Goal: Information Seeking & Learning: Learn about a topic

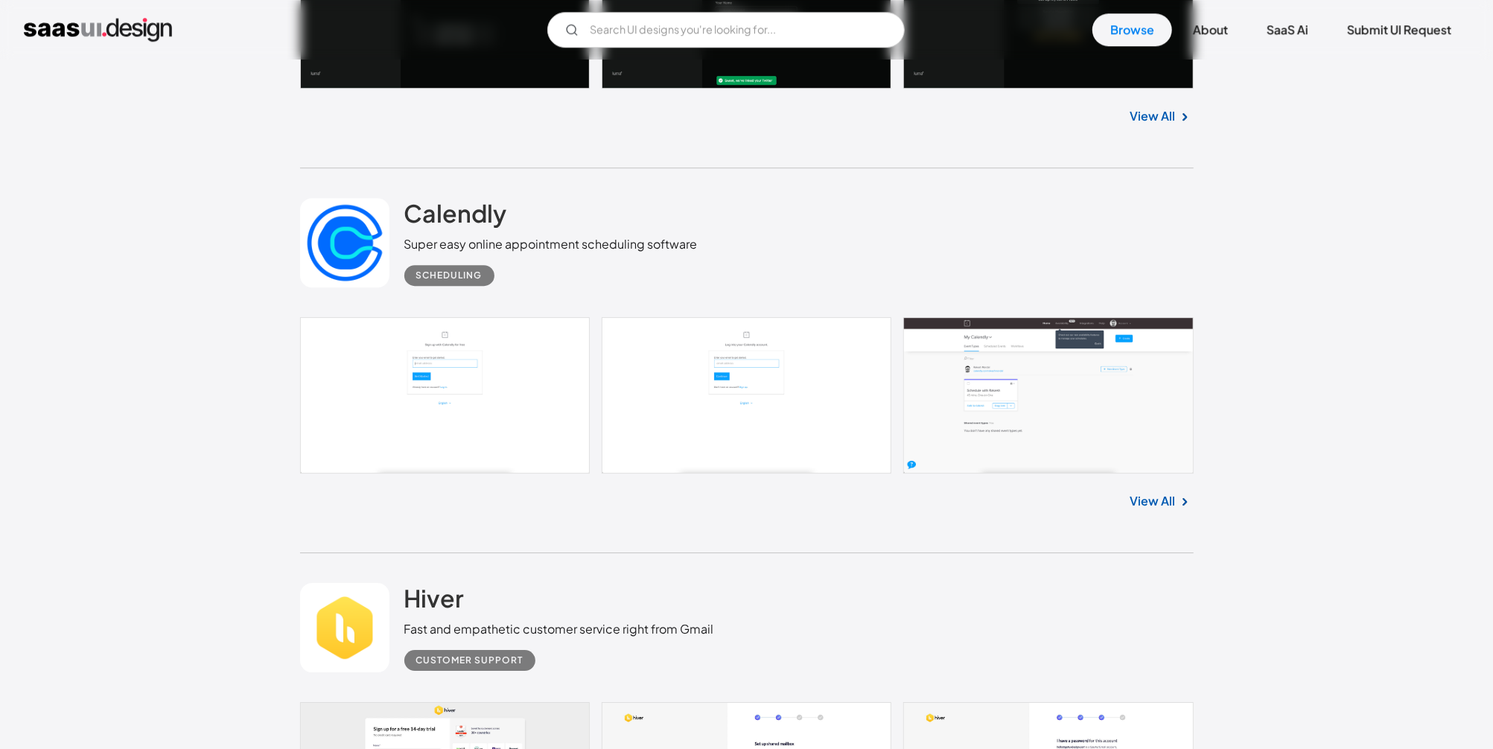
scroll to position [3594, 0]
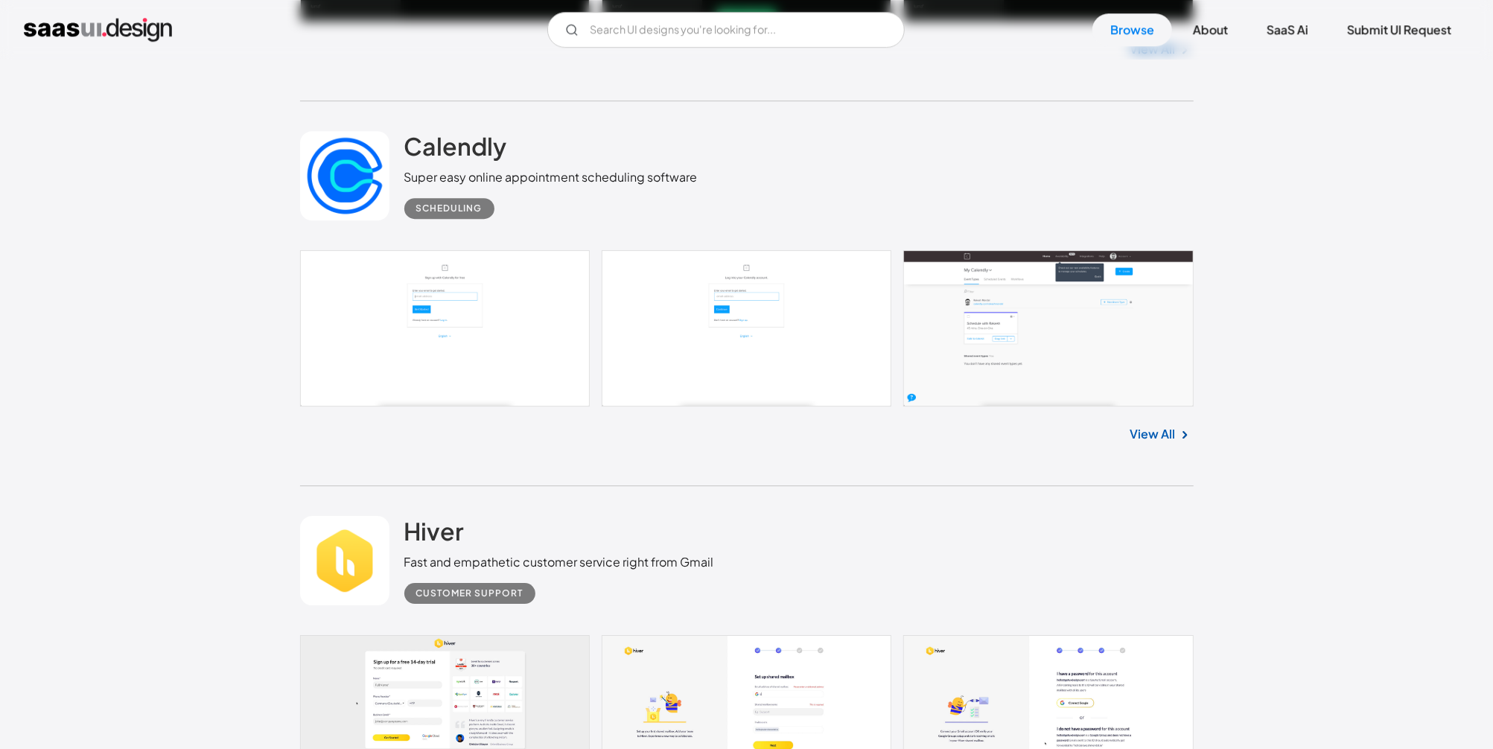
click at [1177, 433] on img at bounding box center [1185, 435] width 18 height 18
click at [1160, 431] on link "View All" at bounding box center [1153, 434] width 45 height 18
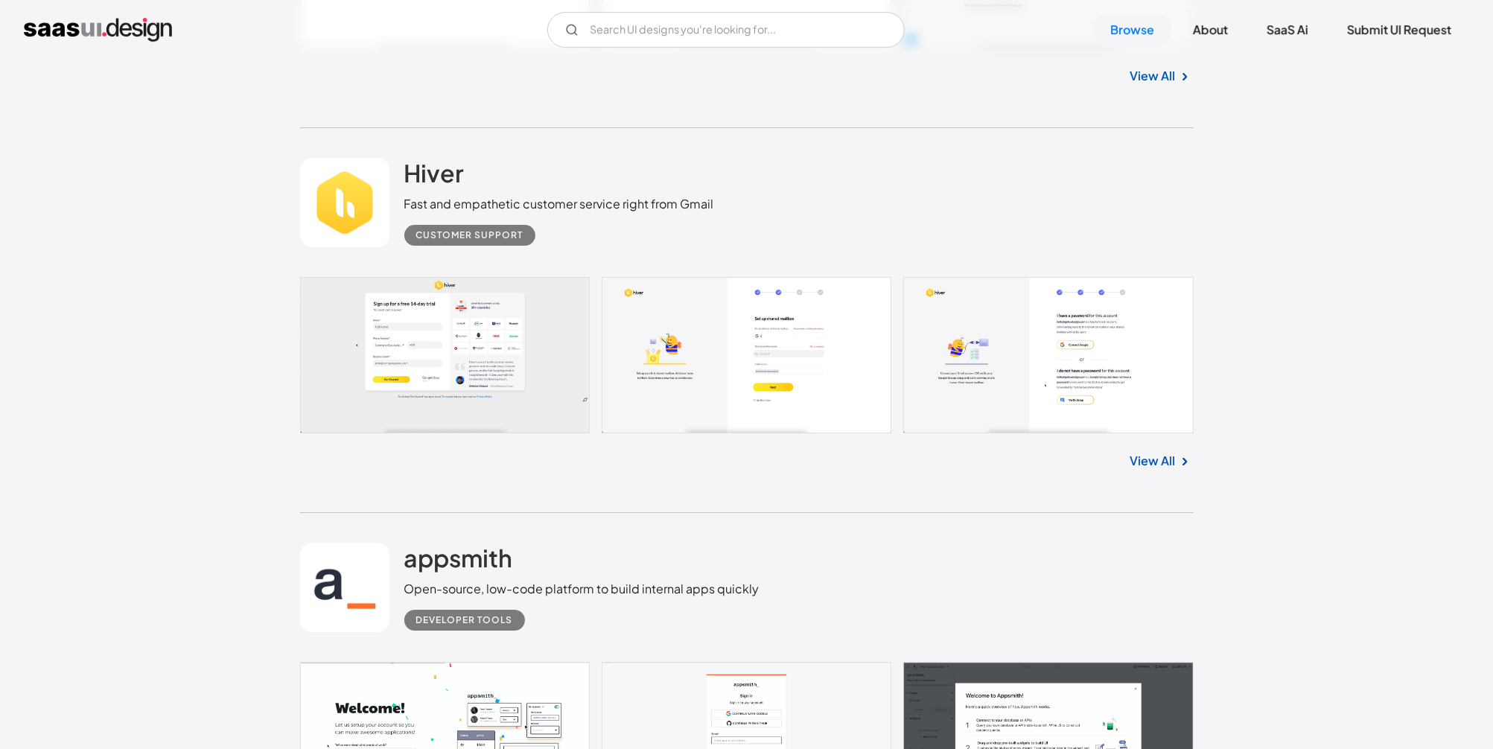
scroll to position [3953, 0]
click at [1170, 454] on link "View All" at bounding box center [1153, 460] width 45 height 18
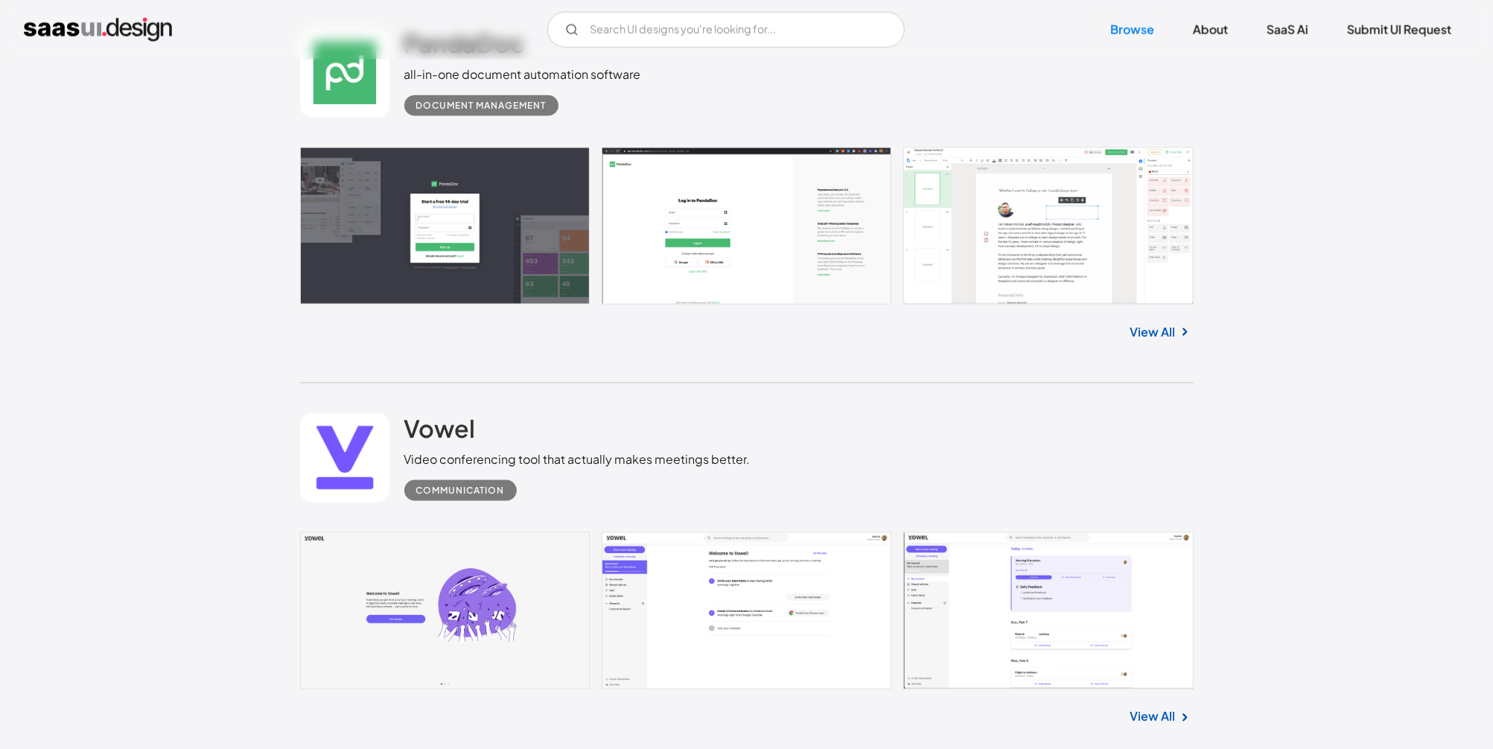
scroll to position [6109, 0]
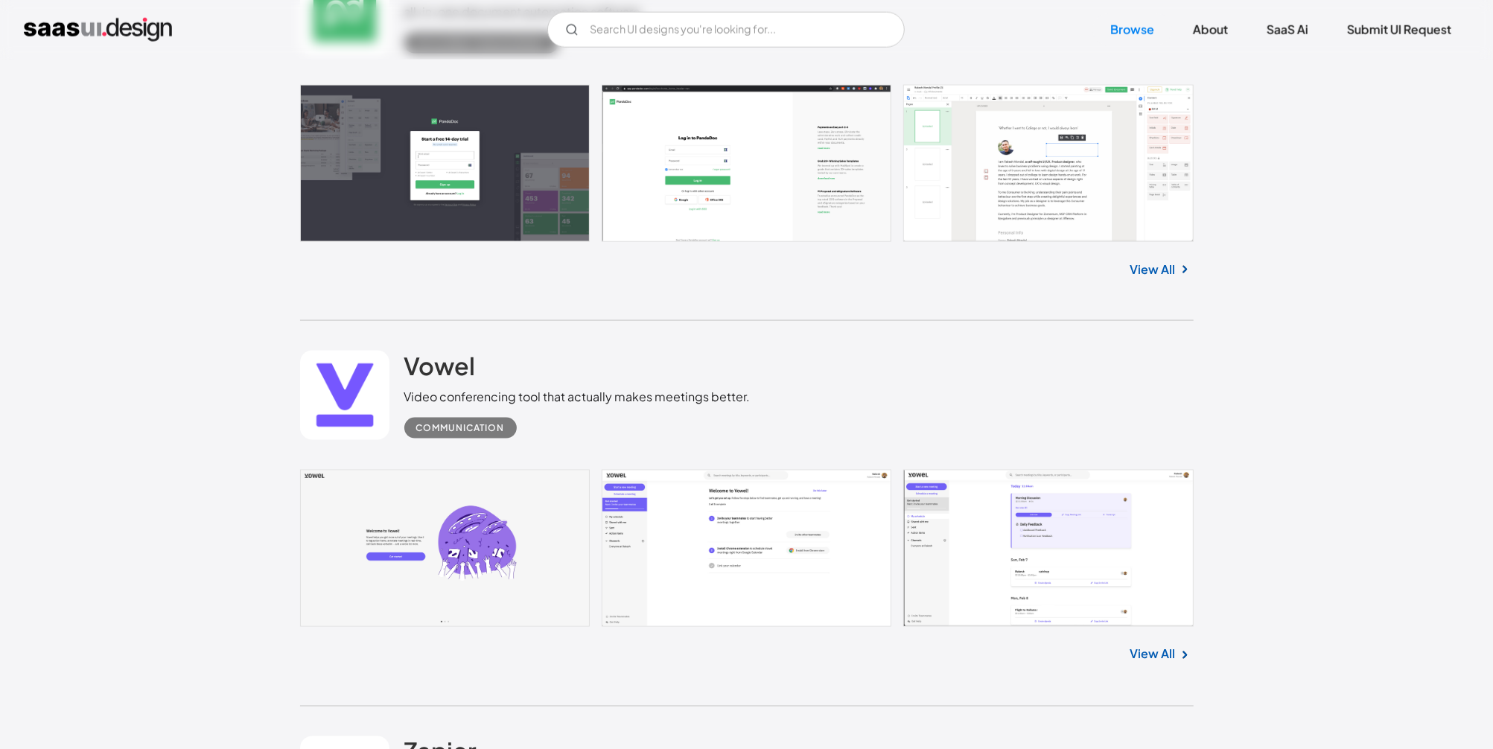
click at [1141, 646] on link "View All" at bounding box center [1153, 655] width 45 height 18
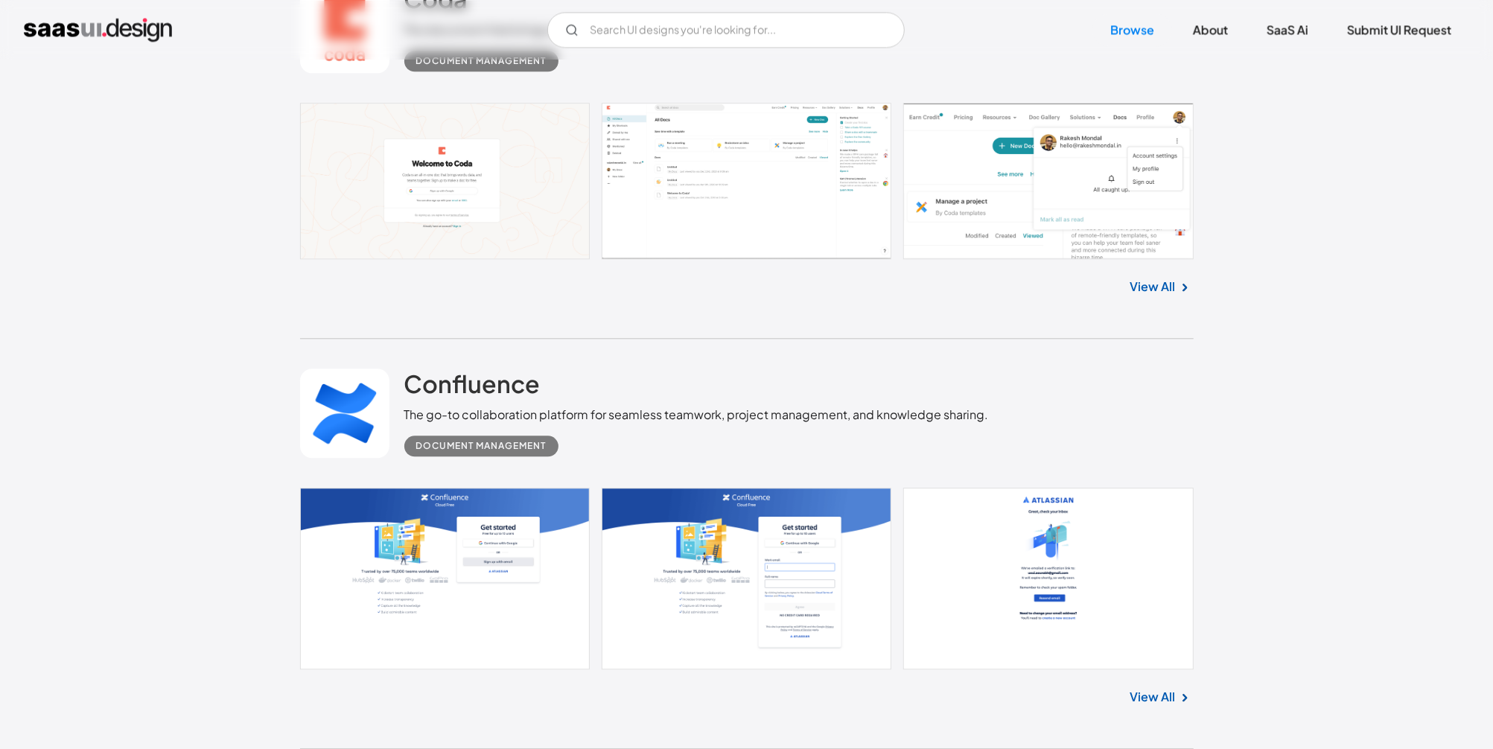
scroll to position [7187, 0]
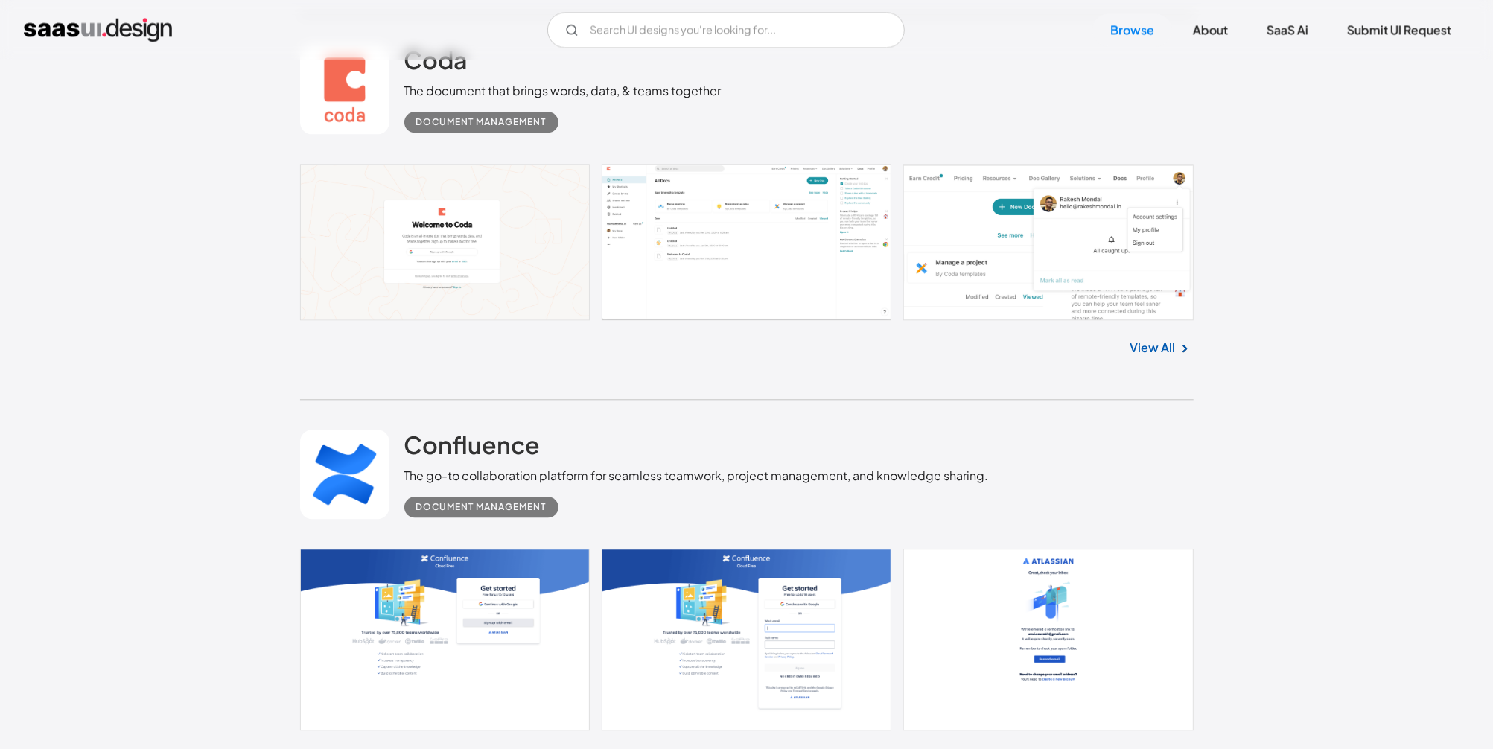
click at [1157, 332] on div "View All" at bounding box center [747, 344] width 894 height 49
click at [1151, 343] on link "View All" at bounding box center [1153, 348] width 45 height 18
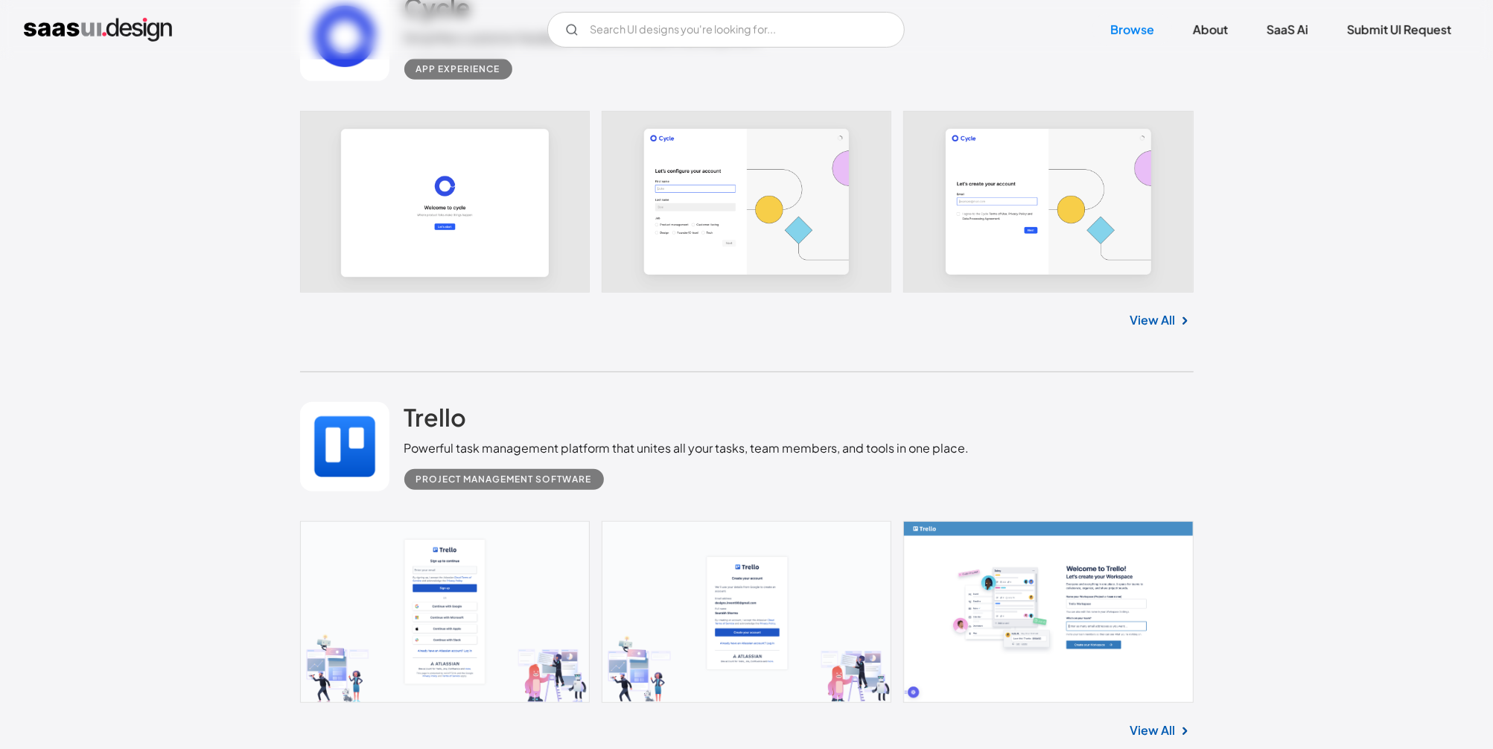
scroll to position [9703, 0]
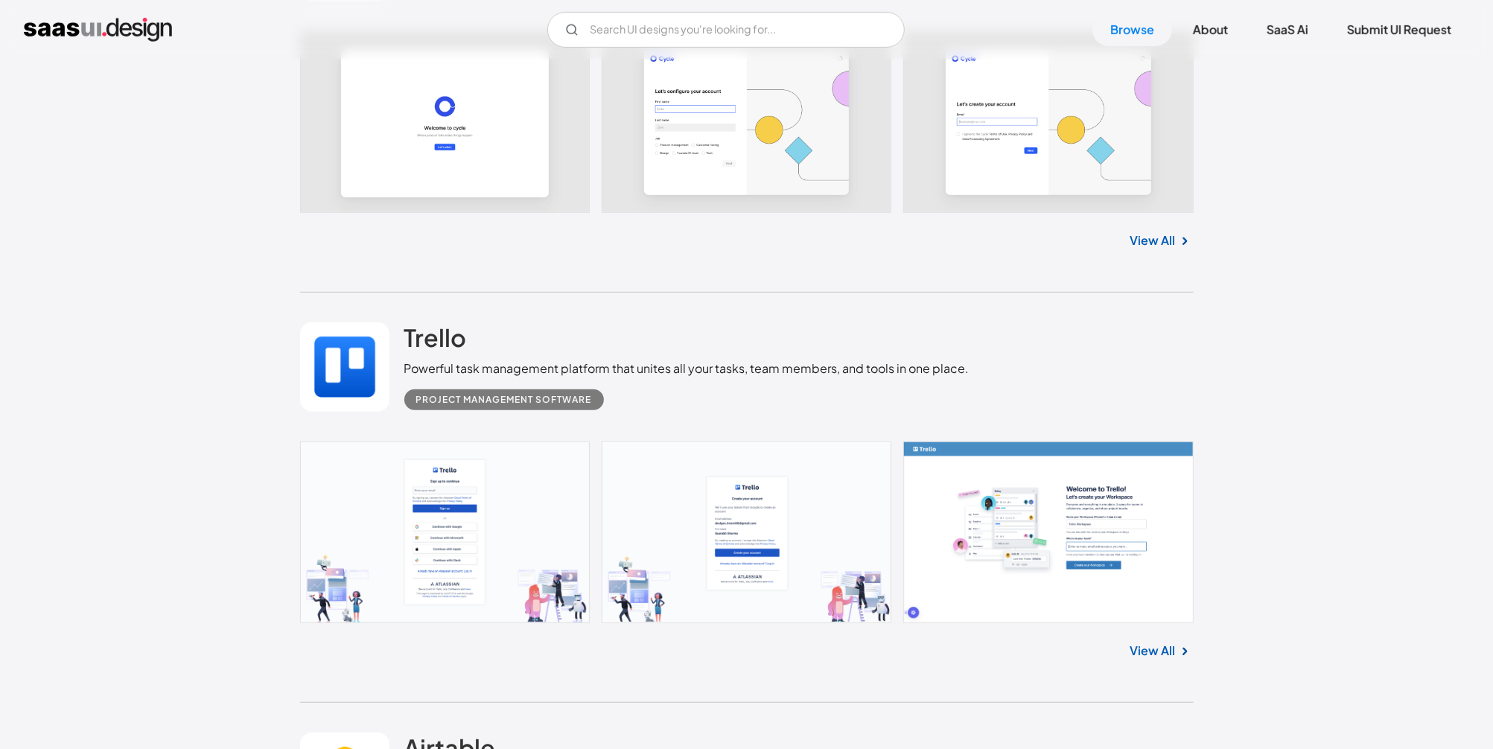
click at [1155, 650] on link "View All" at bounding box center [1153, 651] width 45 height 18
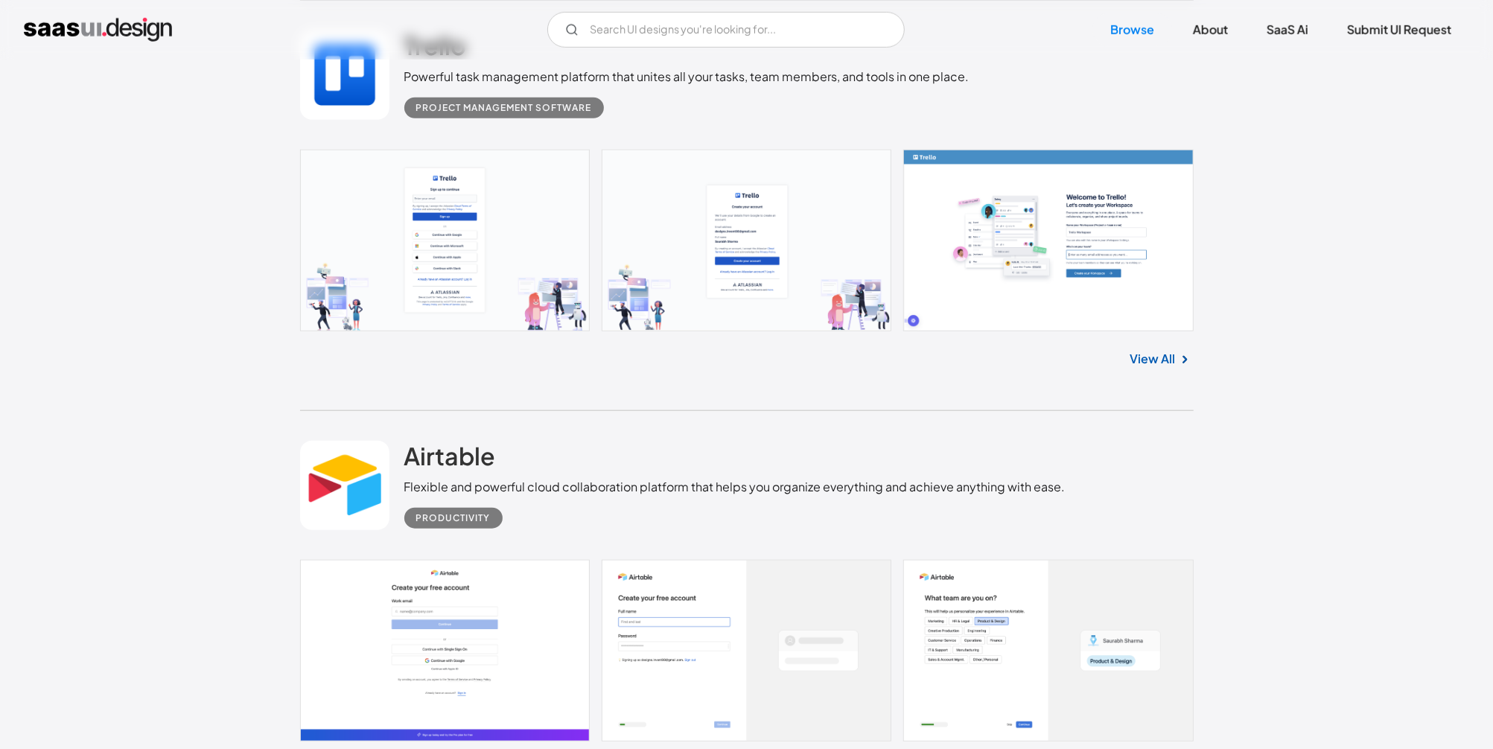
scroll to position [10062, 0]
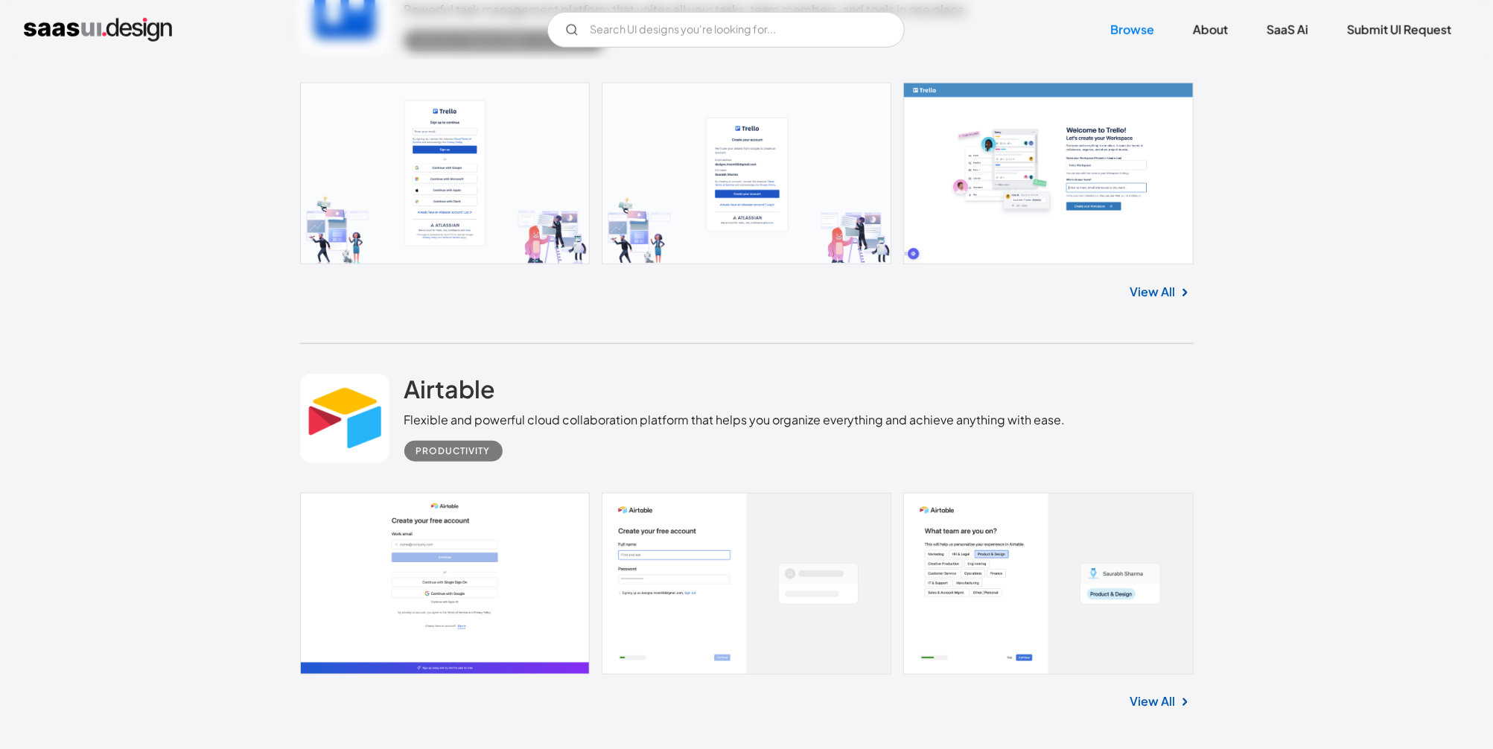
click at [559, 585] on link at bounding box center [747, 584] width 894 height 182
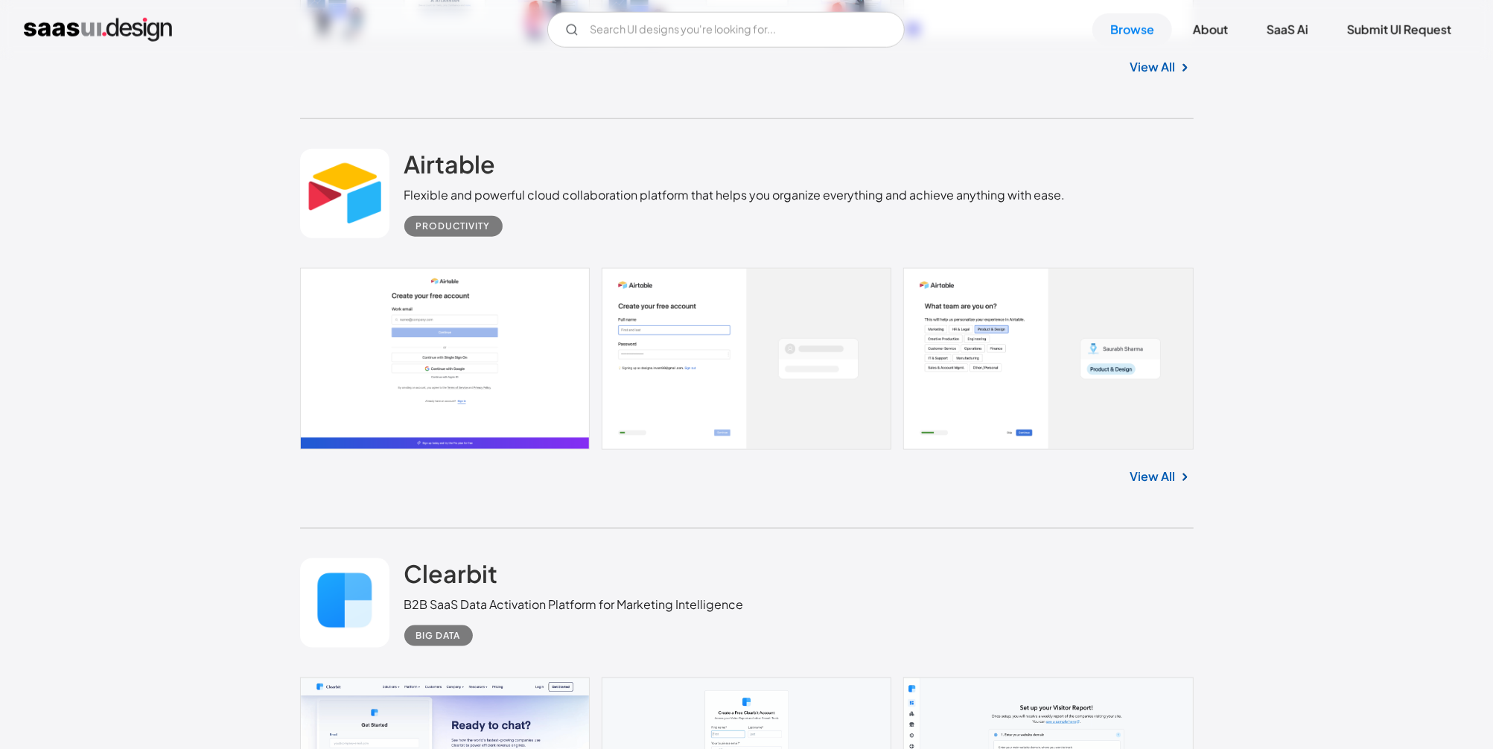
scroll to position [10601, 0]
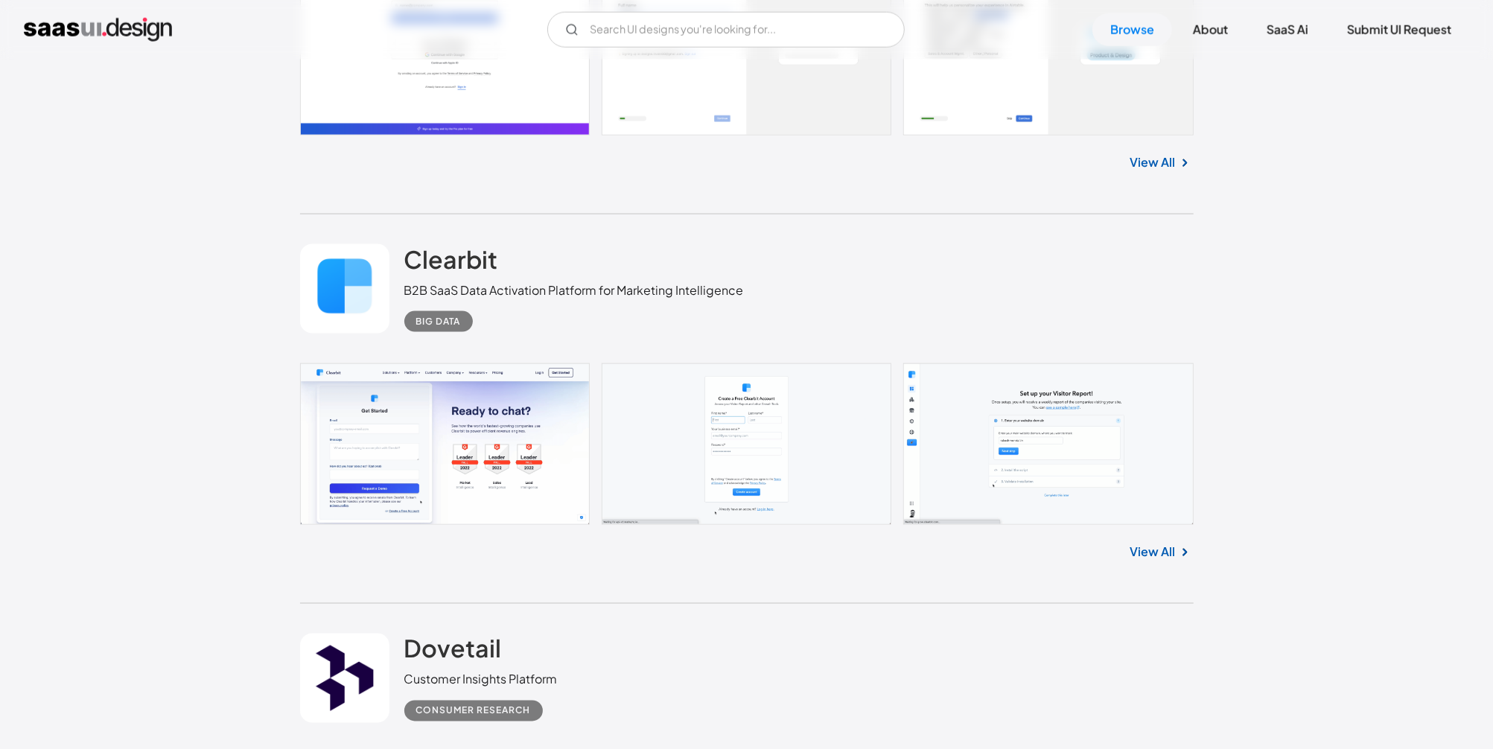
click at [480, 445] on link at bounding box center [747, 443] width 894 height 161
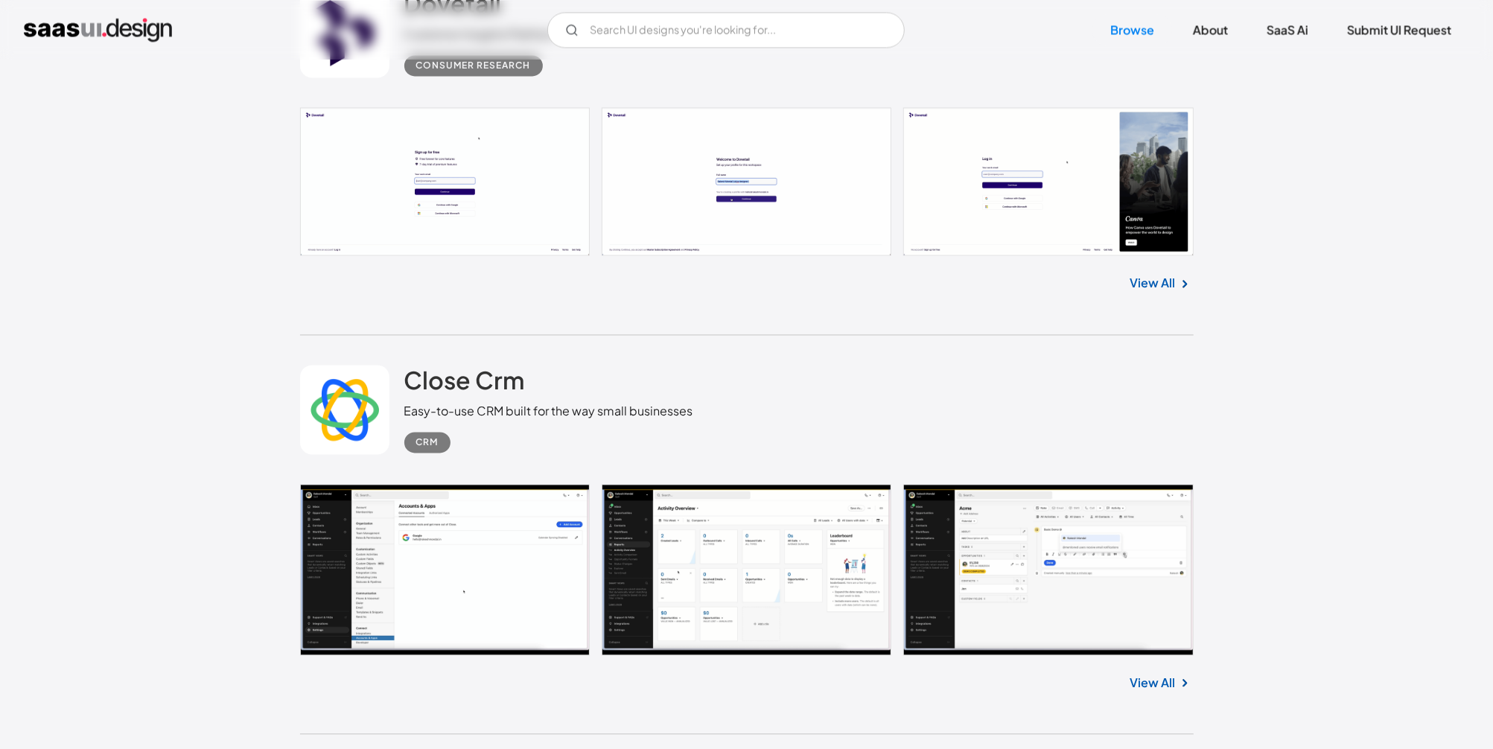
scroll to position [11320, 0]
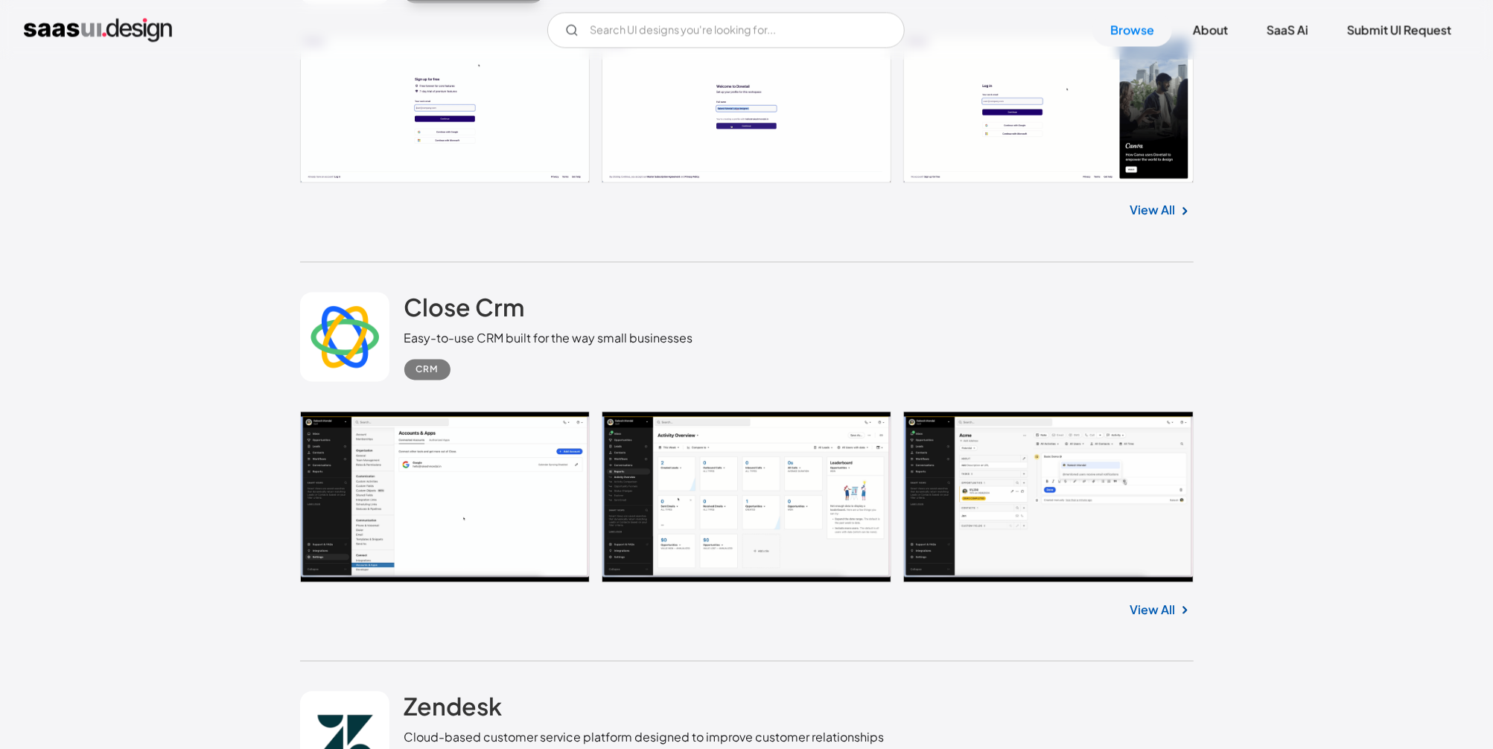
click at [507, 476] on link at bounding box center [747, 496] width 894 height 171
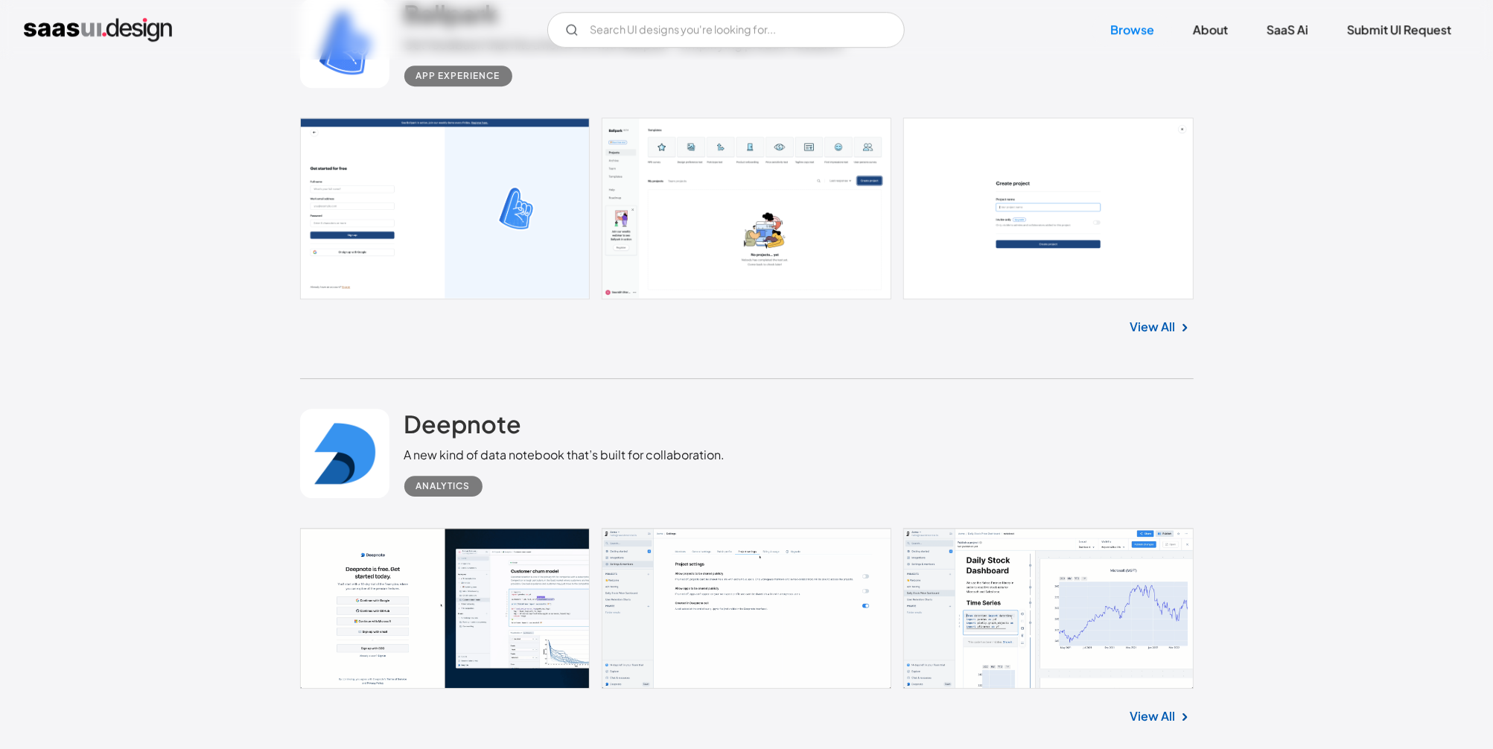
scroll to position [12578, 0]
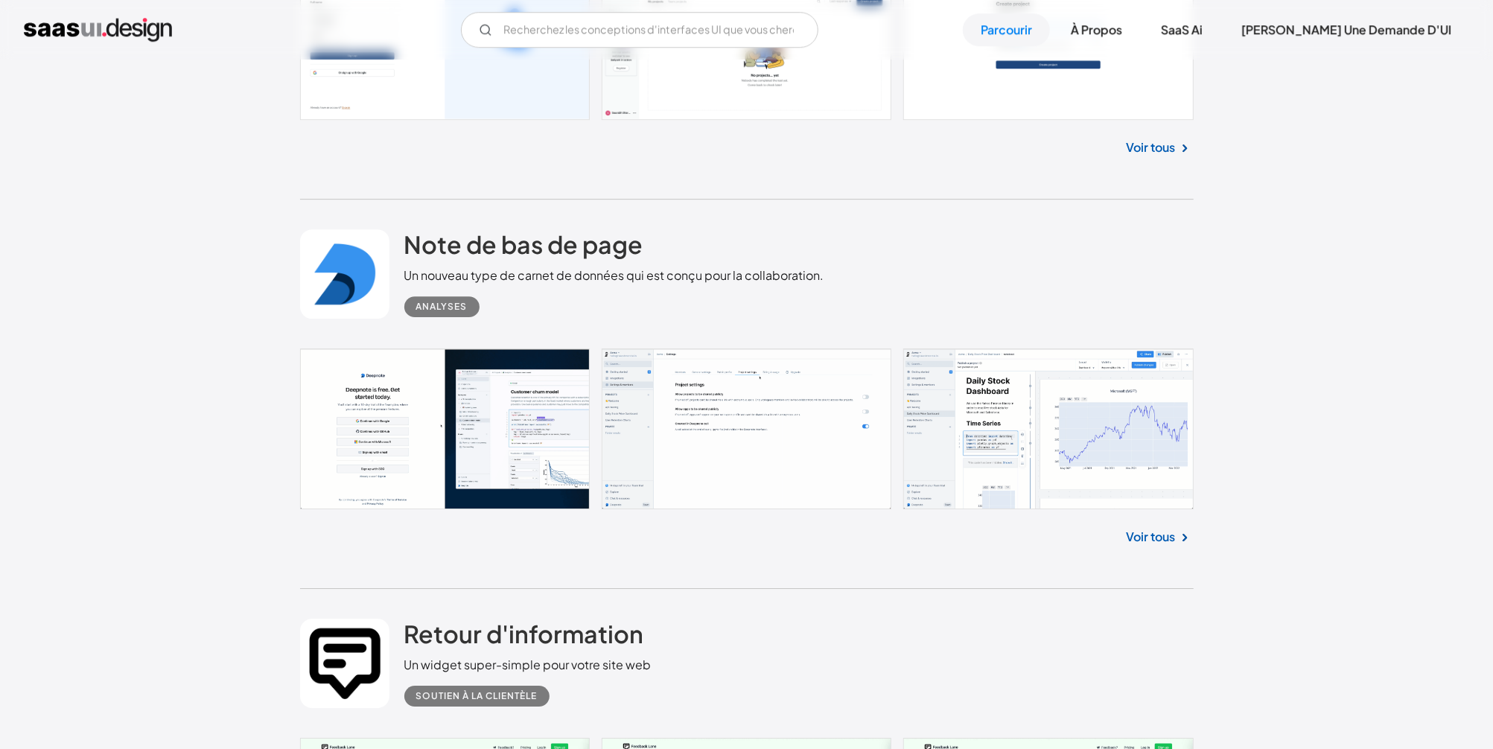
click at [388, 392] on link at bounding box center [747, 429] width 894 height 161
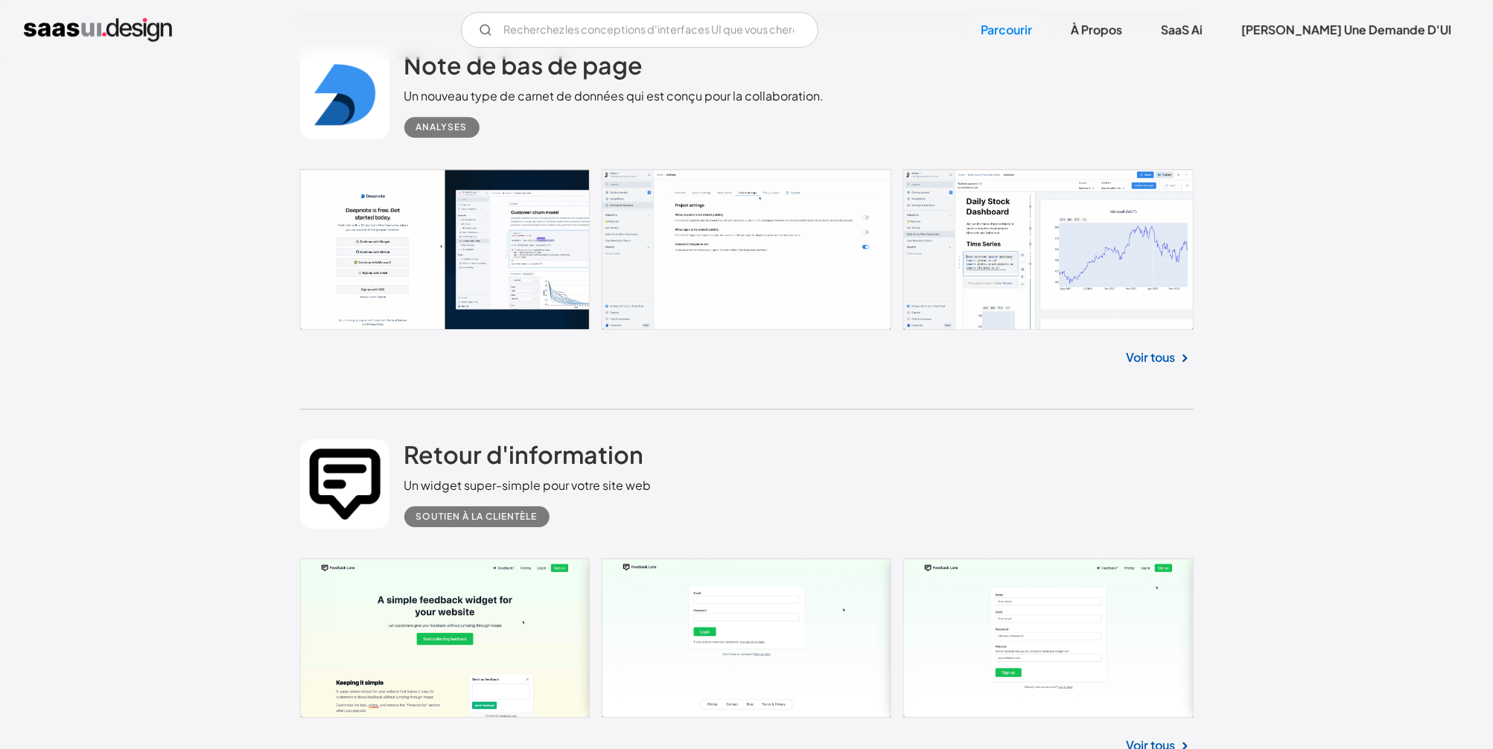
scroll to position [12937, 0]
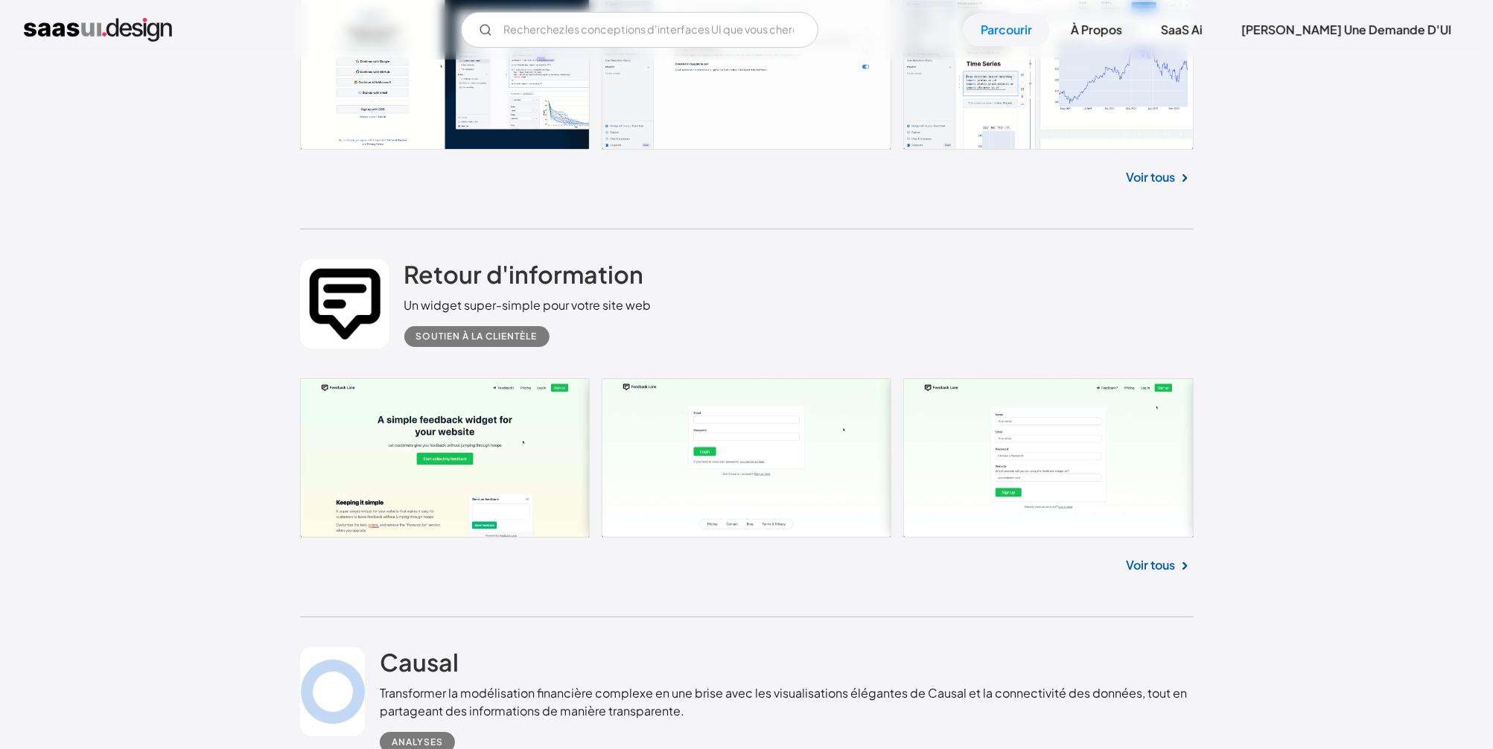
click at [565, 455] on link at bounding box center [747, 457] width 894 height 159
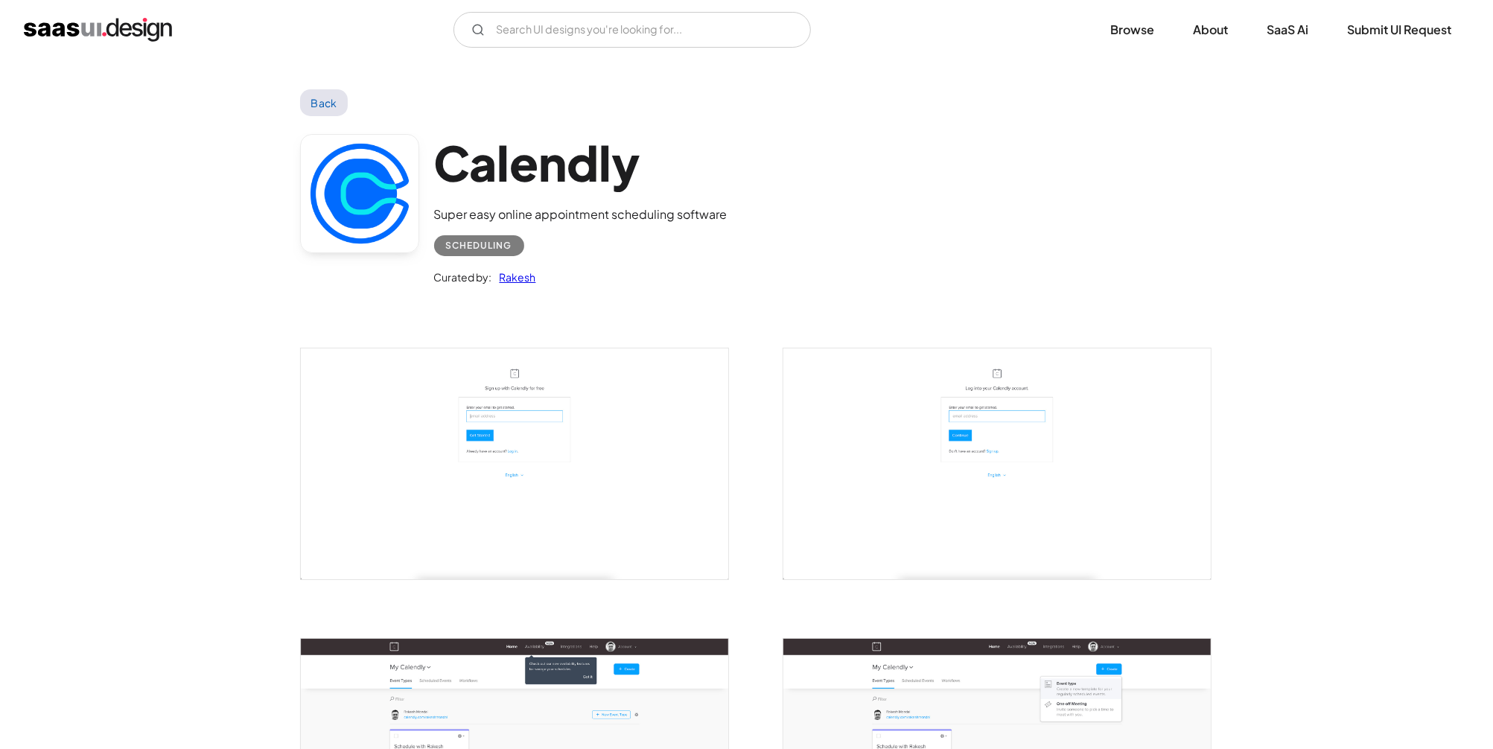
click at [328, 107] on link "Back" at bounding box center [324, 102] width 48 height 27
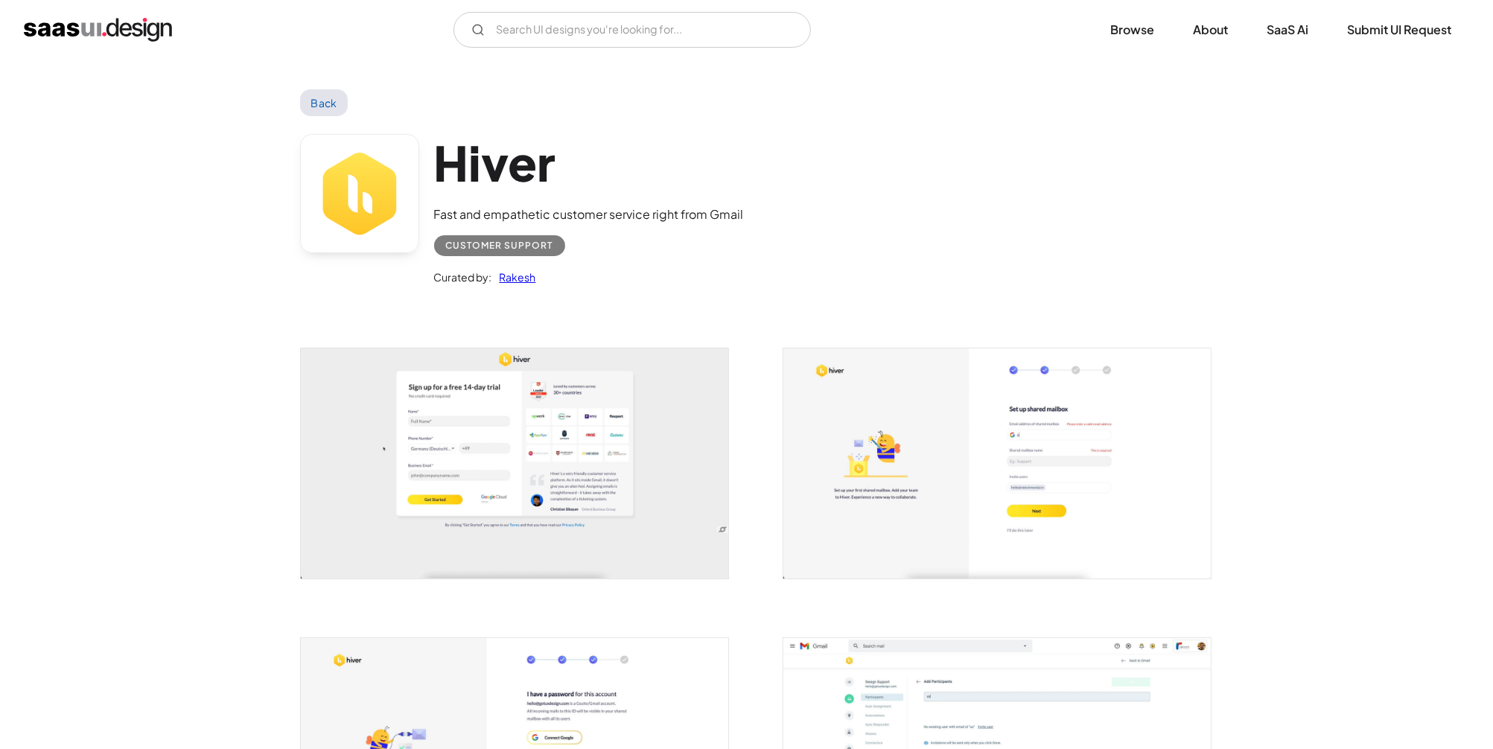
click at [623, 493] on img "open lightbox" at bounding box center [514, 464] width 427 height 230
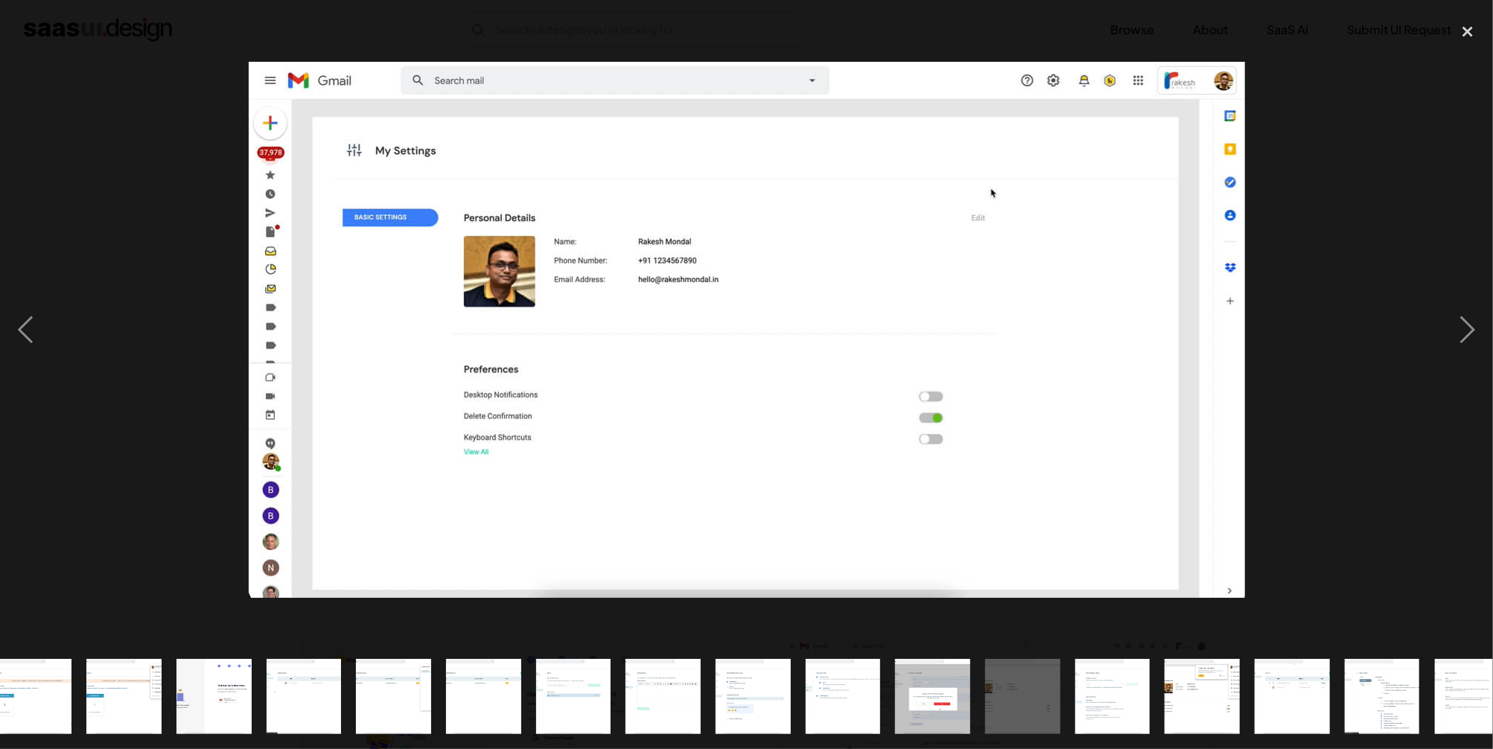
scroll to position [0, 588]
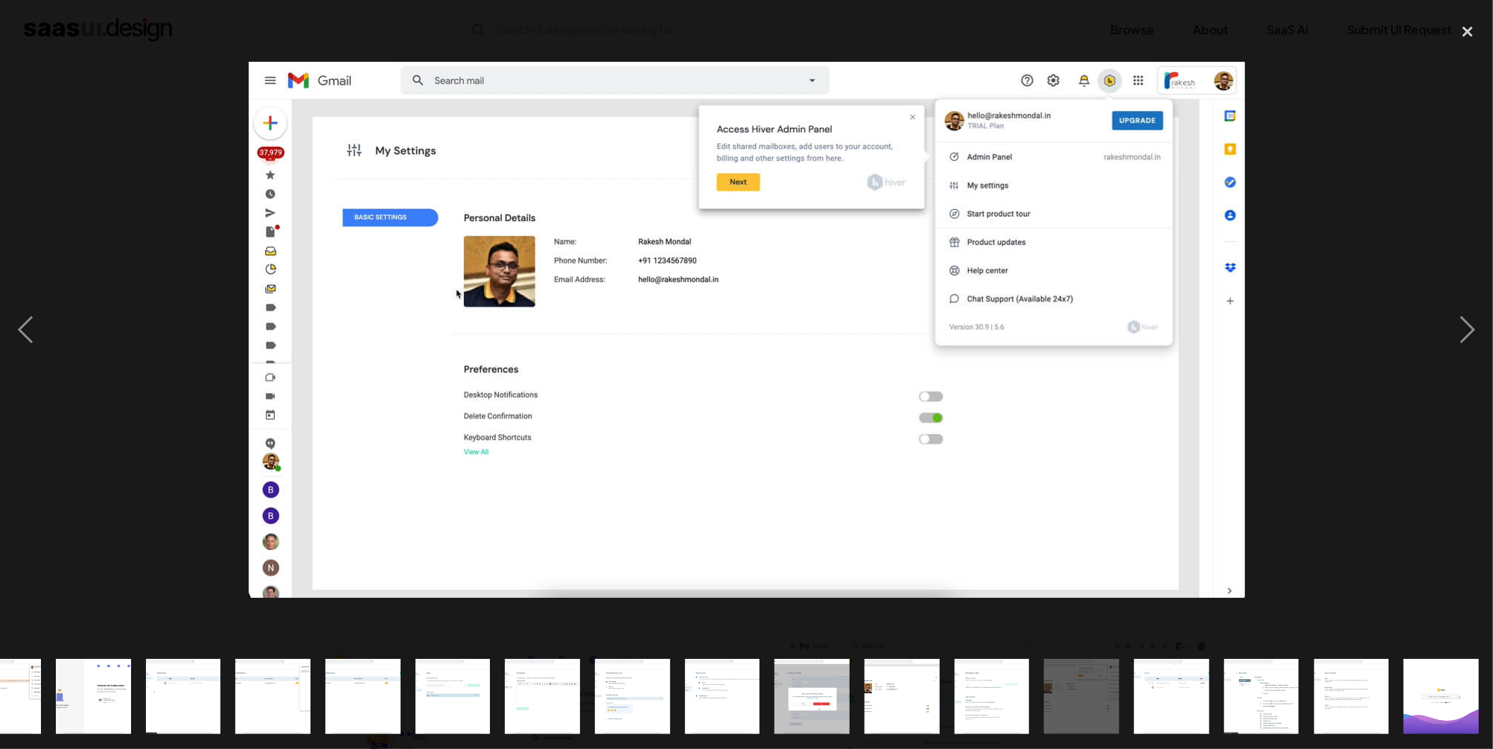
click at [1307, 292] on div at bounding box center [746, 329] width 1493 height 629
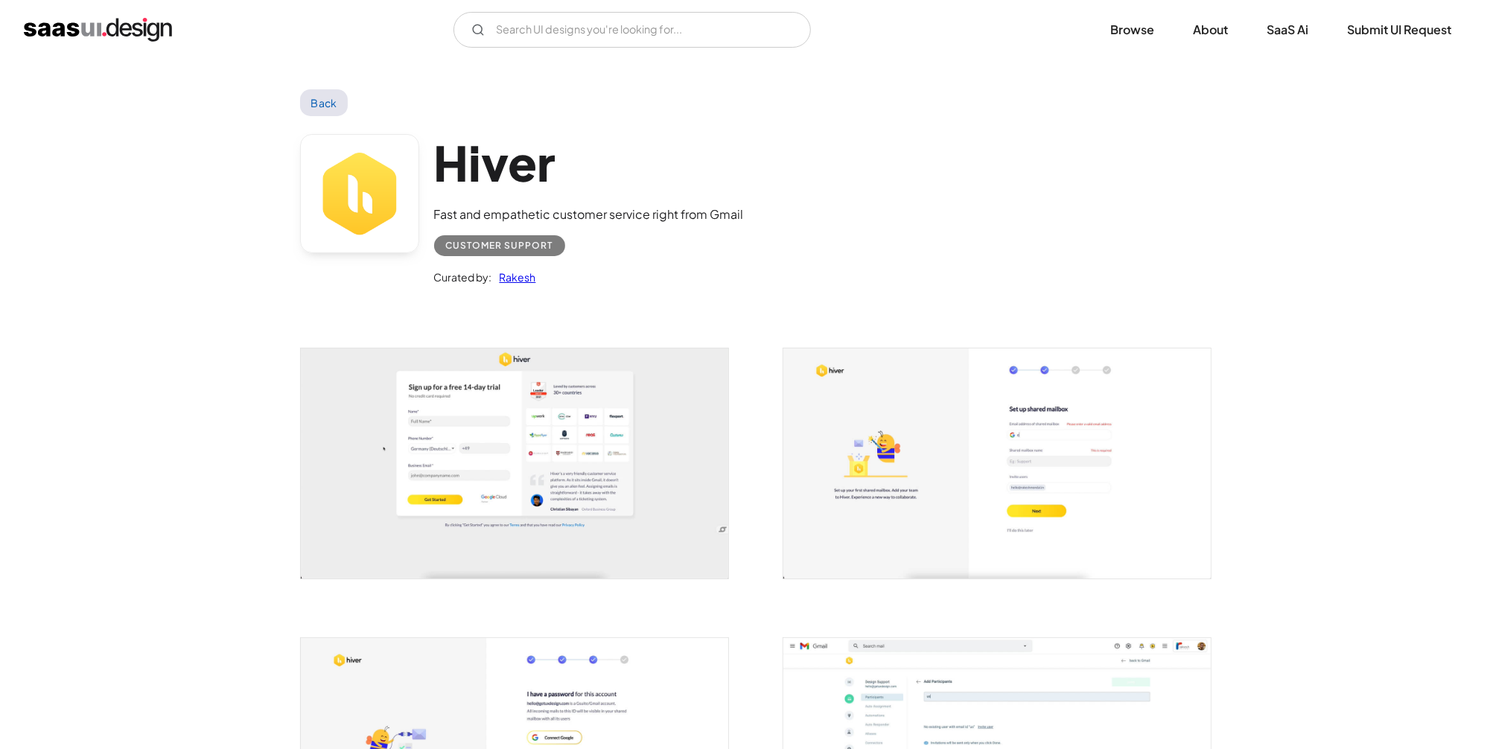
click at [320, 98] on link "Back" at bounding box center [324, 102] width 48 height 27
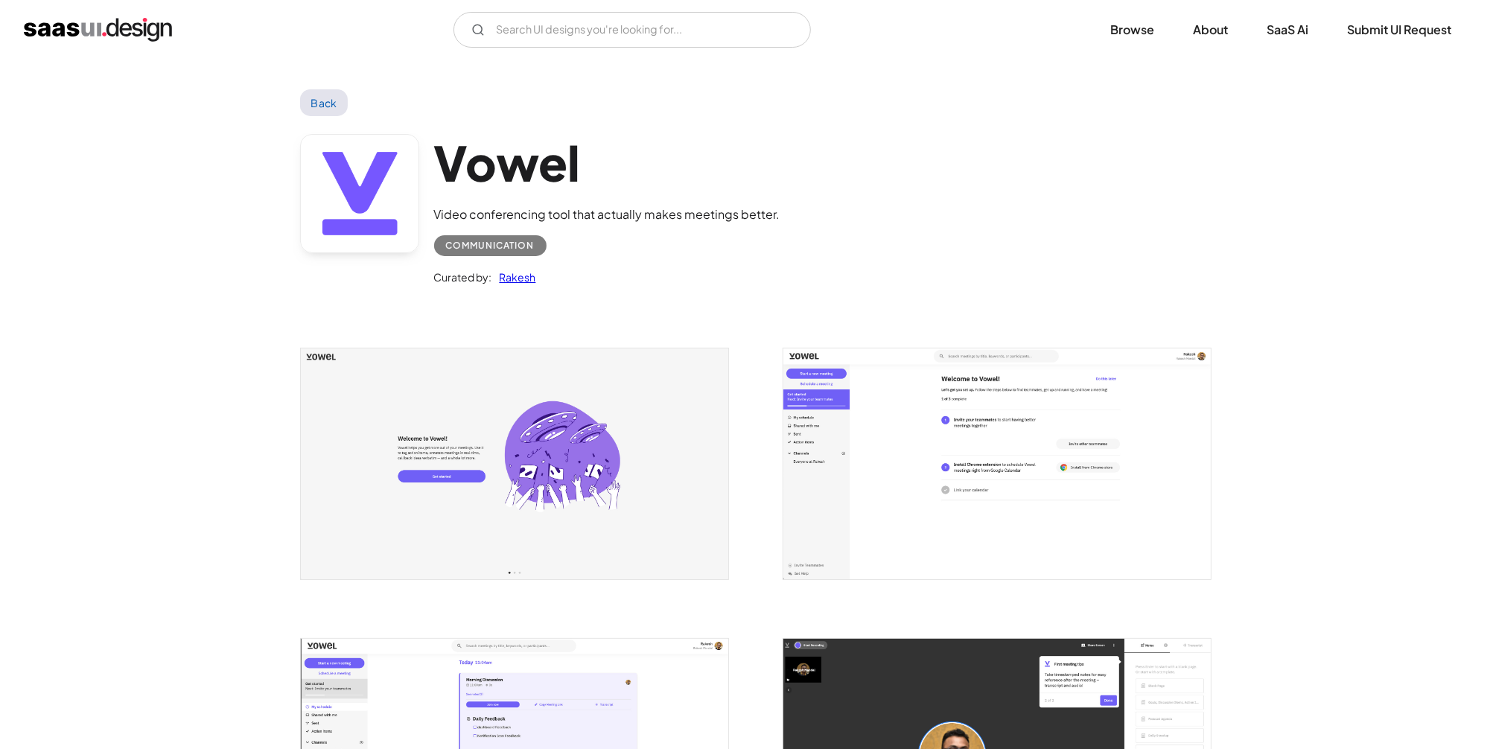
click at [599, 419] on img "open lightbox" at bounding box center [514, 464] width 427 height 230
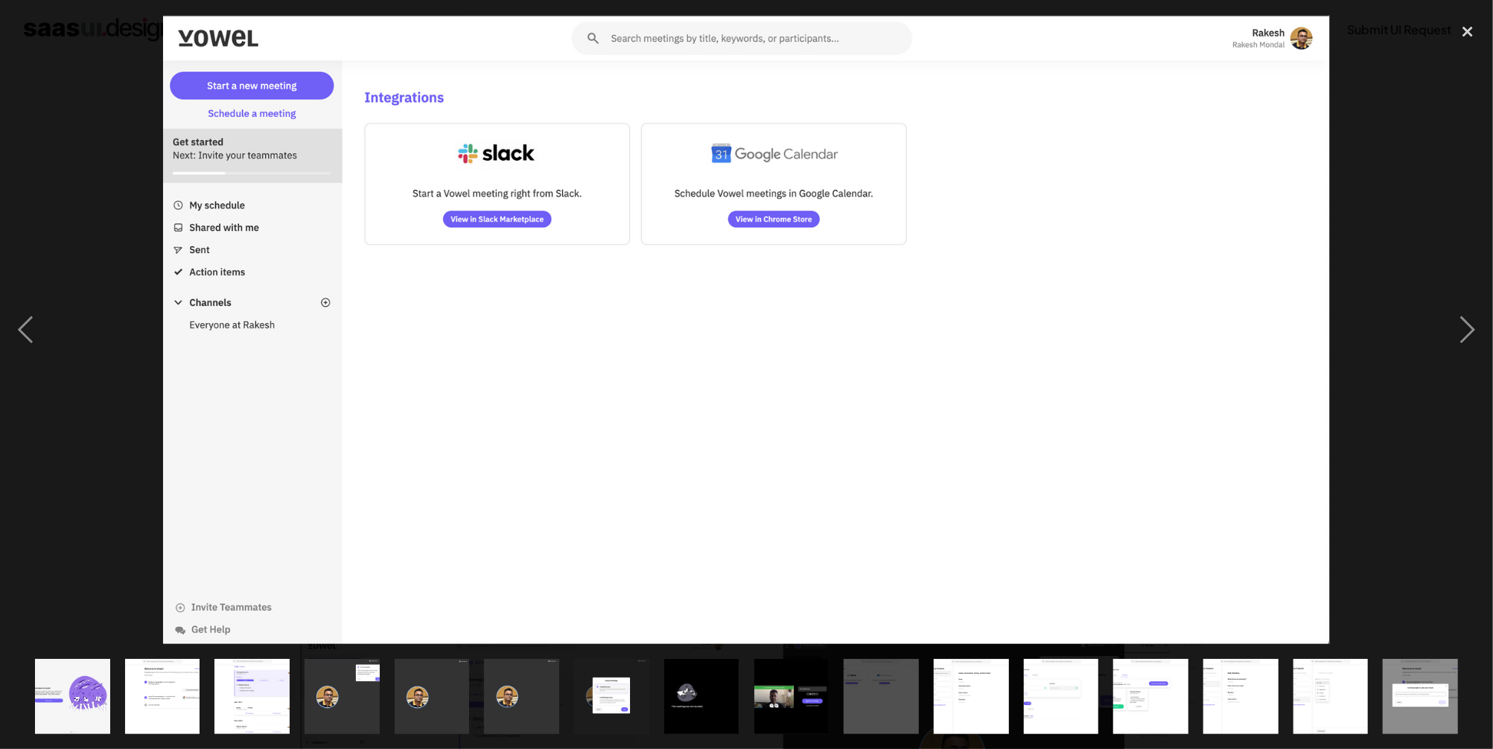
click at [1392, 232] on div at bounding box center [746, 329] width 1493 height 629
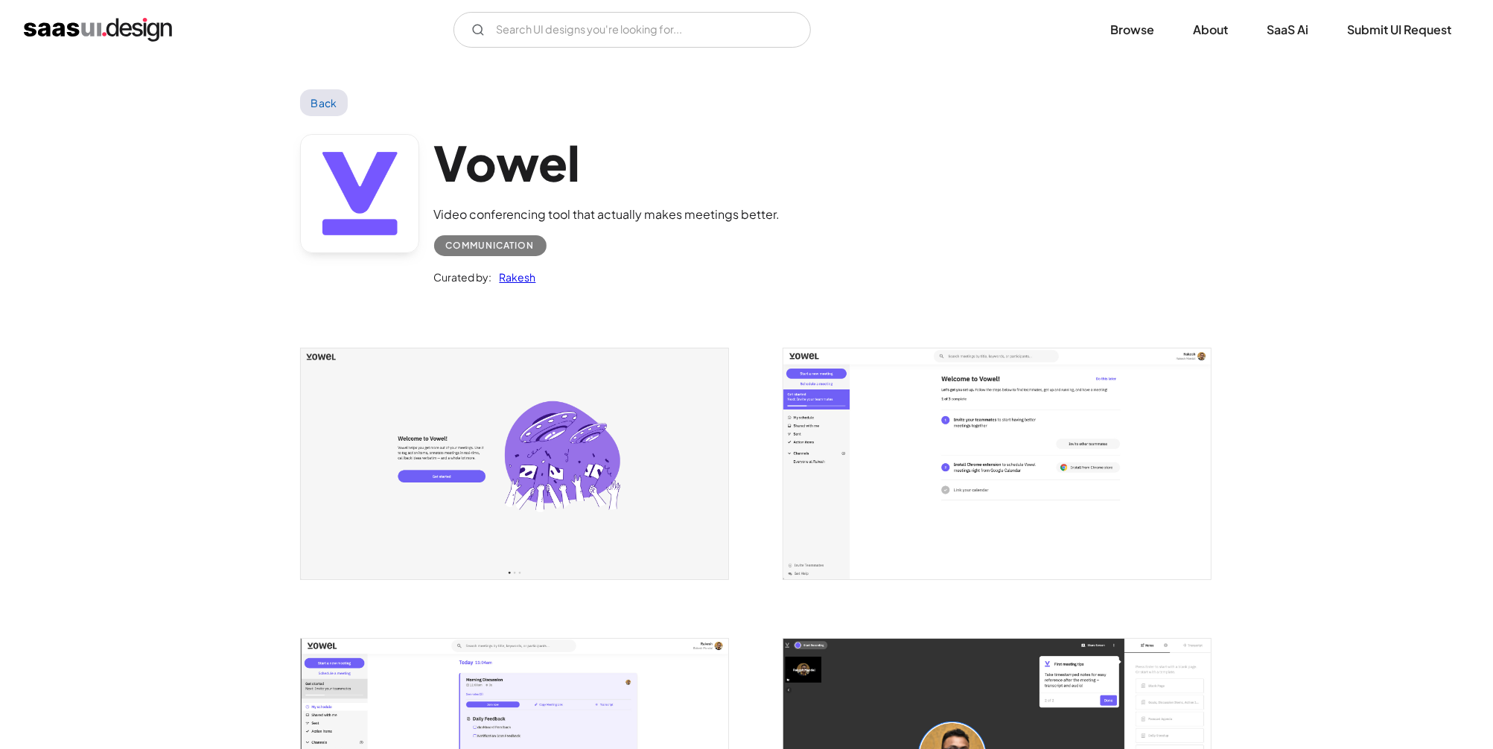
click at [323, 104] on link "Back" at bounding box center [324, 102] width 48 height 27
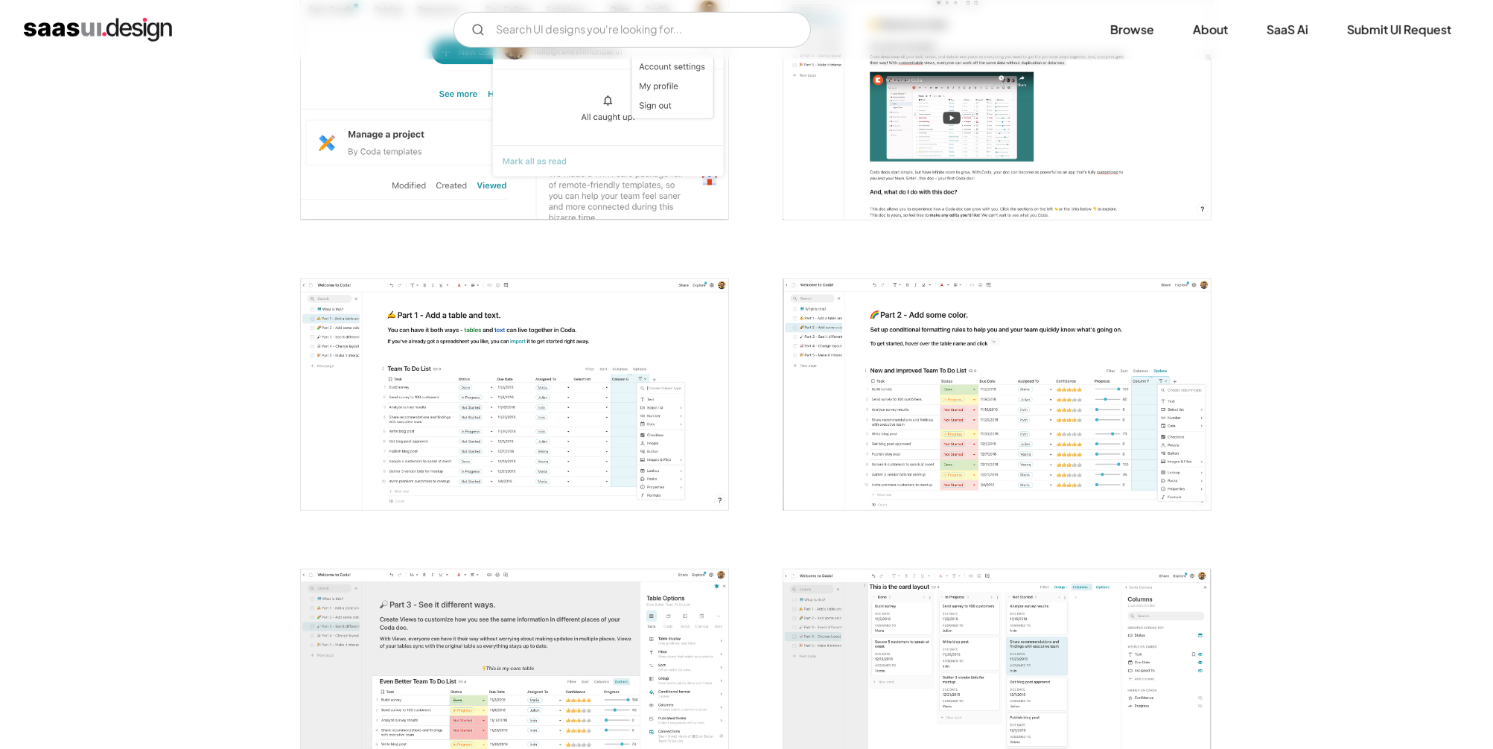
scroll to position [719, 0]
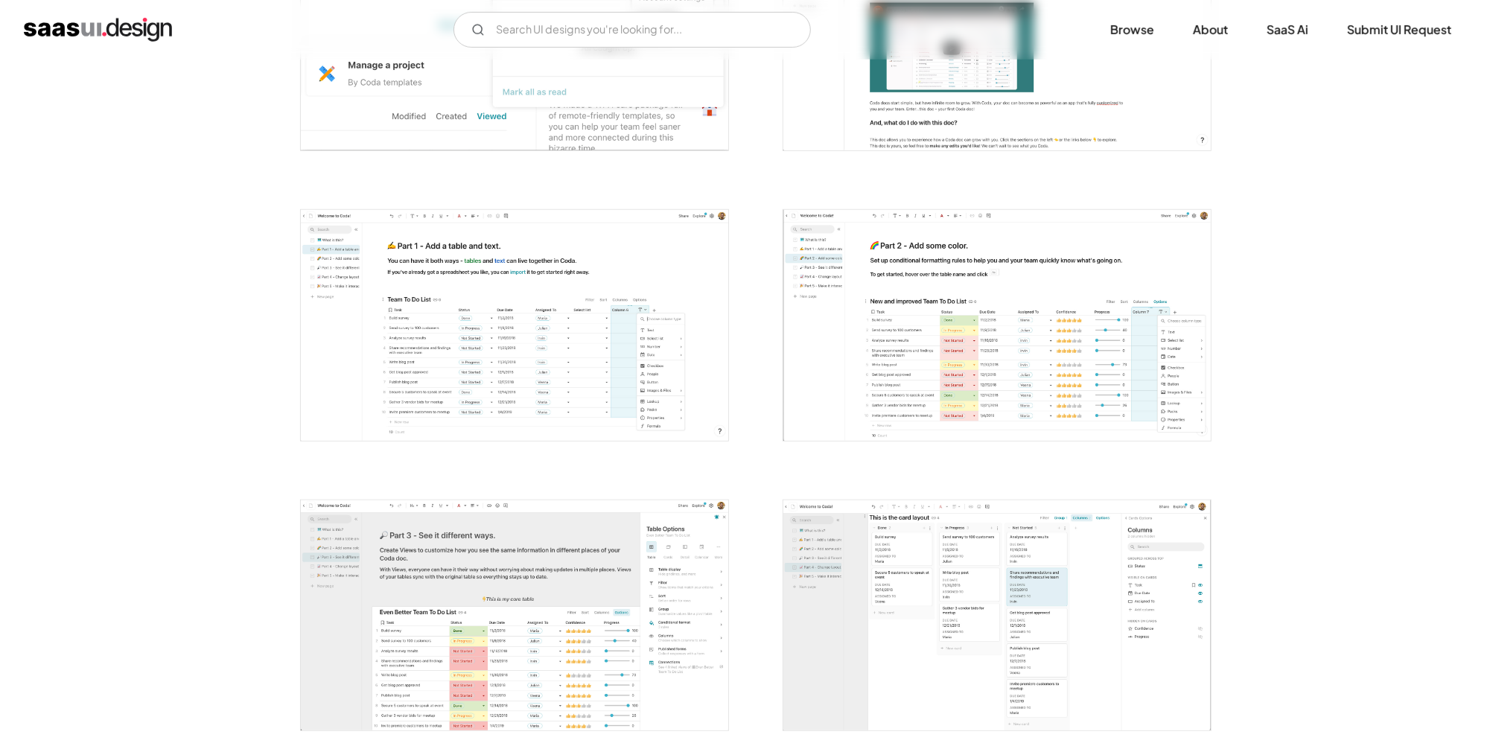
click at [976, 328] on img "open lightbox" at bounding box center [996, 325] width 427 height 230
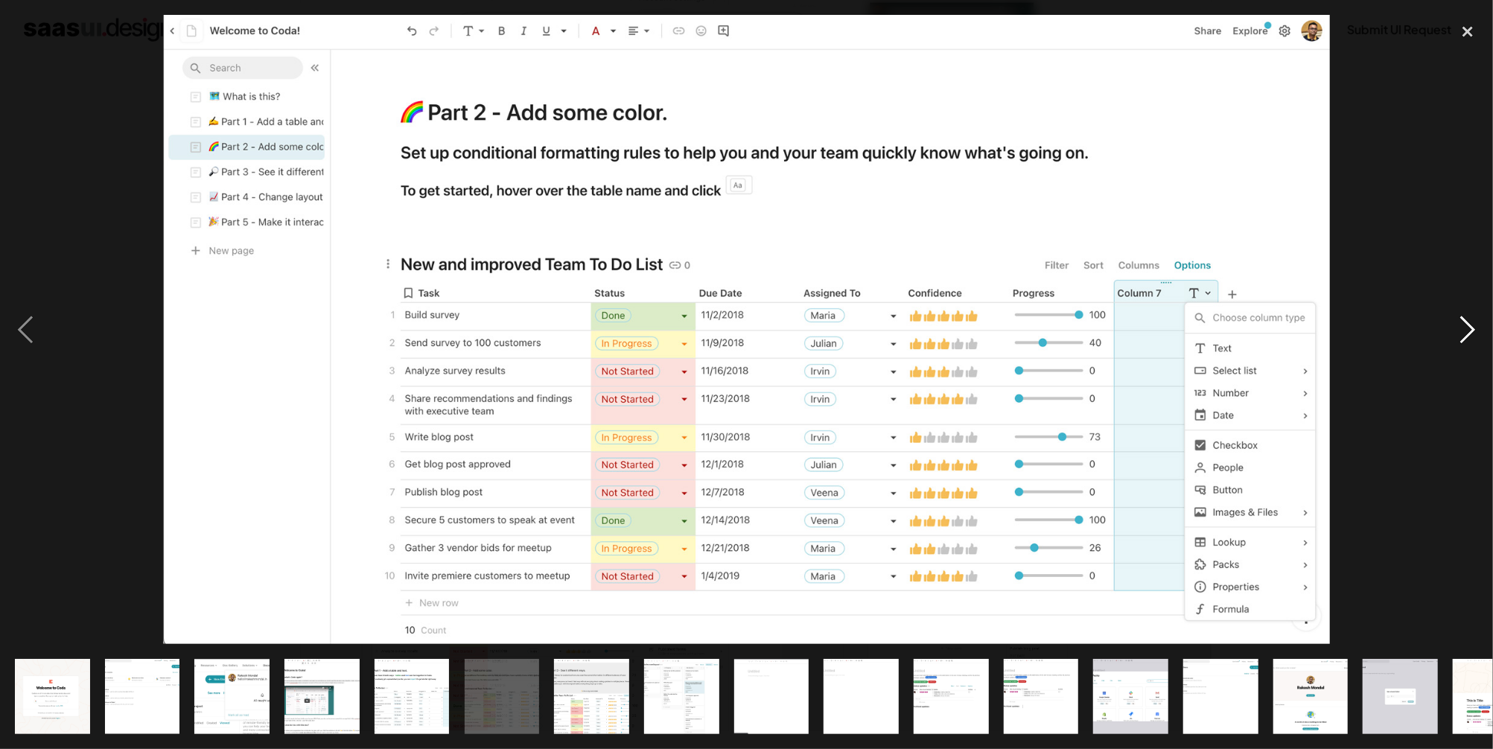
click at [1477, 333] on div "next image" at bounding box center [1468, 329] width 51 height 629
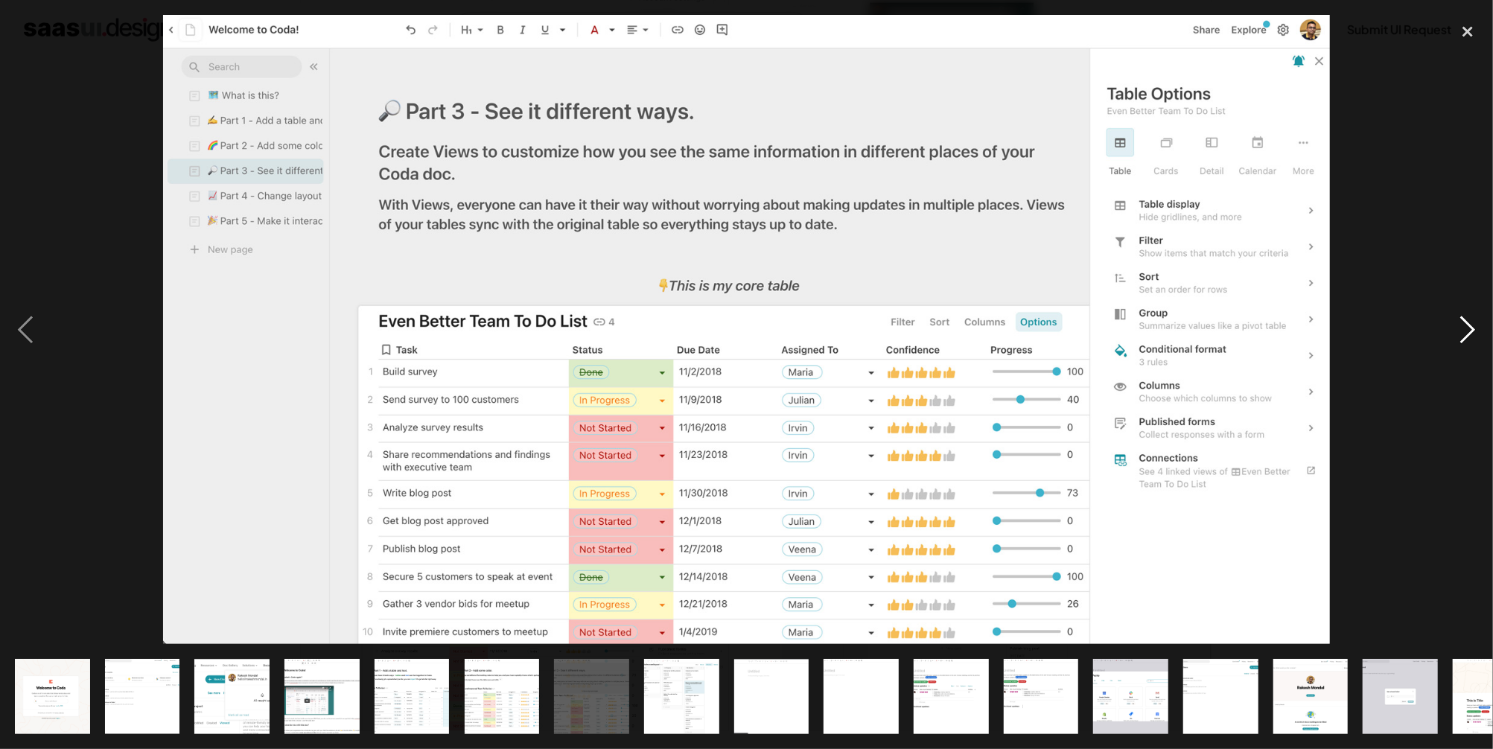
click at [1463, 329] on div "next image" at bounding box center [1468, 329] width 51 height 629
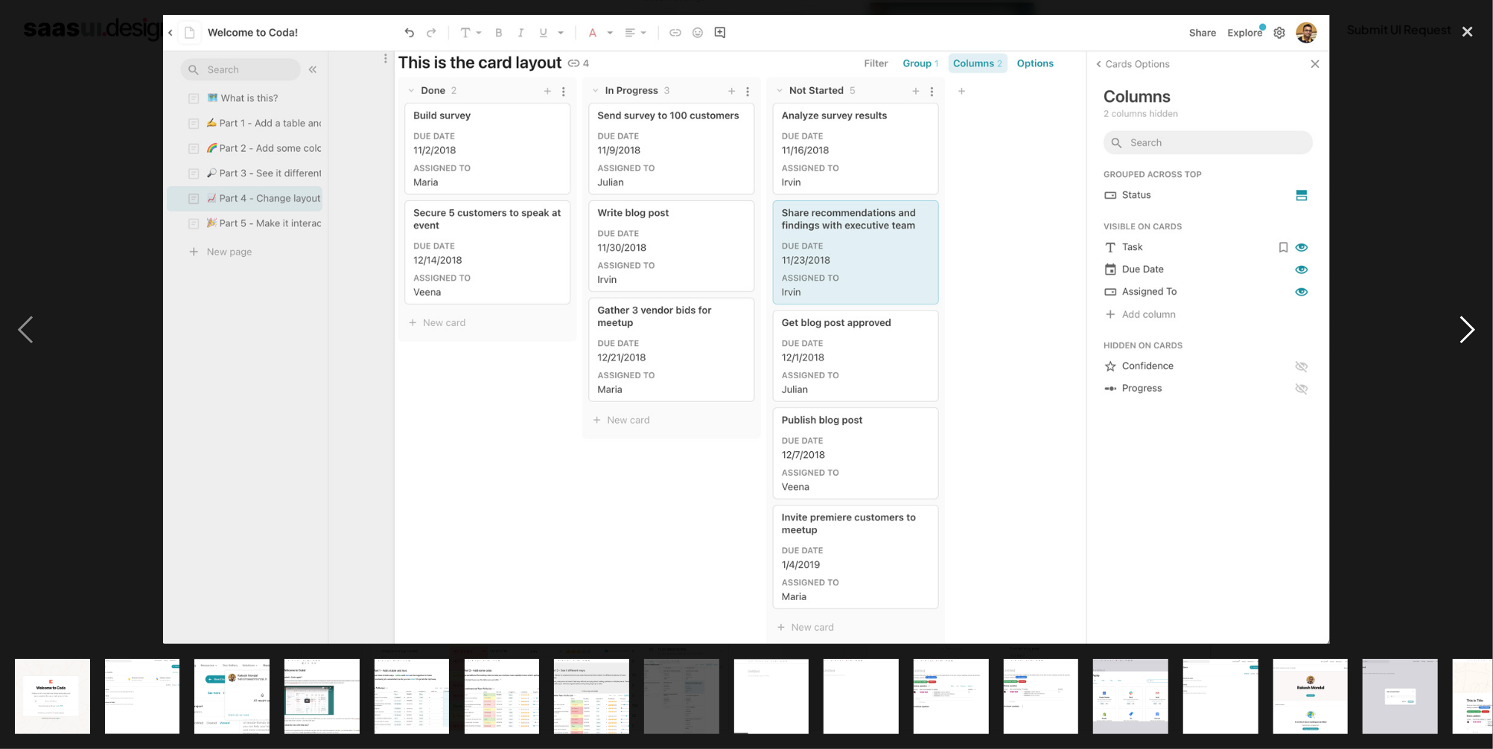
click at [1463, 329] on div "next image" at bounding box center [1468, 329] width 51 height 629
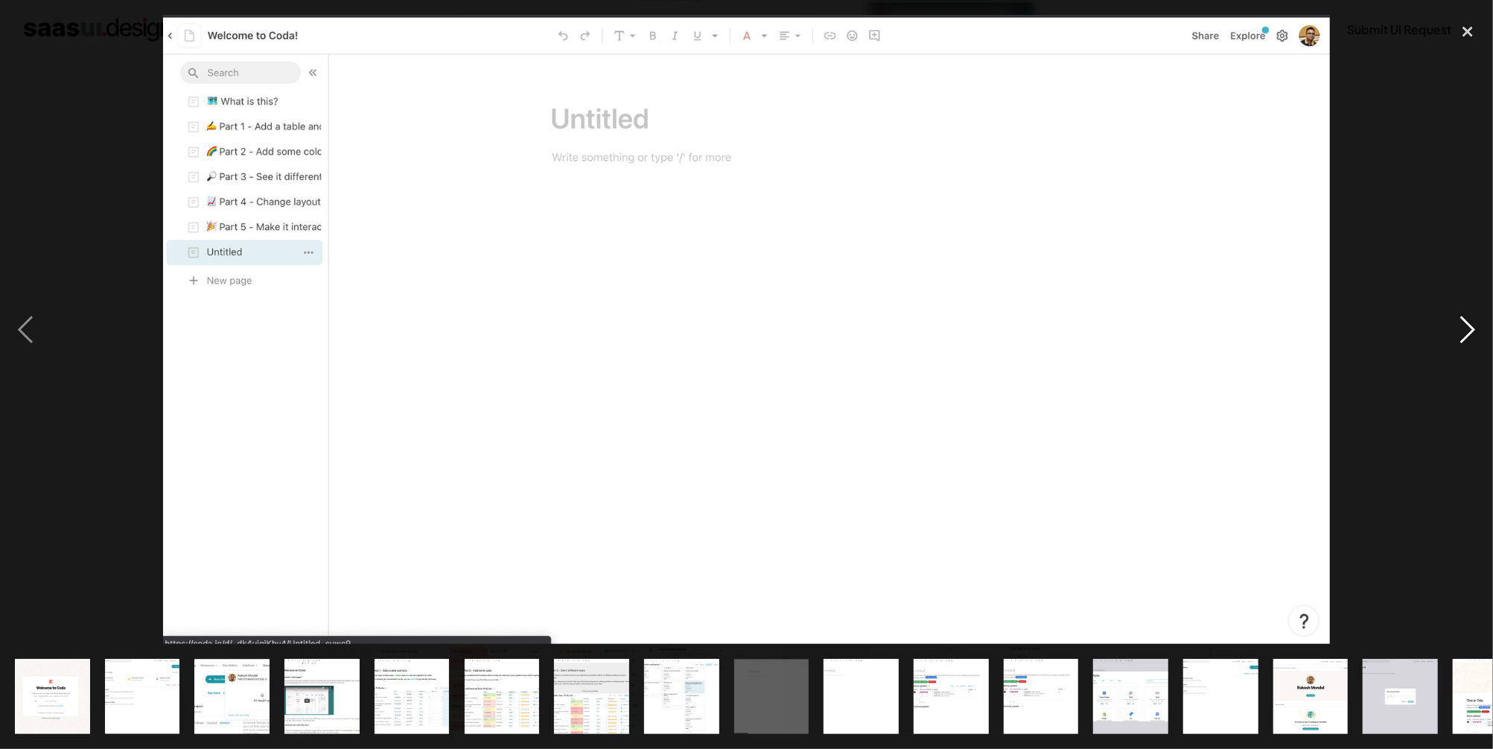
click at [1462, 317] on div "next image" at bounding box center [1468, 329] width 51 height 629
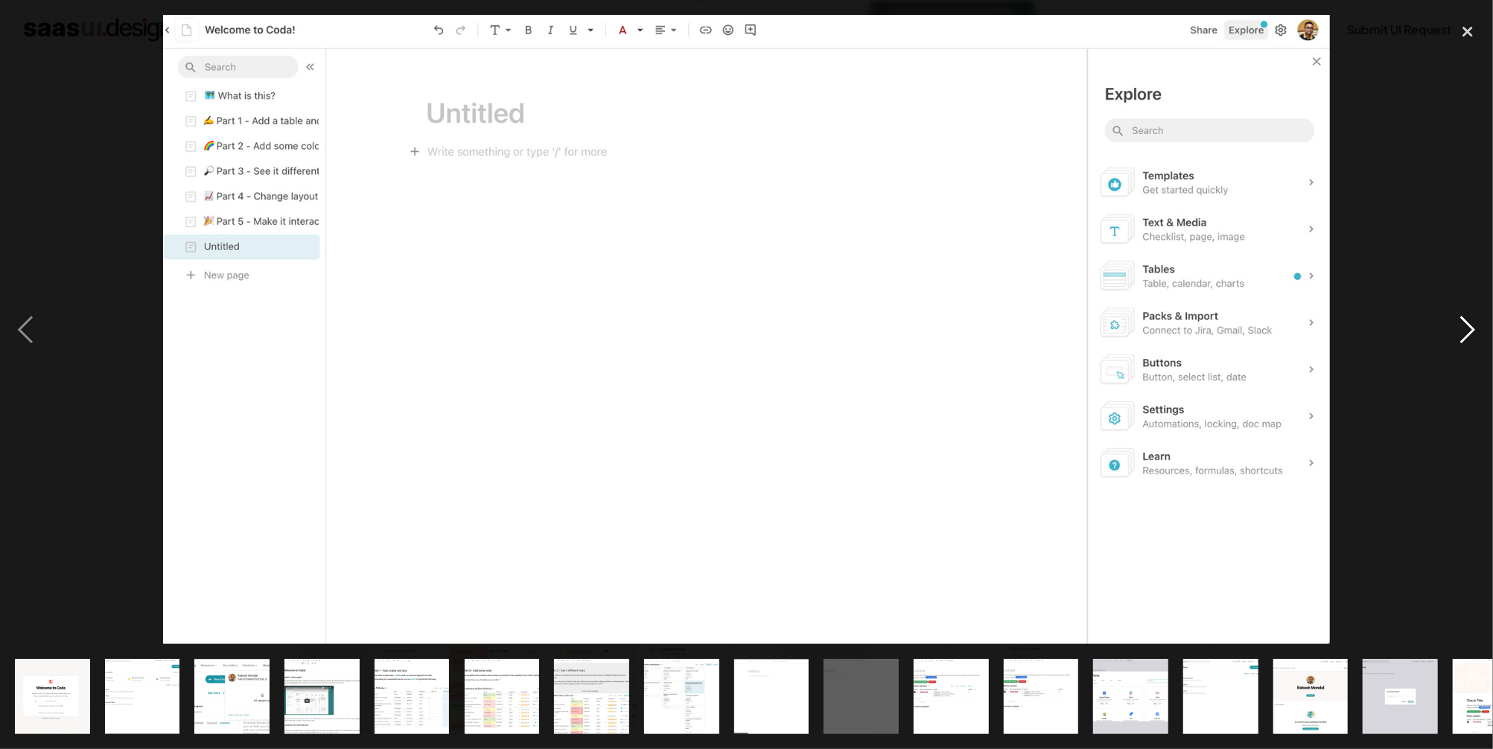
click at [1462, 317] on div "next image" at bounding box center [1468, 329] width 51 height 629
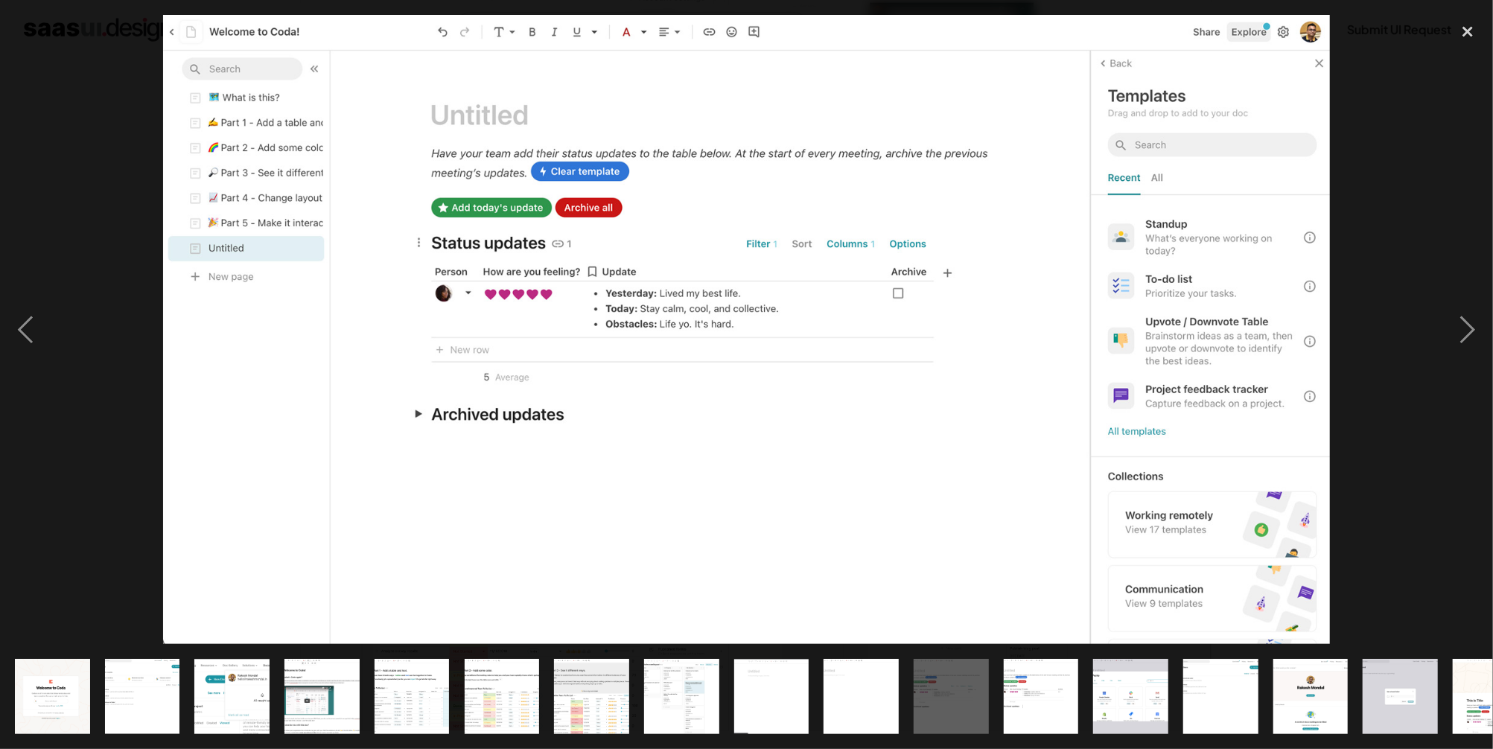
click at [1431, 257] on div at bounding box center [746, 329] width 1493 height 629
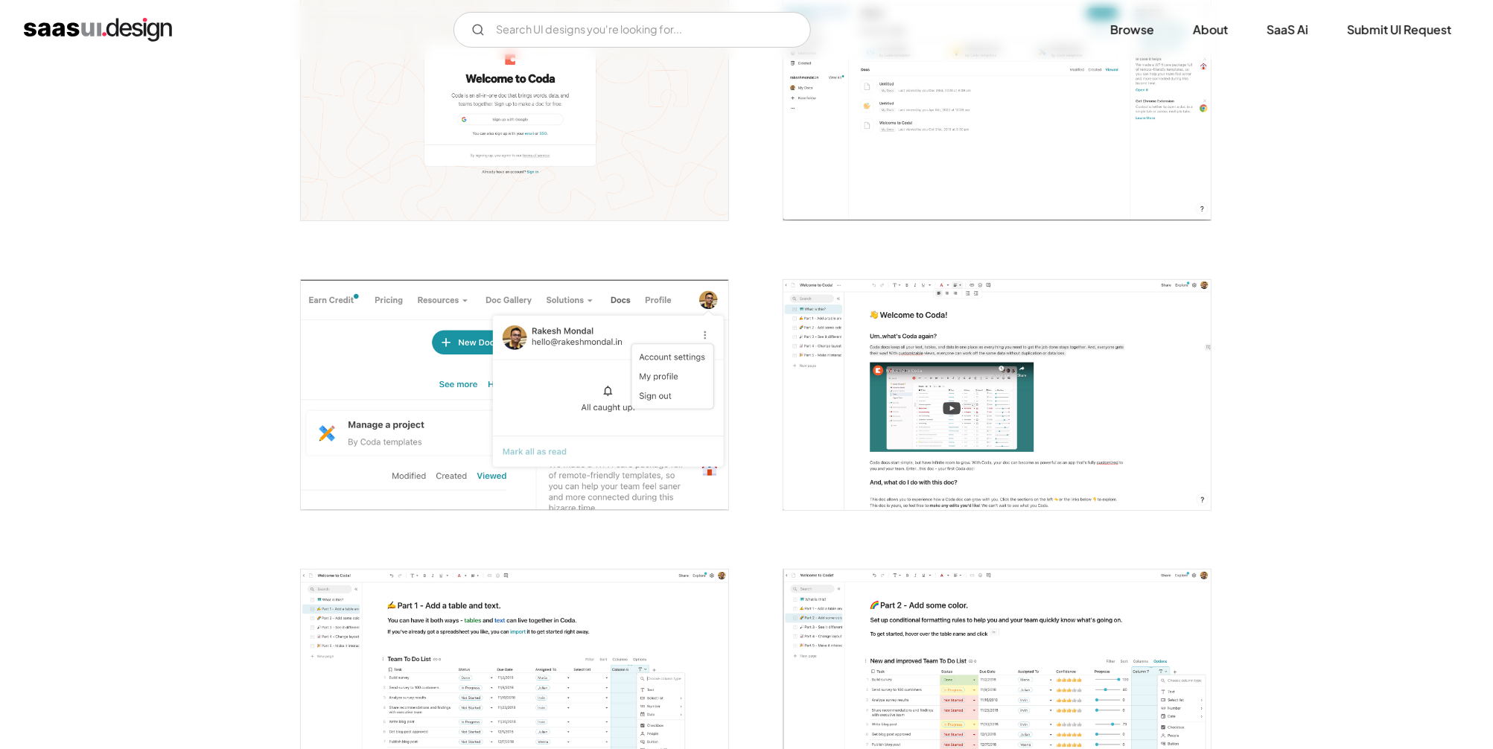
scroll to position [0, 0]
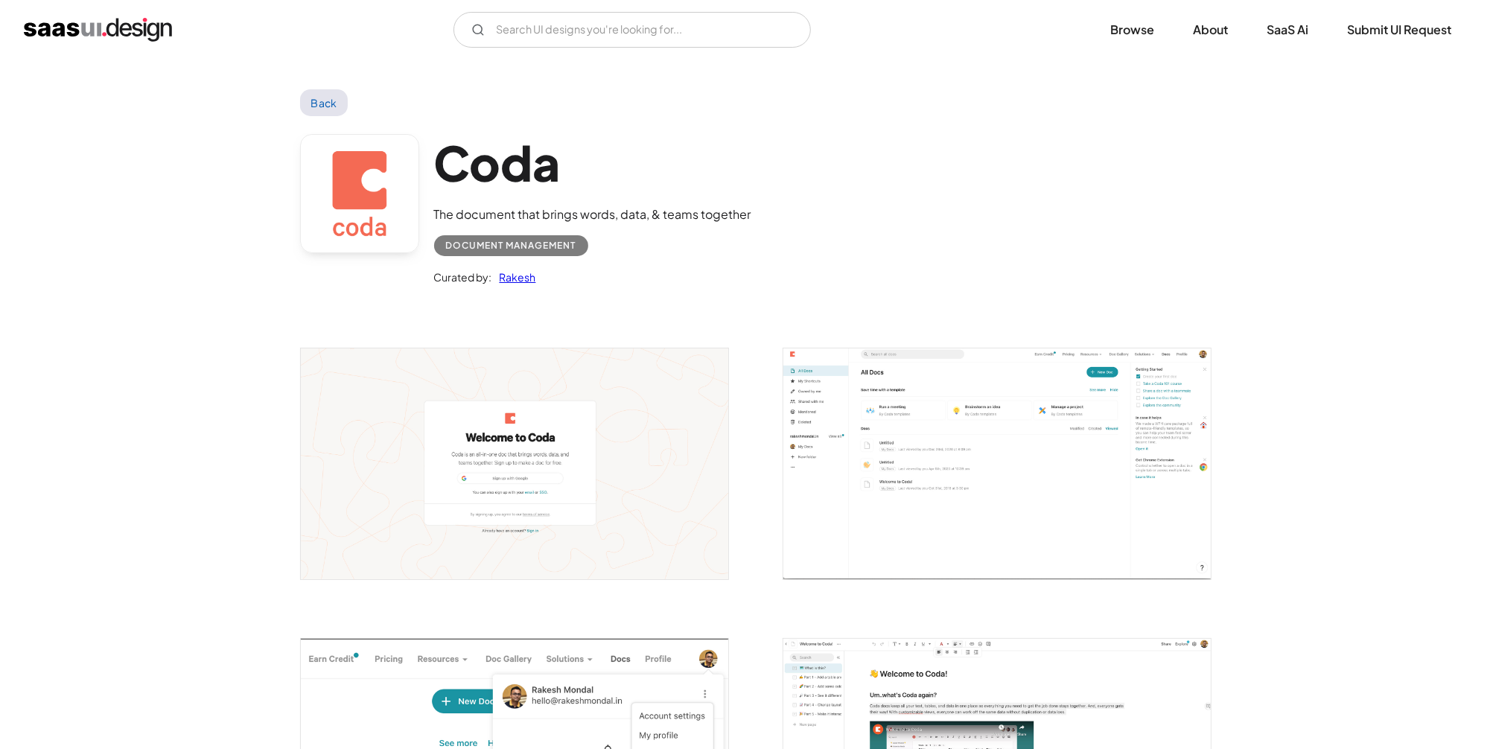
click at [308, 99] on link "Back" at bounding box center [324, 102] width 48 height 27
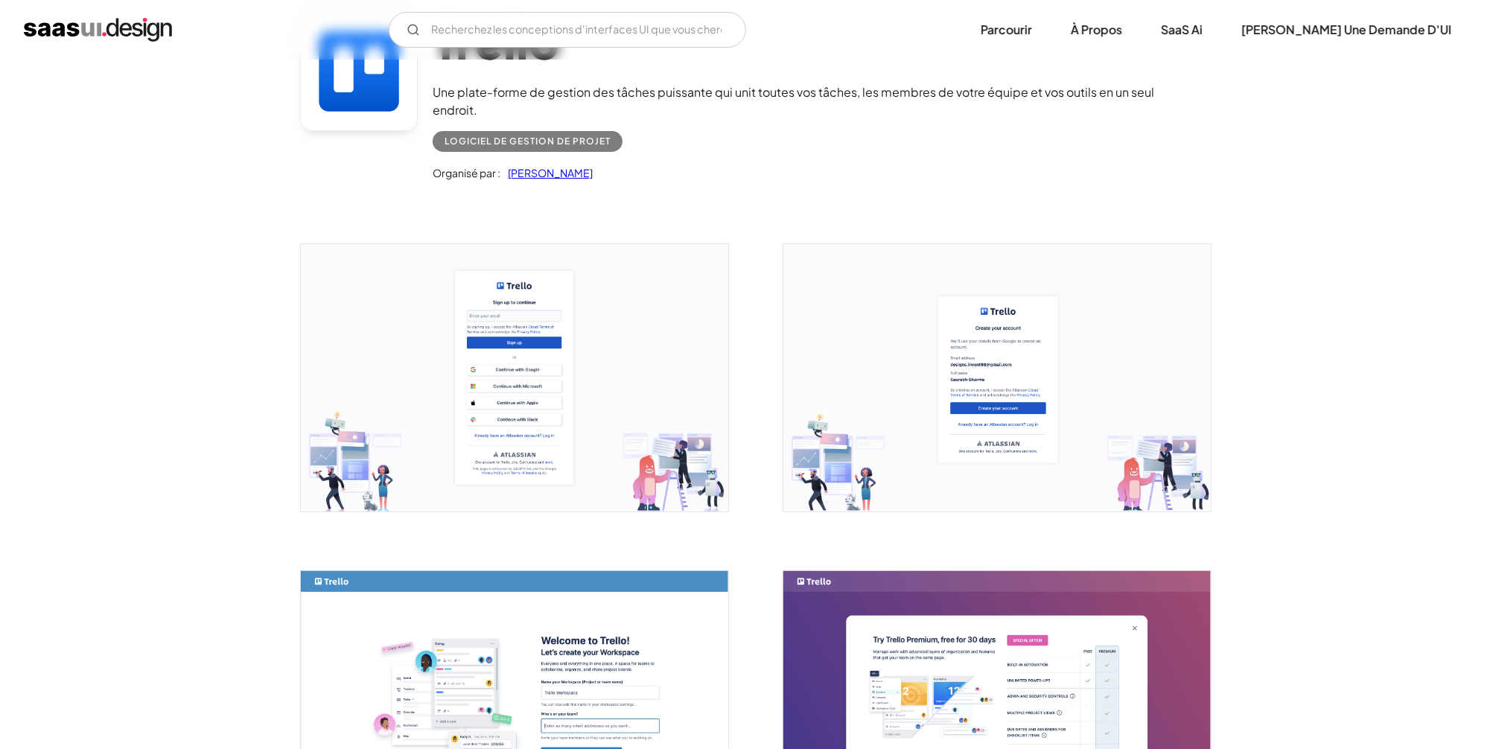
scroll to position [179, 0]
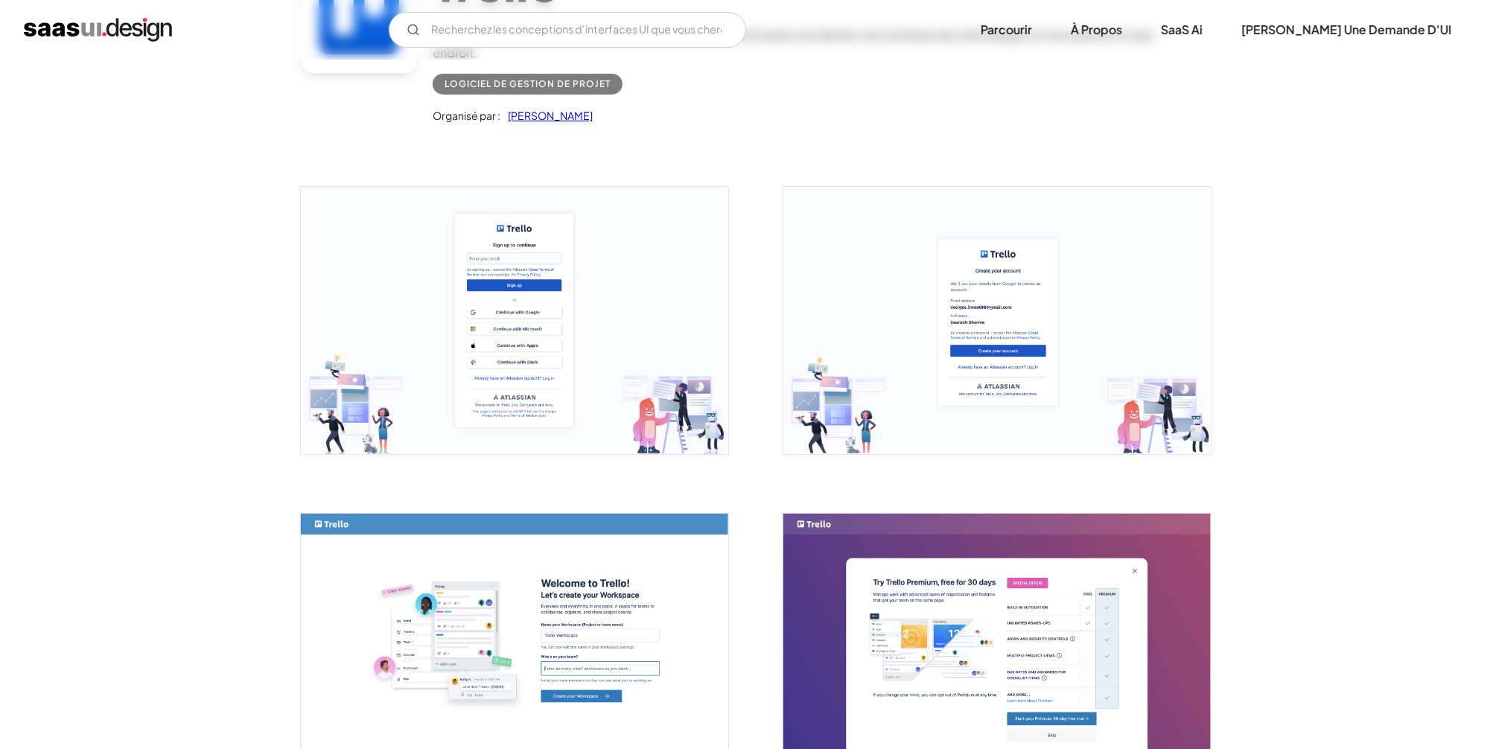
click at [497, 311] on img "Boîte à lumière ouverte" at bounding box center [514, 320] width 427 height 267
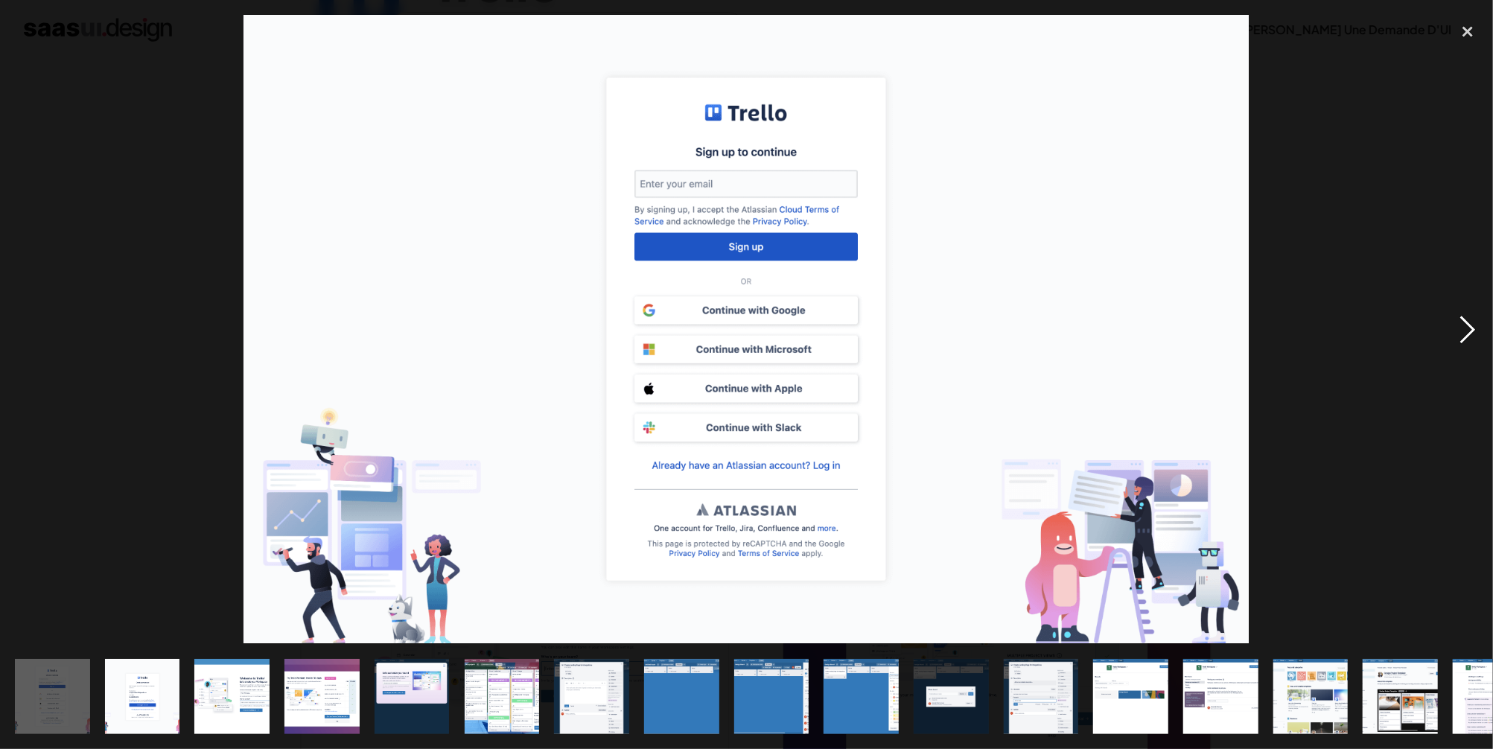
click at [1469, 327] on div "image suivante" at bounding box center [1468, 329] width 51 height 629
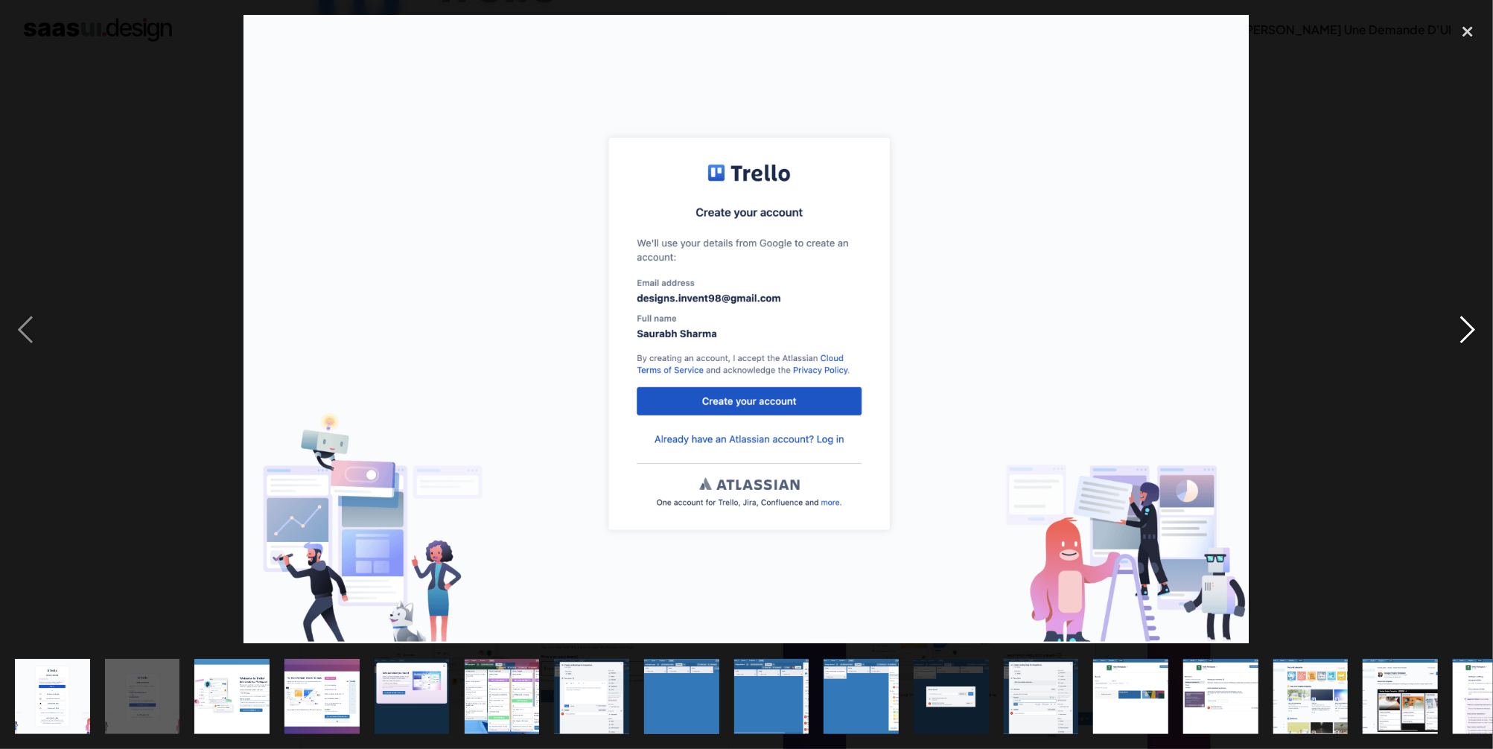
click at [1469, 327] on div "image suivante" at bounding box center [1468, 329] width 51 height 629
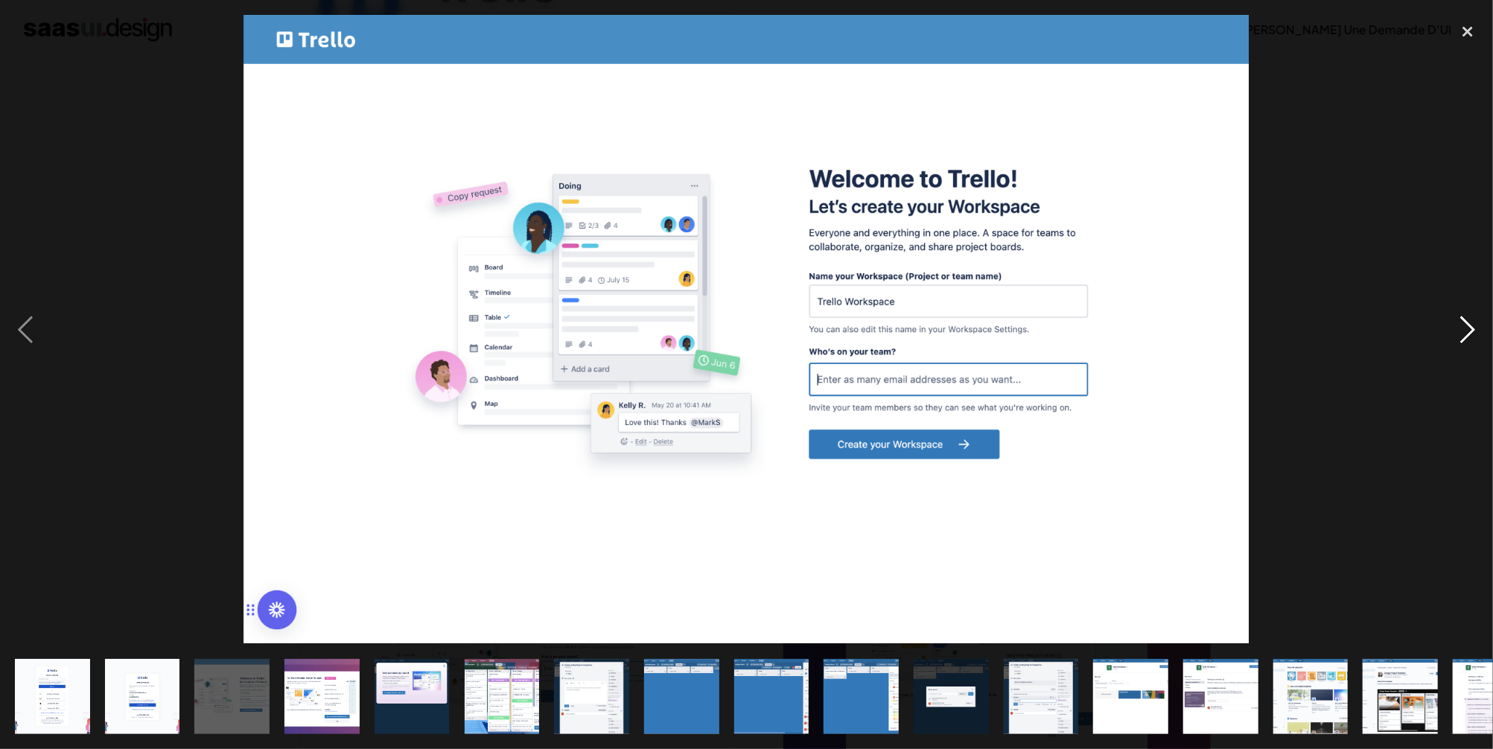
click at [1469, 327] on div "image suivante" at bounding box center [1468, 329] width 51 height 629
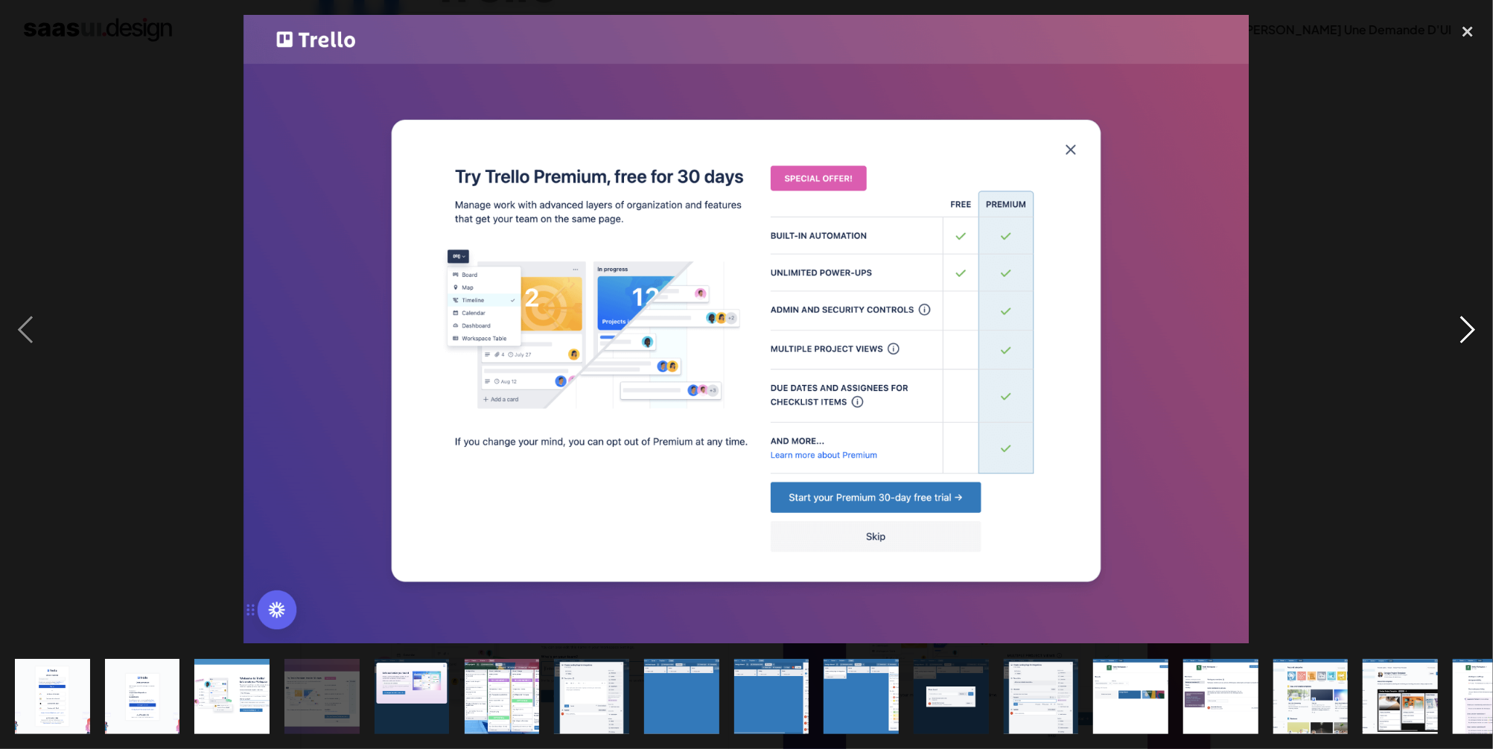
click at [1469, 327] on div "image suivante" at bounding box center [1468, 329] width 51 height 629
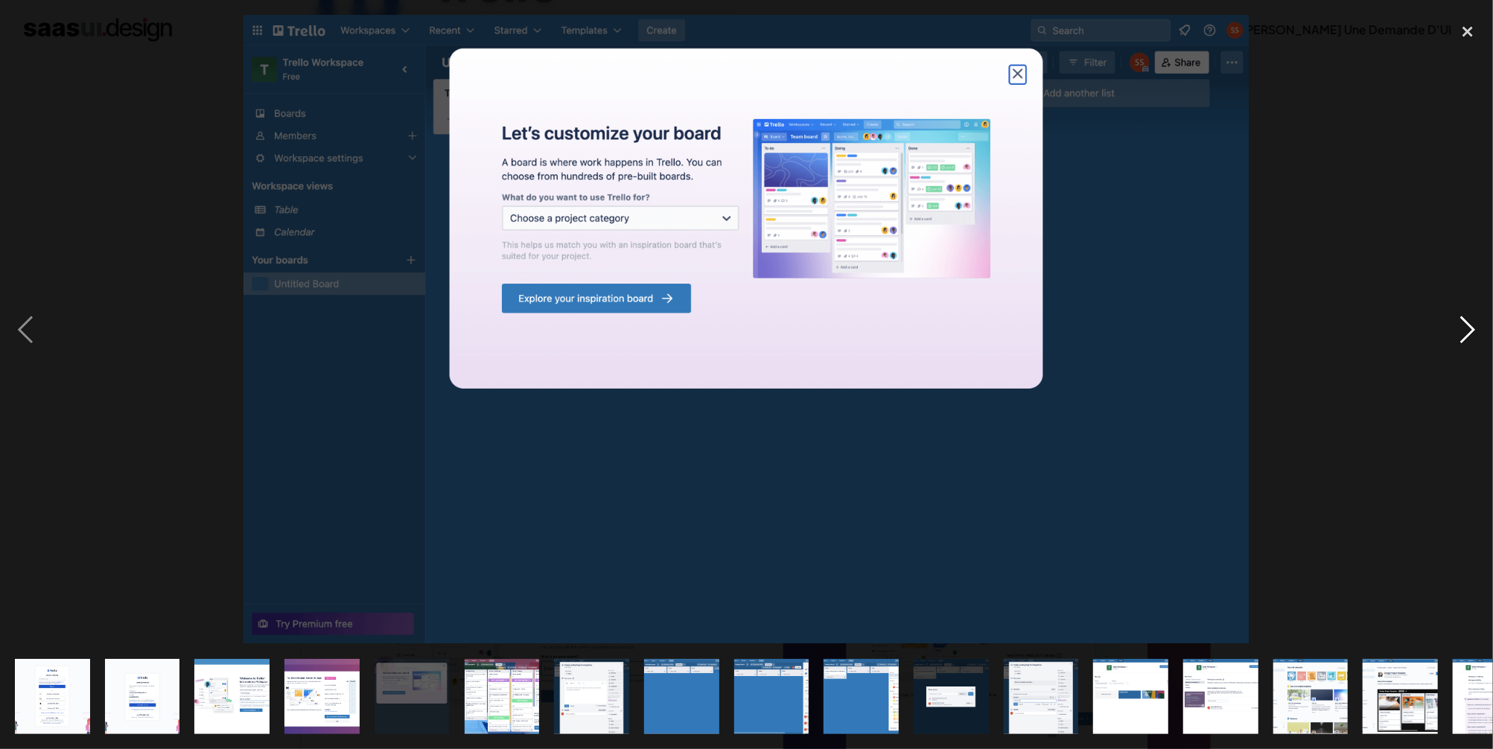
click at [1469, 327] on div "image suivante" at bounding box center [1468, 329] width 51 height 629
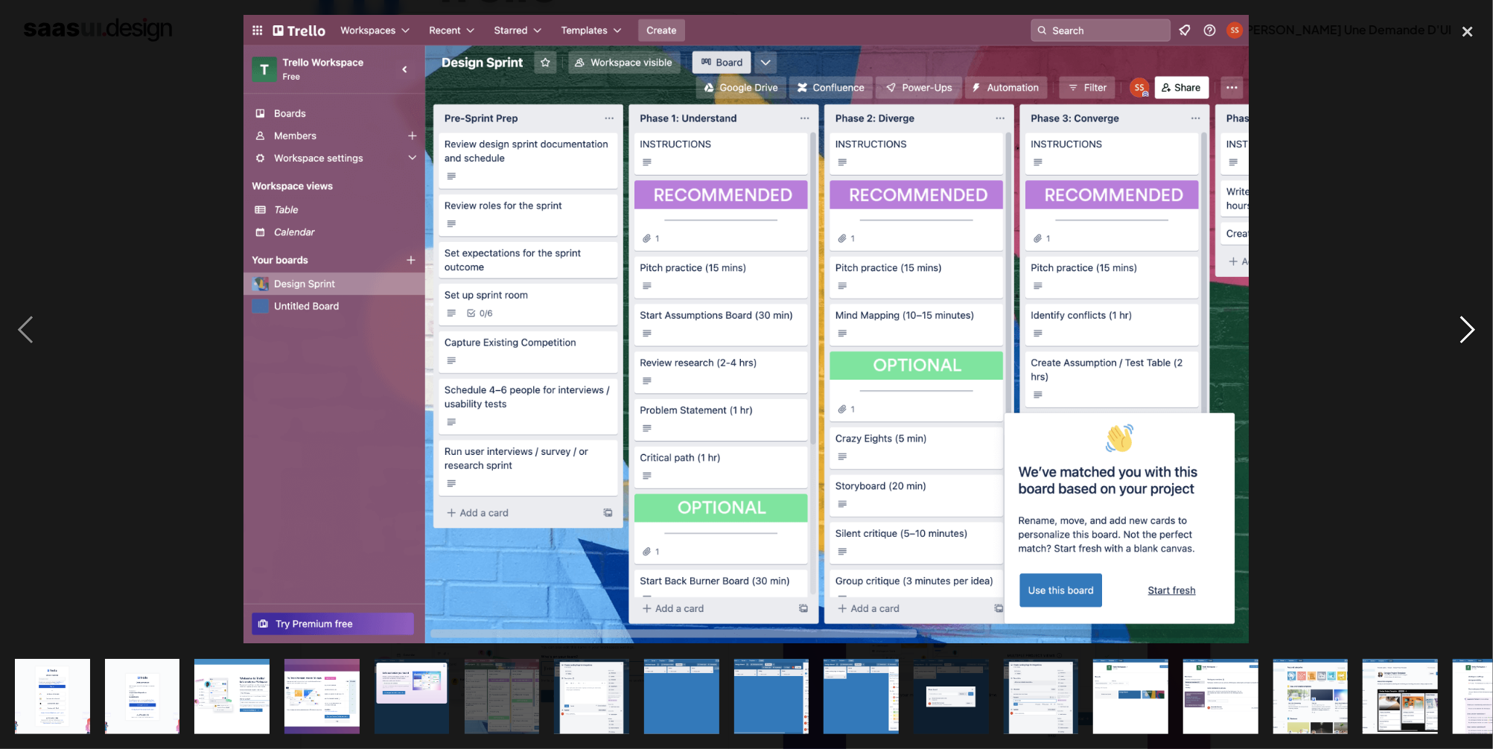
click at [1469, 327] on div "image suivante" at bounding box center [1468, 329] width 51 height 629
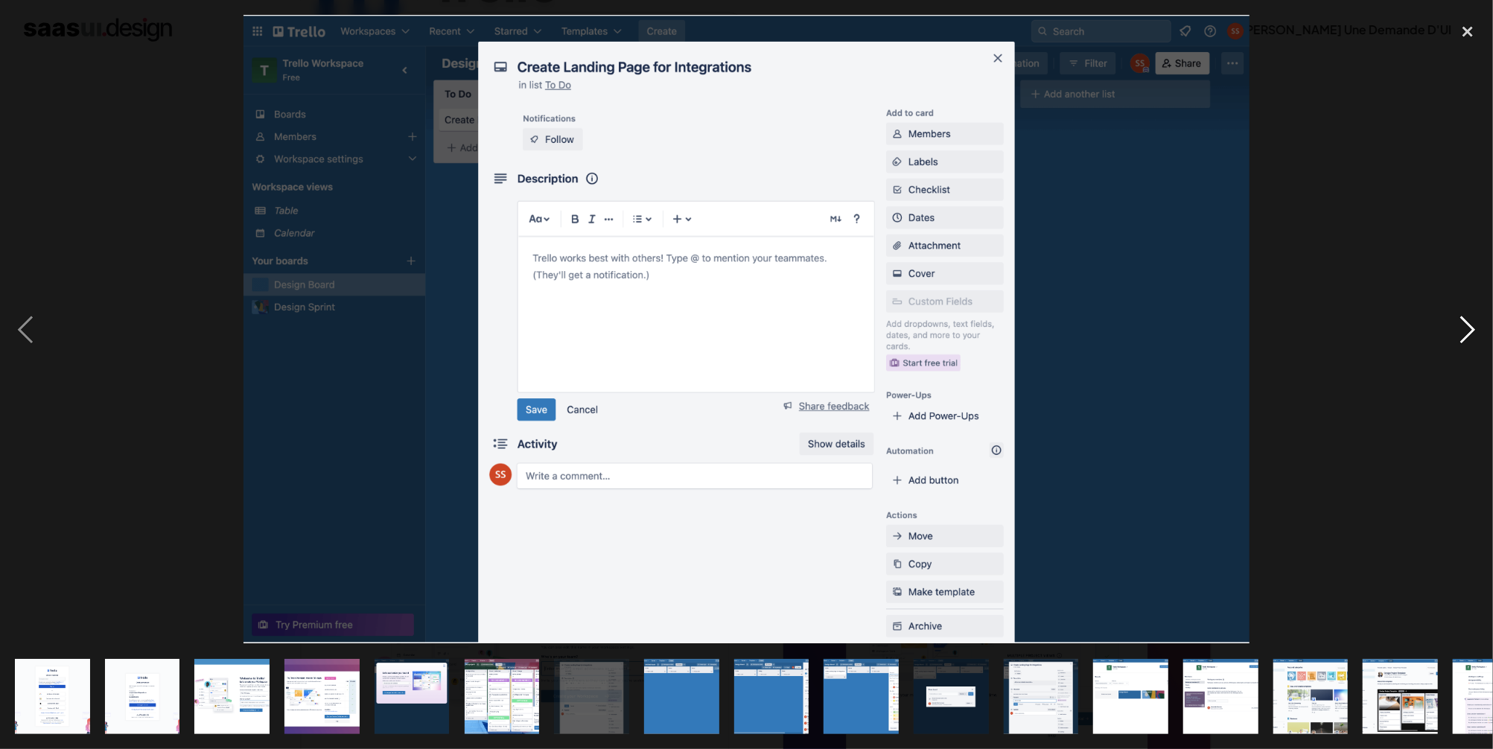
click at [1469, 327] on div "image suivante" at bounding box center [1468, 329] width 51 height 629
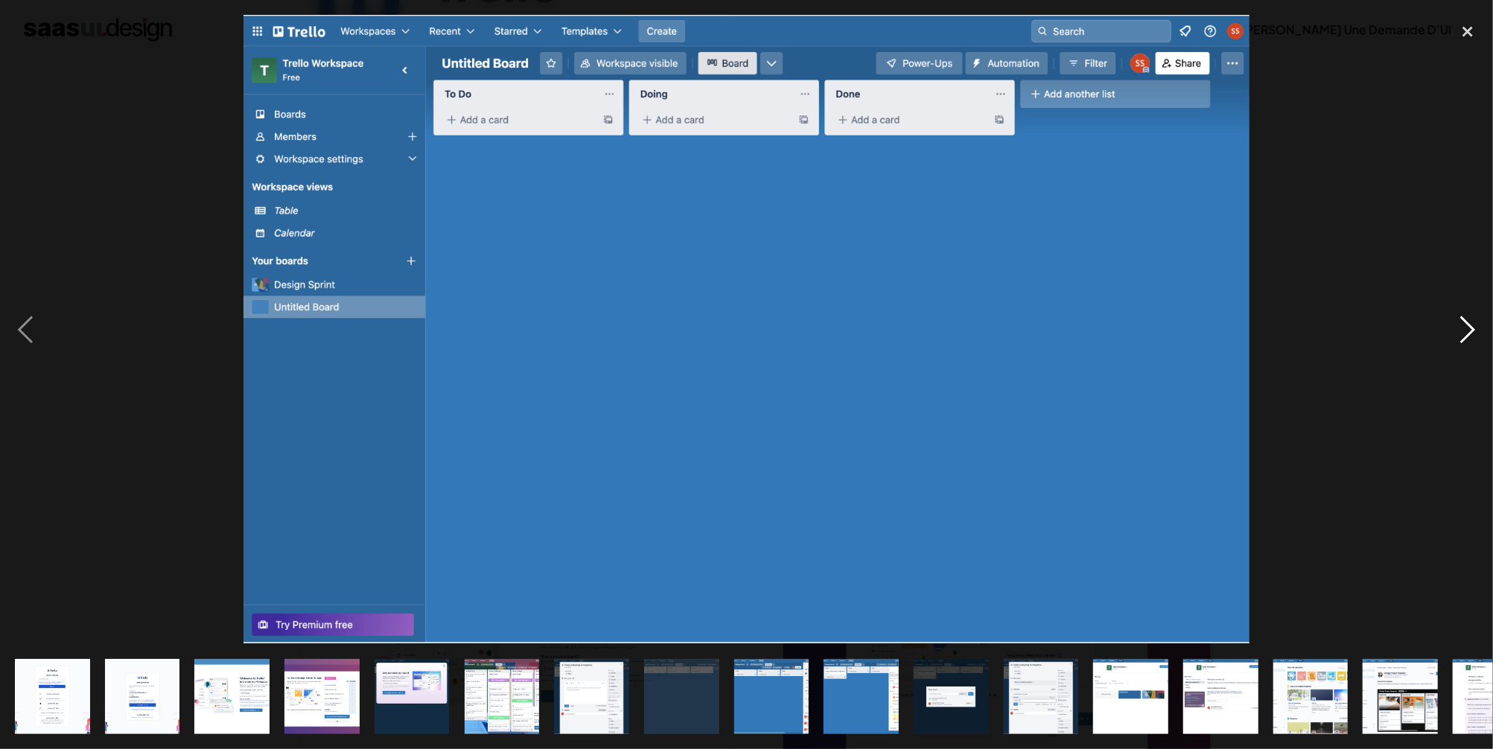
click at [1469, 327] on div "image suivante" at bounding box center [1468, 329] width 51 height 629
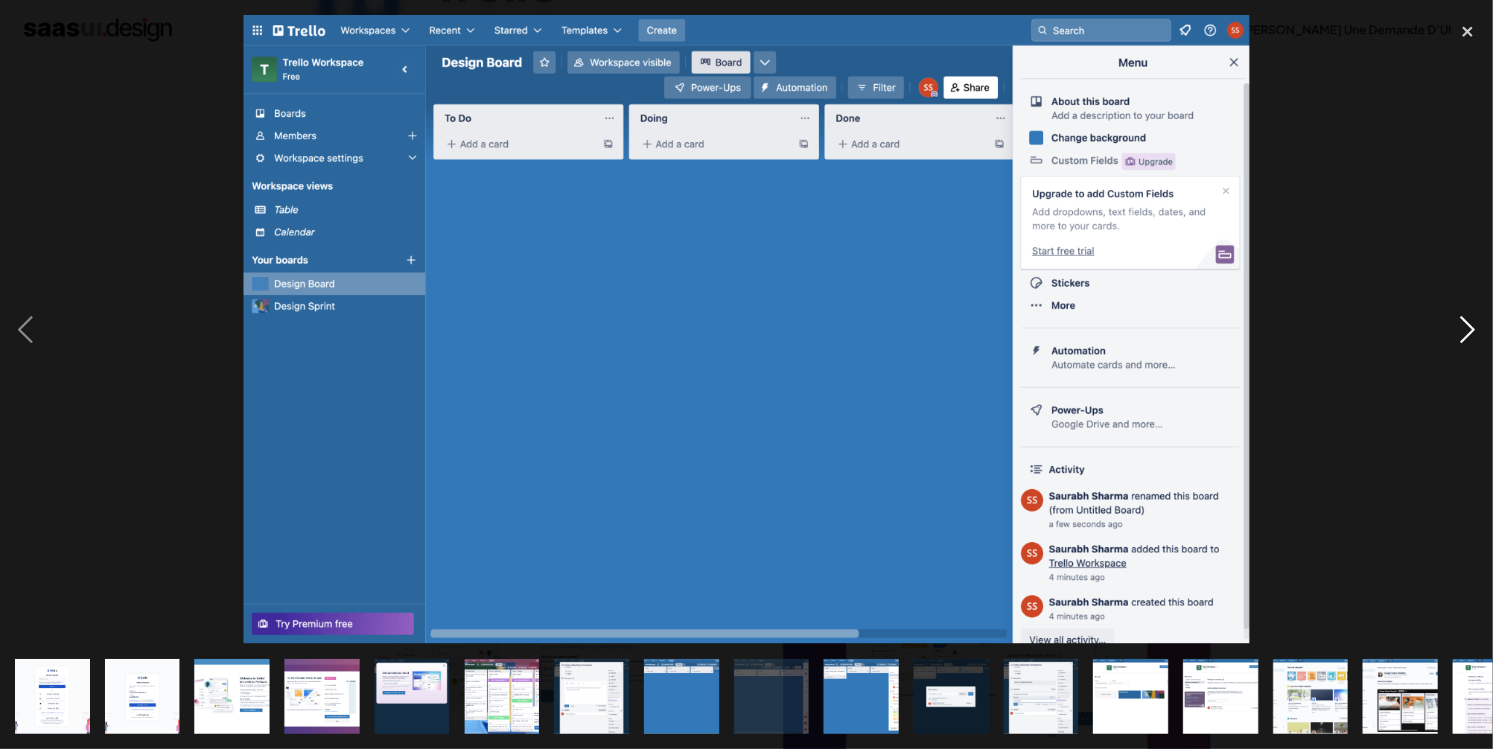
click at [1469, 327] on div "image suivante" at bounding box center [1468, 329] width 51 height 629
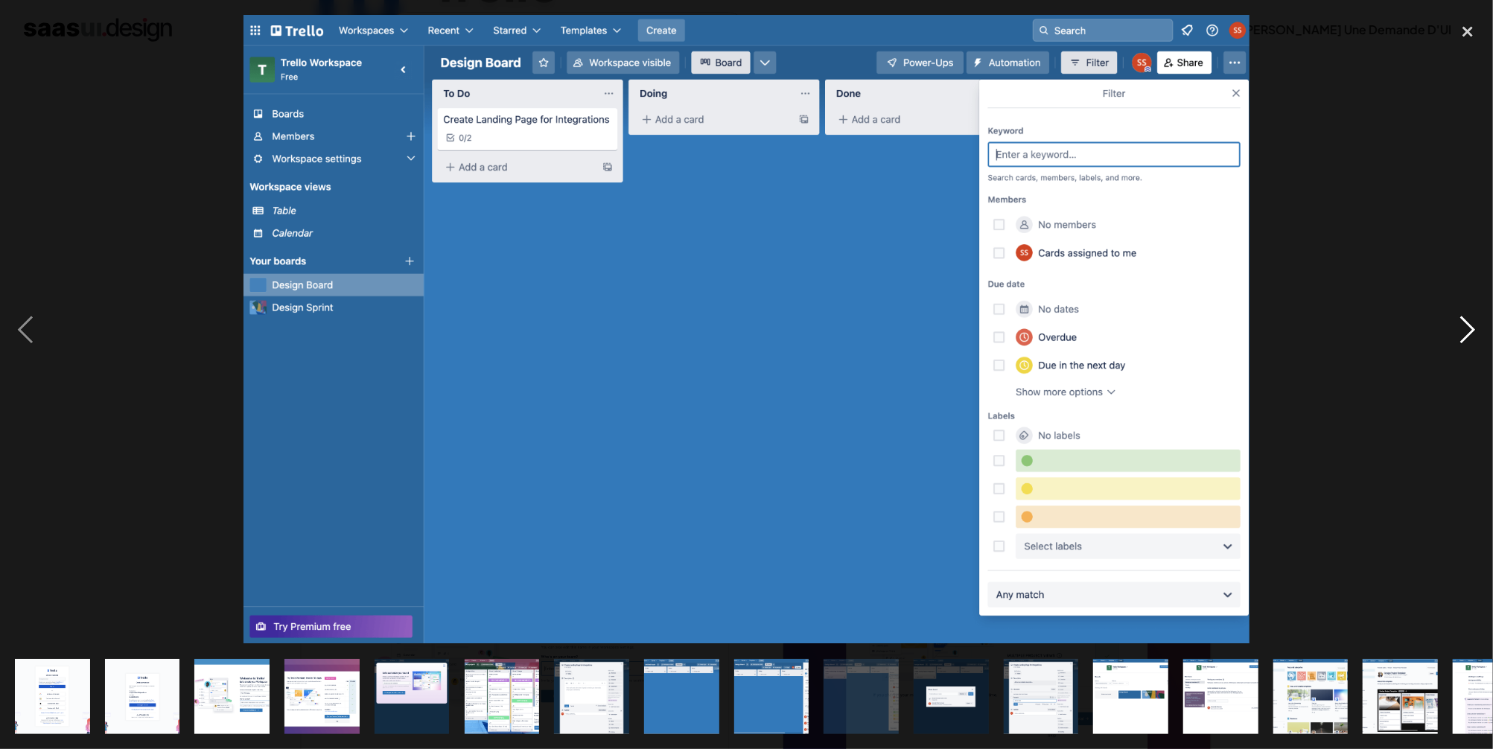
click at [1469, 327] on div "image suivante" at bounding box center [1468, 329] width 51 height 629
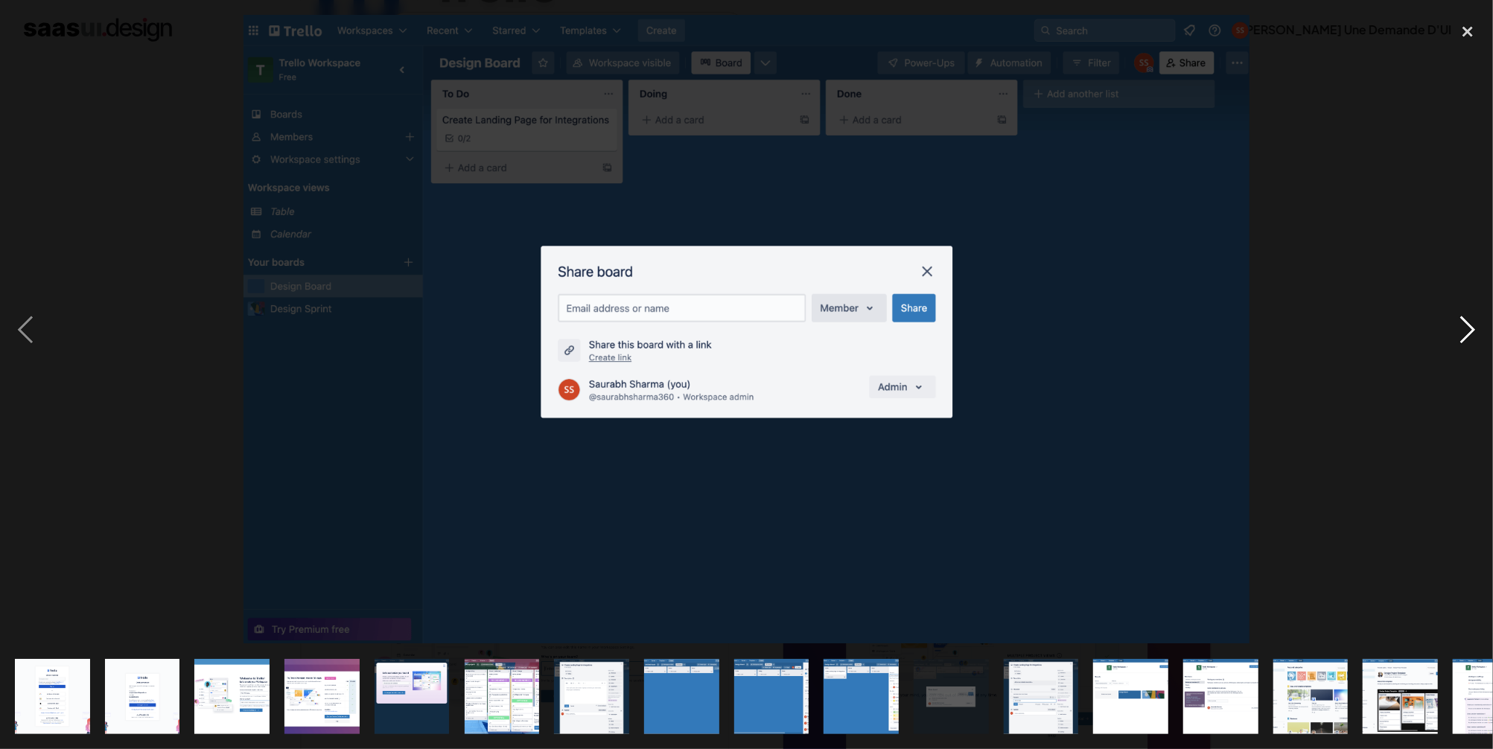
click at [1469, 327] on div "image suivante" at bounding box center [1468, 329] width 51 height 629
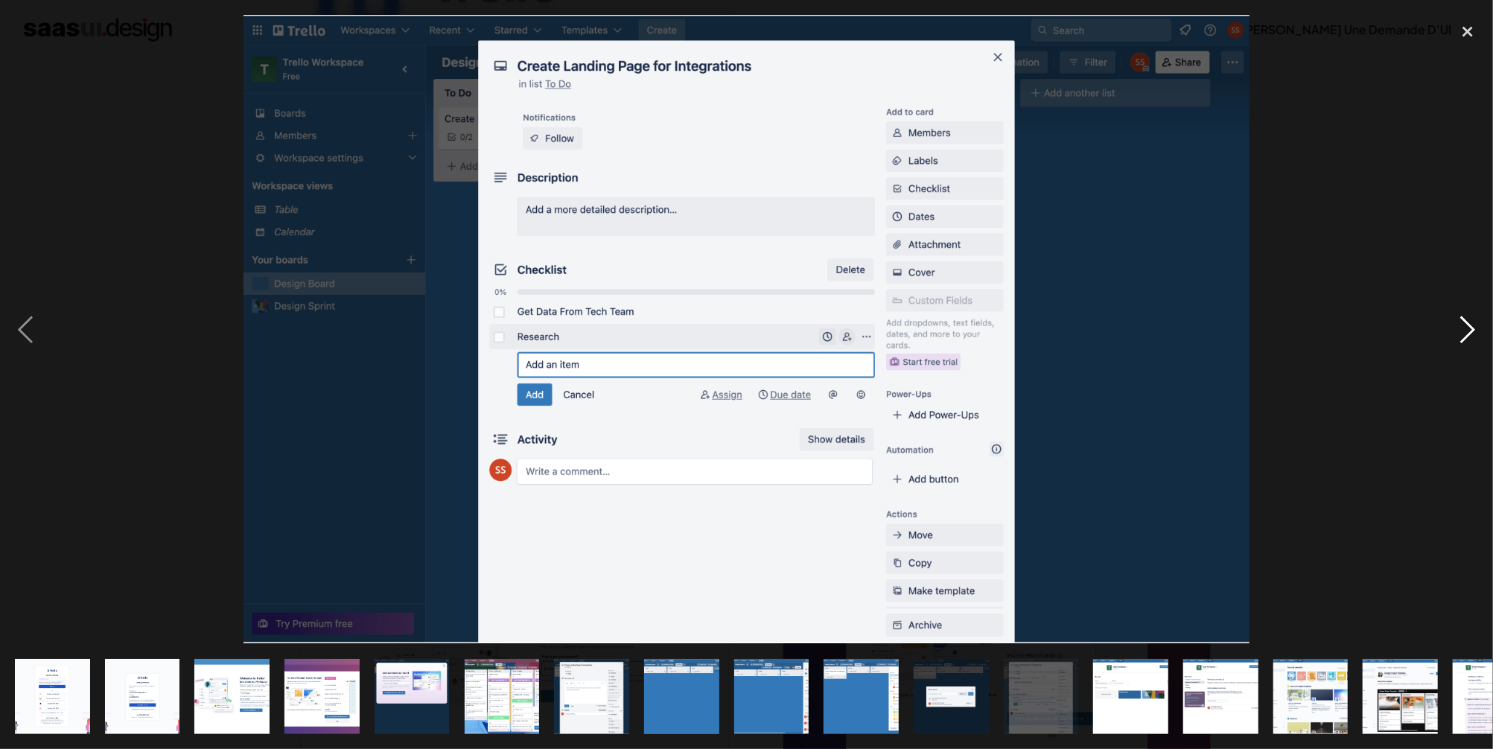
click at [1469, 327] on div "image suivante" at bounding box center [1468, 329] width 51 height 629
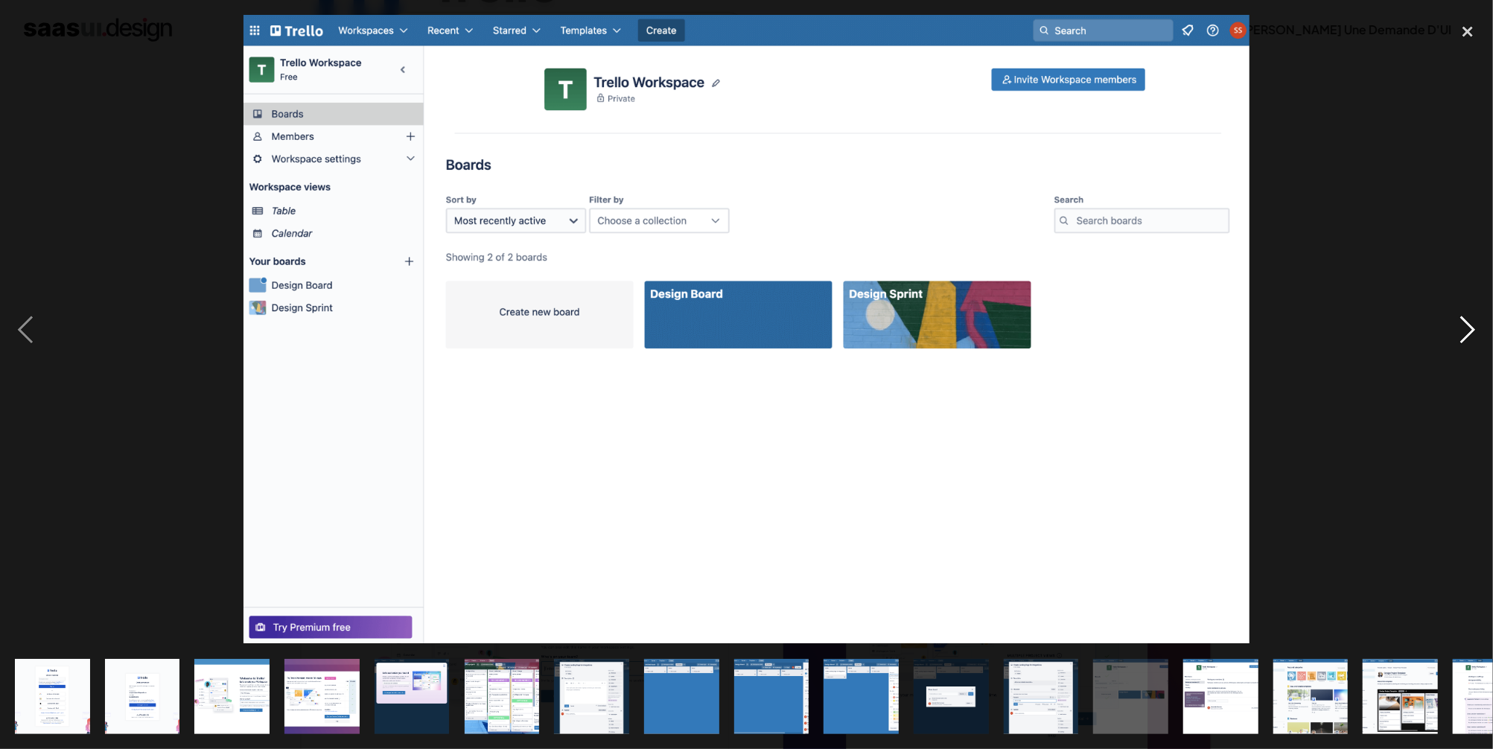
click at [1469, 326] on div "image suivante" at bounding box center [1468, 329] width 51 height 629
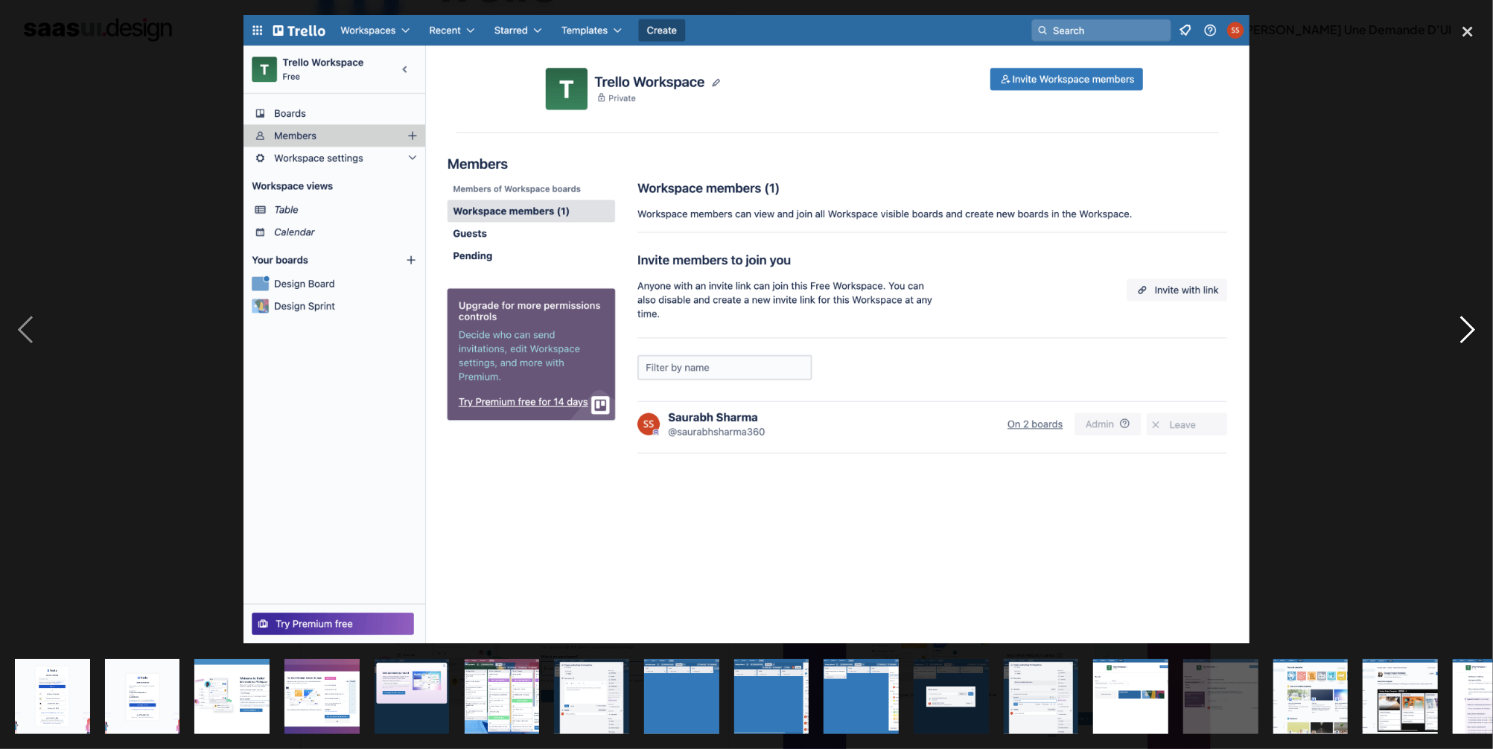
click at [1469, 326] on div "image suivante" at bounding box center [1468, 329] width 51 height 629
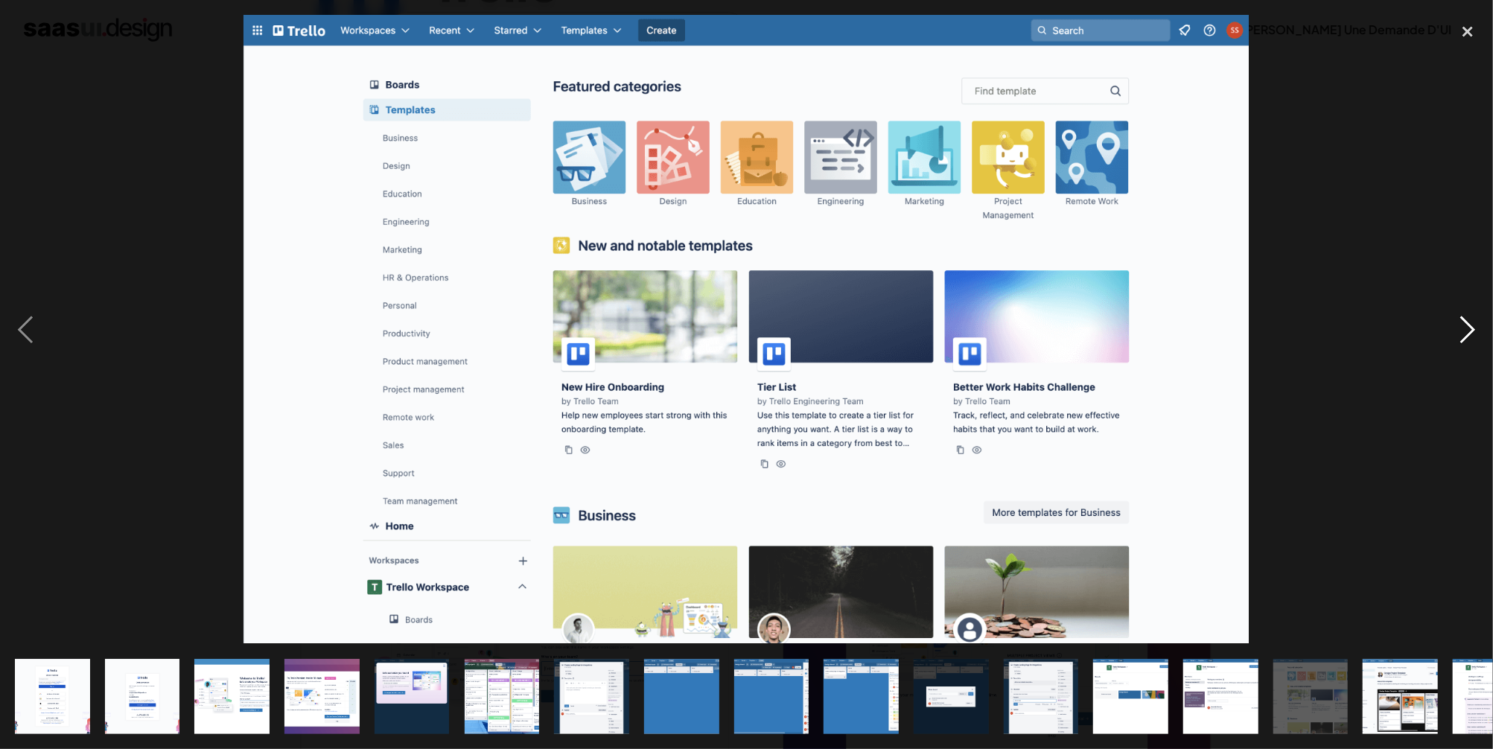
click at [1469, 326] on div "image suivante" at bounding box center [1468, 329] width 51 height 629
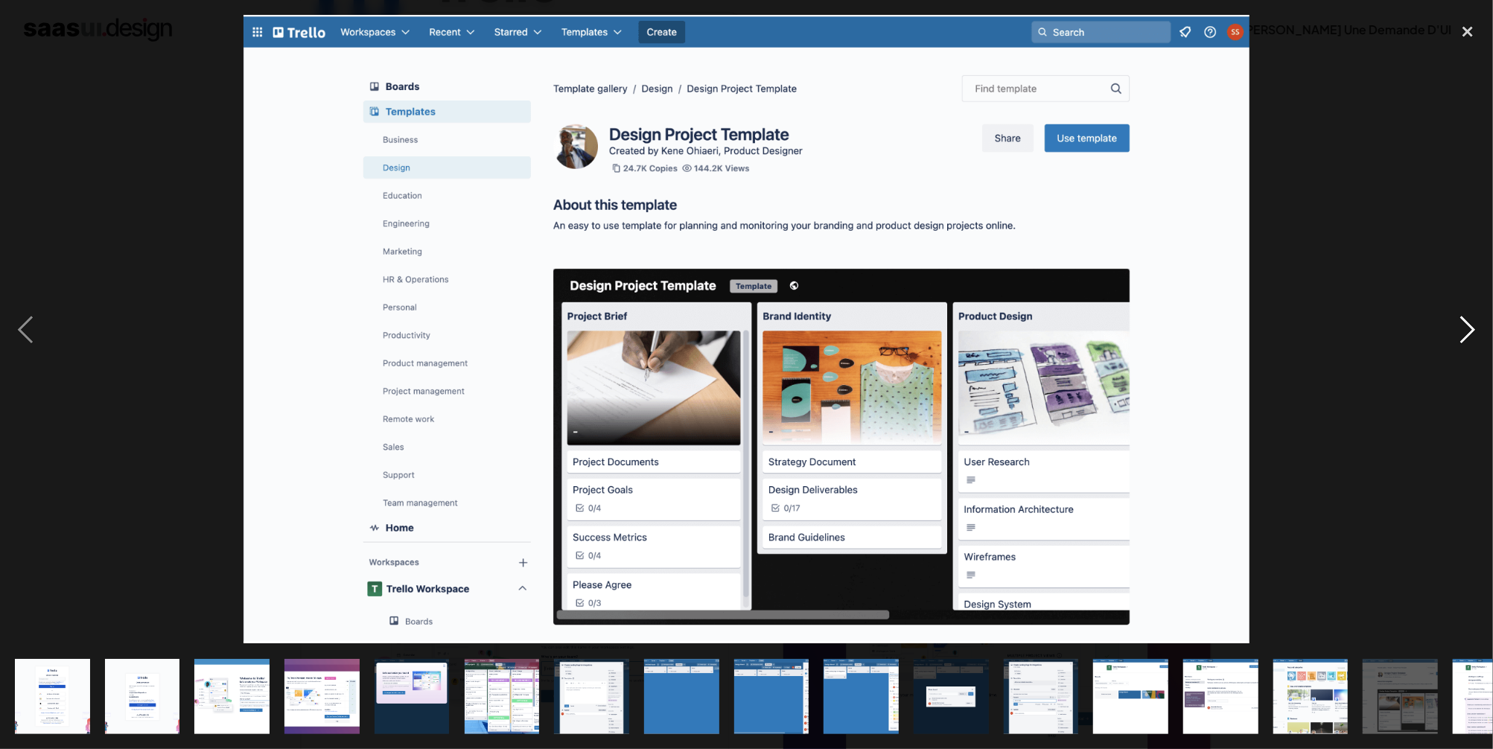
click at [1469, 326] on div "image suivante" at bounding box center [1468, 329] width 51 height 629
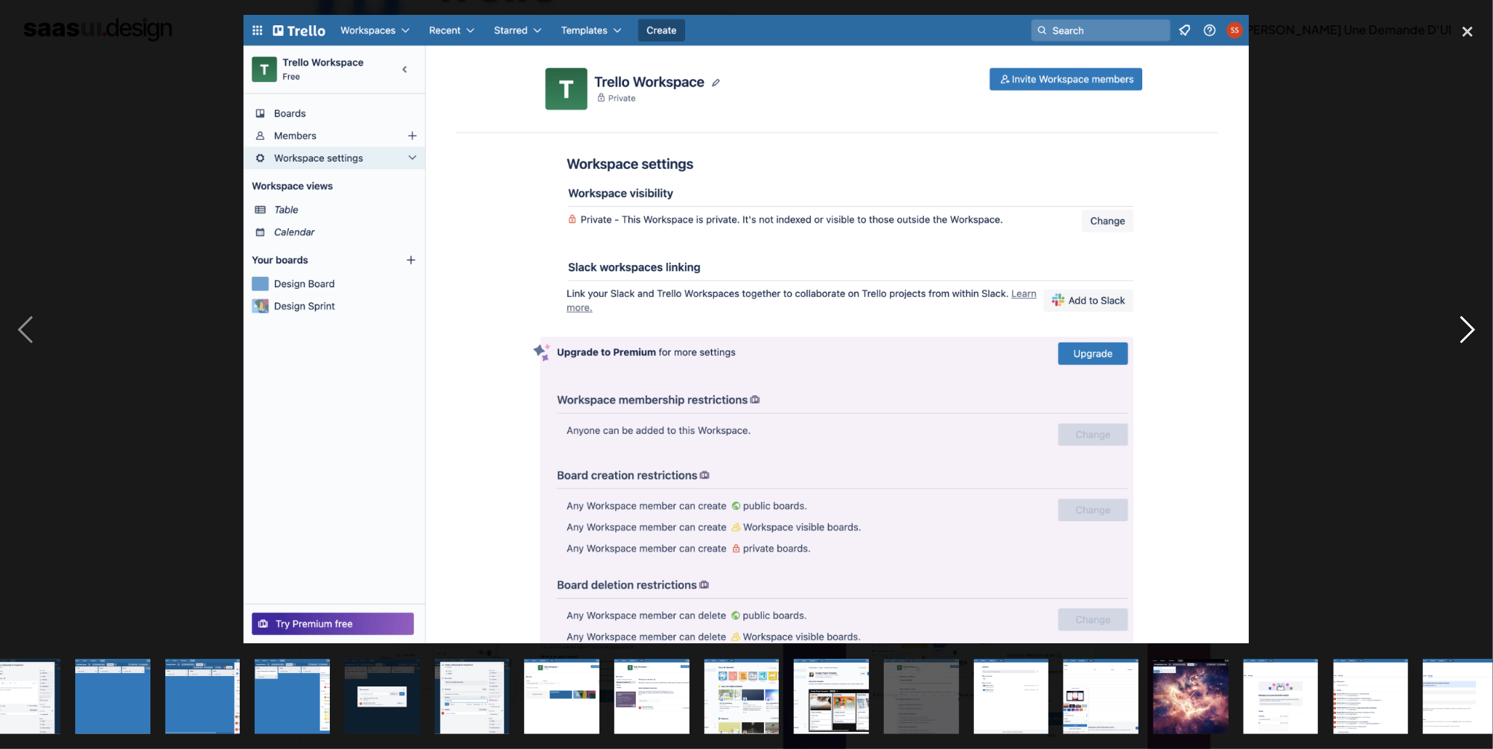
scroll to position [0, 588]
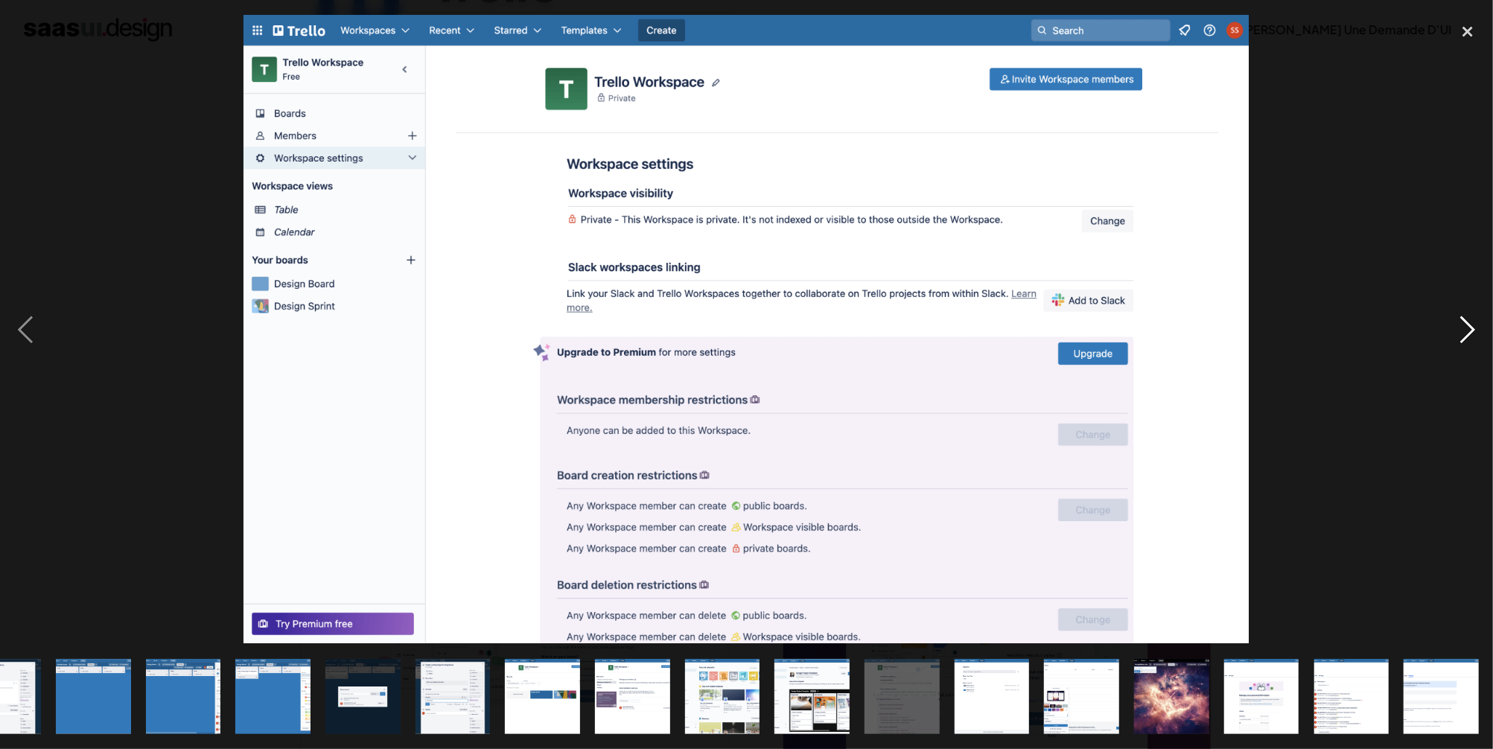
click at [1469, 326] on div "image suivante" at bounding box center [1468, 329] width 51 height 629
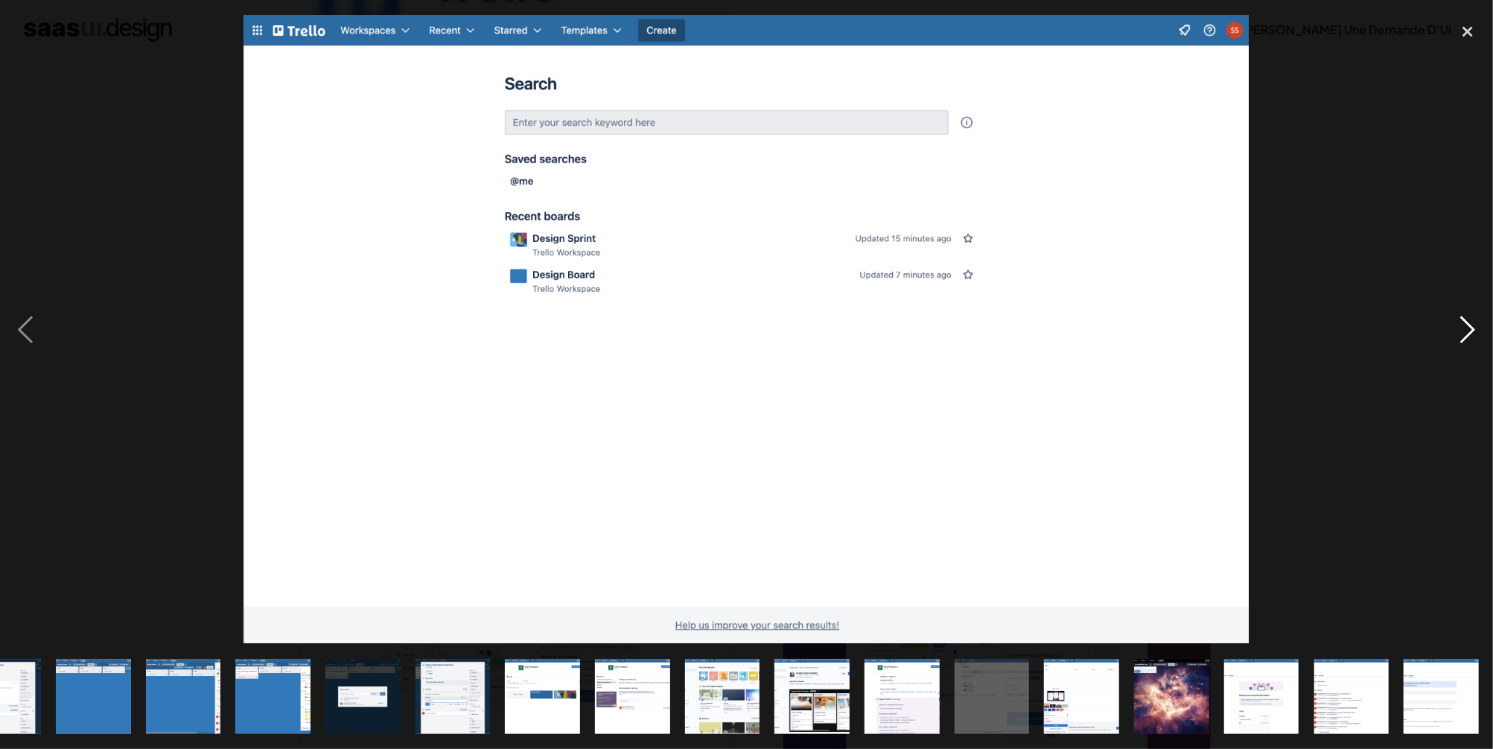
click at [1469, 326] on div "image suivante" at bounding box center [1468, 329] width 51 height 629
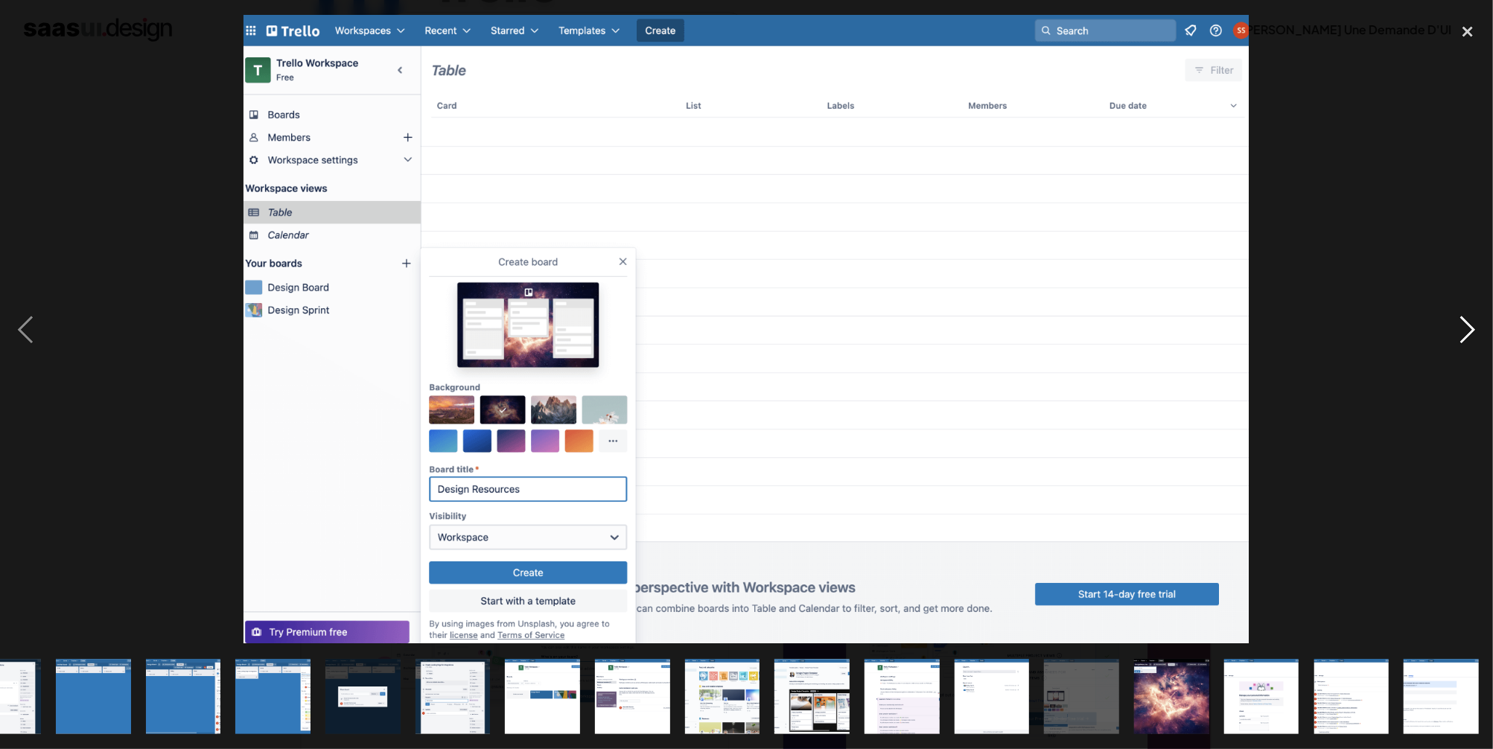
click at [1469, 326] on div "image suivante" at bounding box center [1468, 329] width 51 height 629
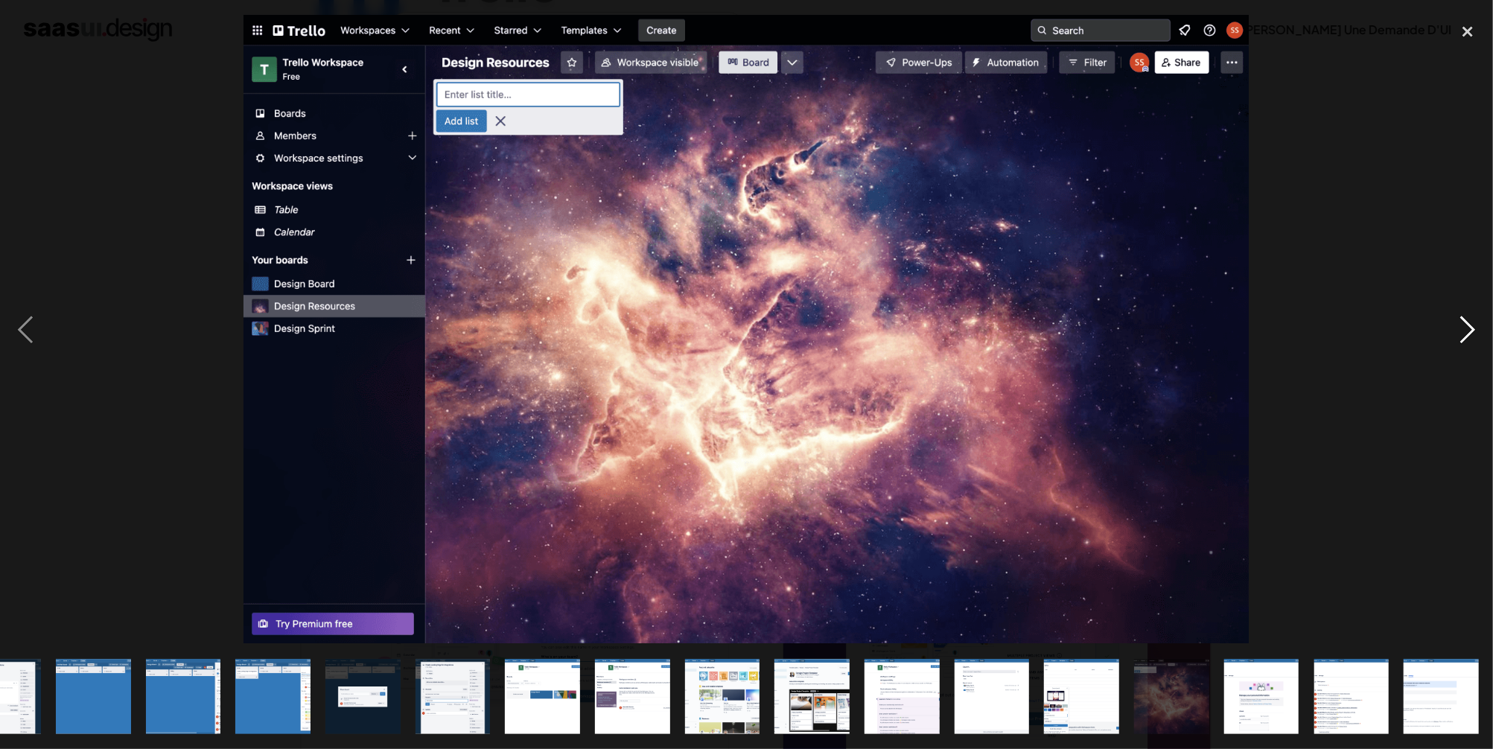
click at [1469, 326] on div "image suivante" at bounding box center [1468, 329] width 51 height 629
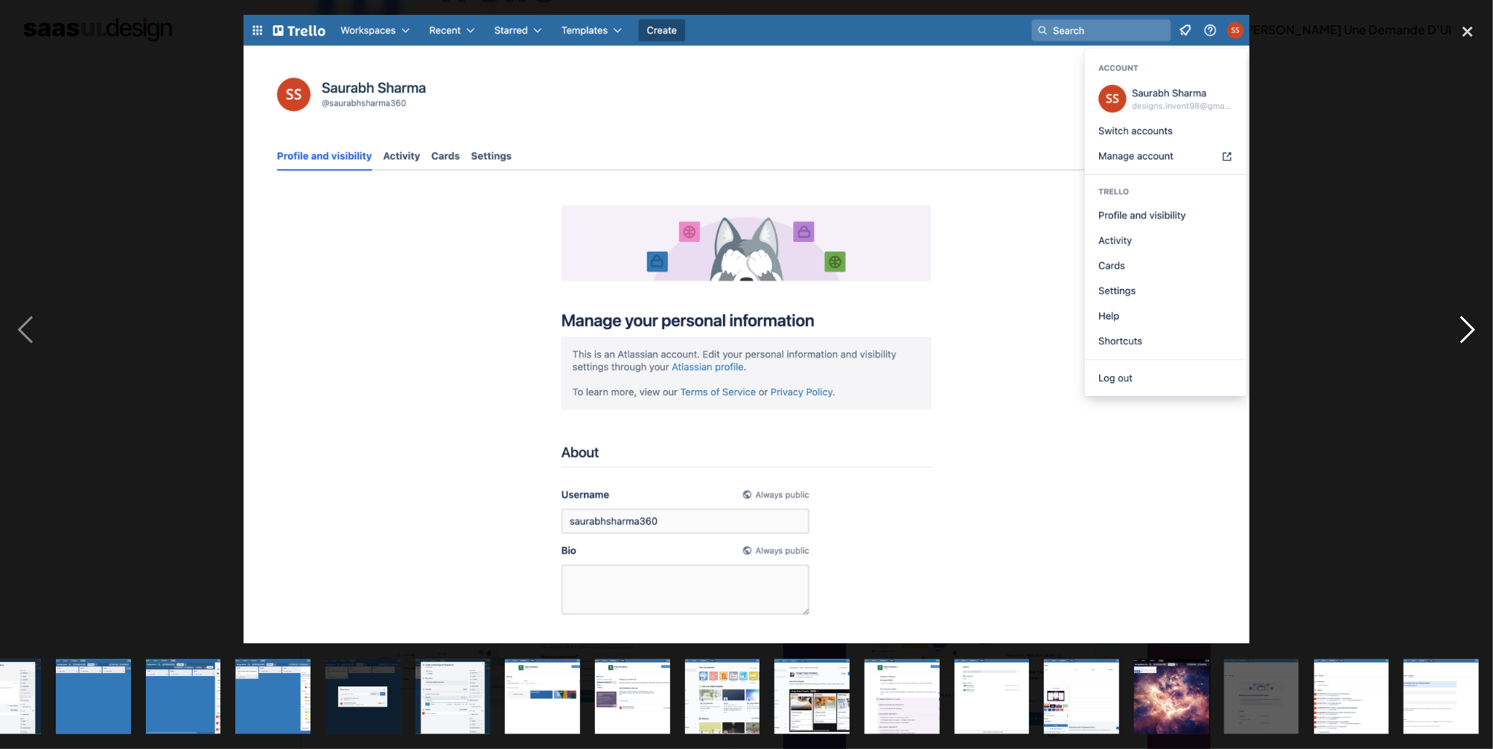
click at [1469, 326] on div "image suivante" at bounding box center [1468, 329] width 51 height 629
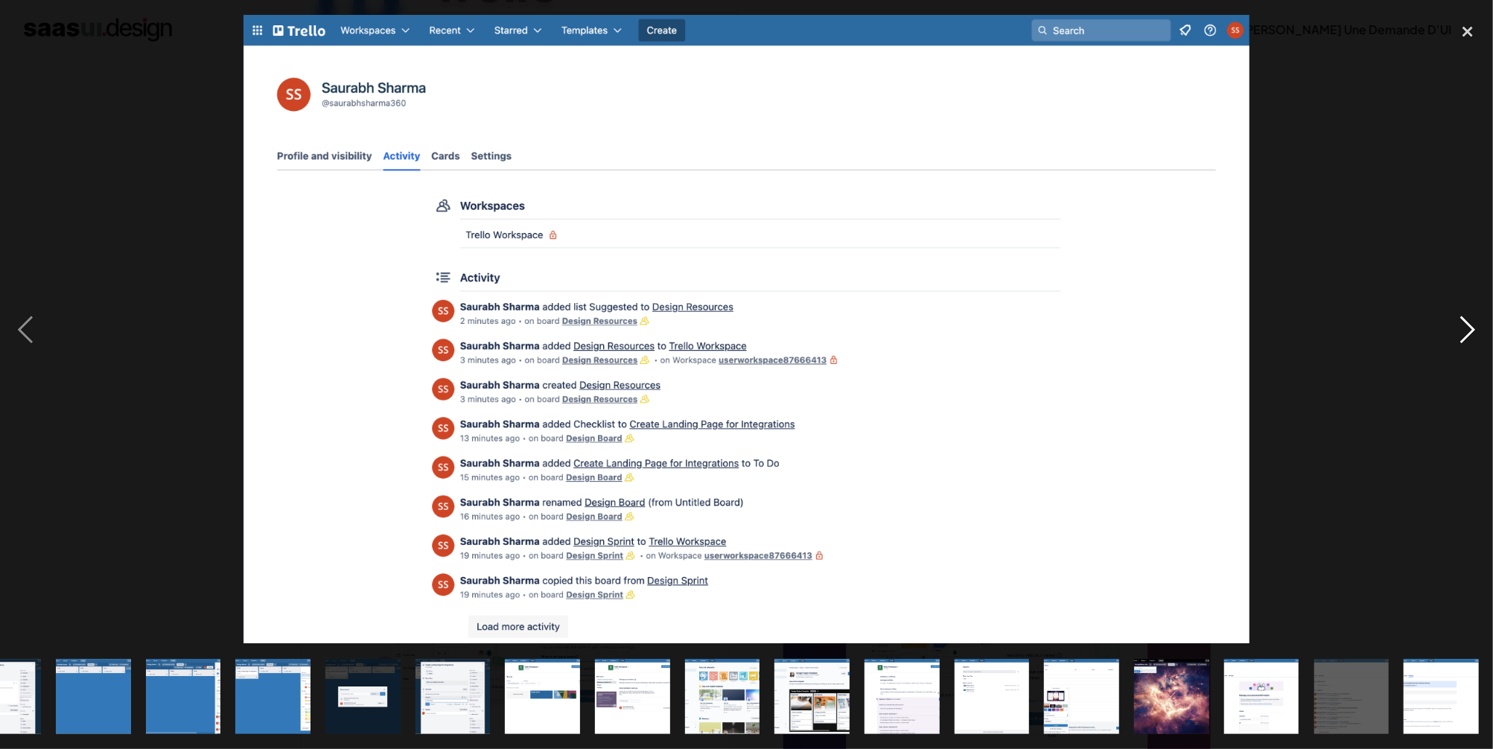
click at [1469, 326] on div "image suivante" at bounding box center [1468, 329] width 51 height 629
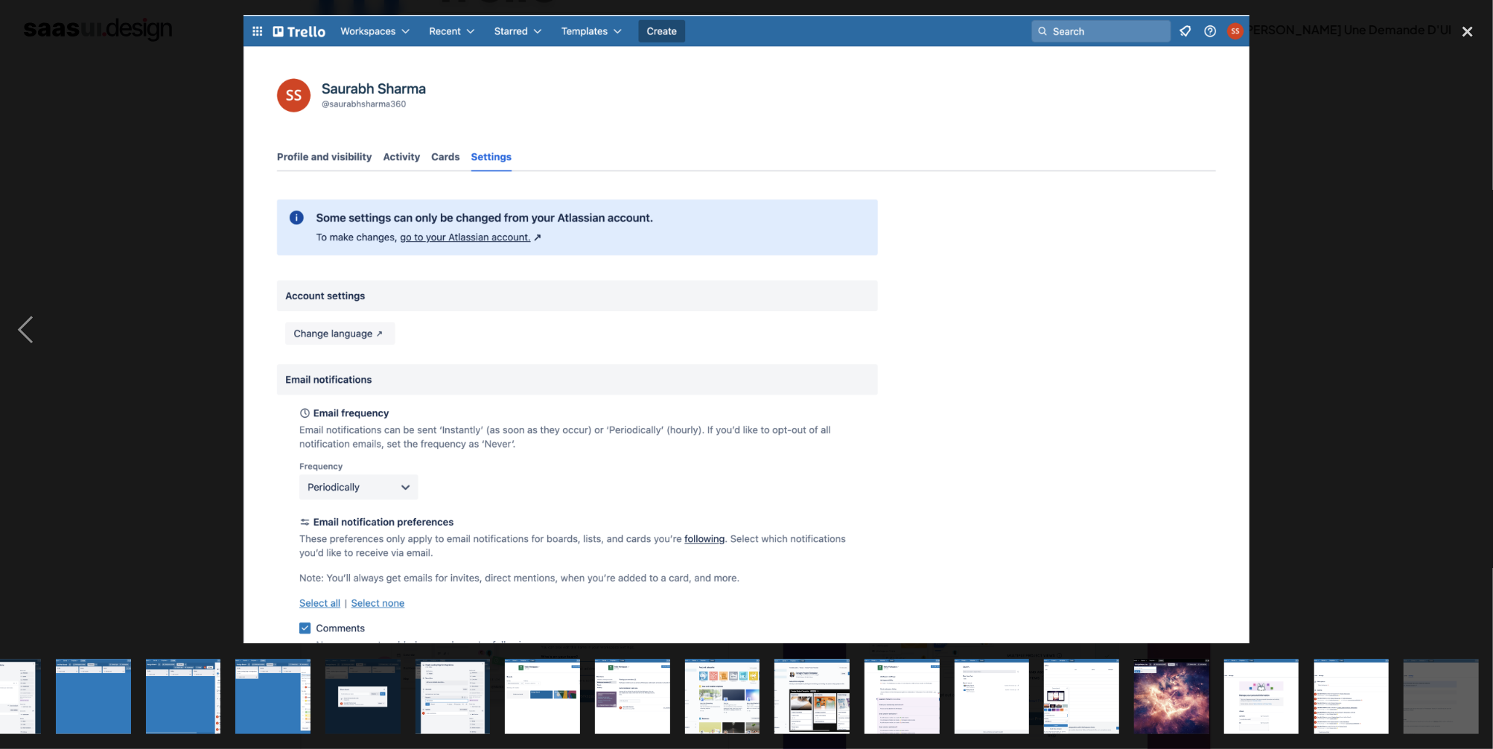
click at [1469, 326] on div "image suivante" at bounding box center [1468, 329] width 51 height 629
click at [1423, 284] on div at bounding box center [746, 329] width 1493 height 629
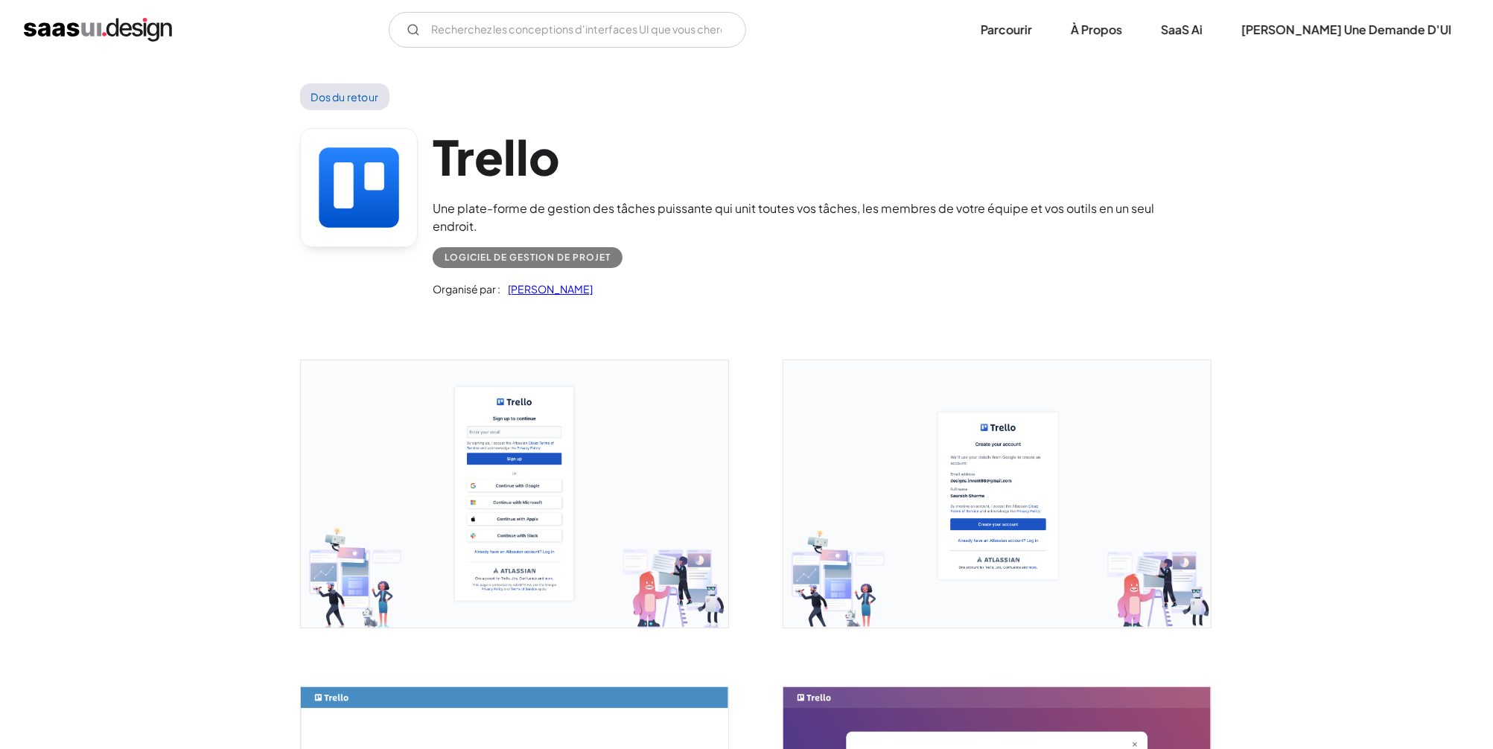
scroll to position [0, 0]
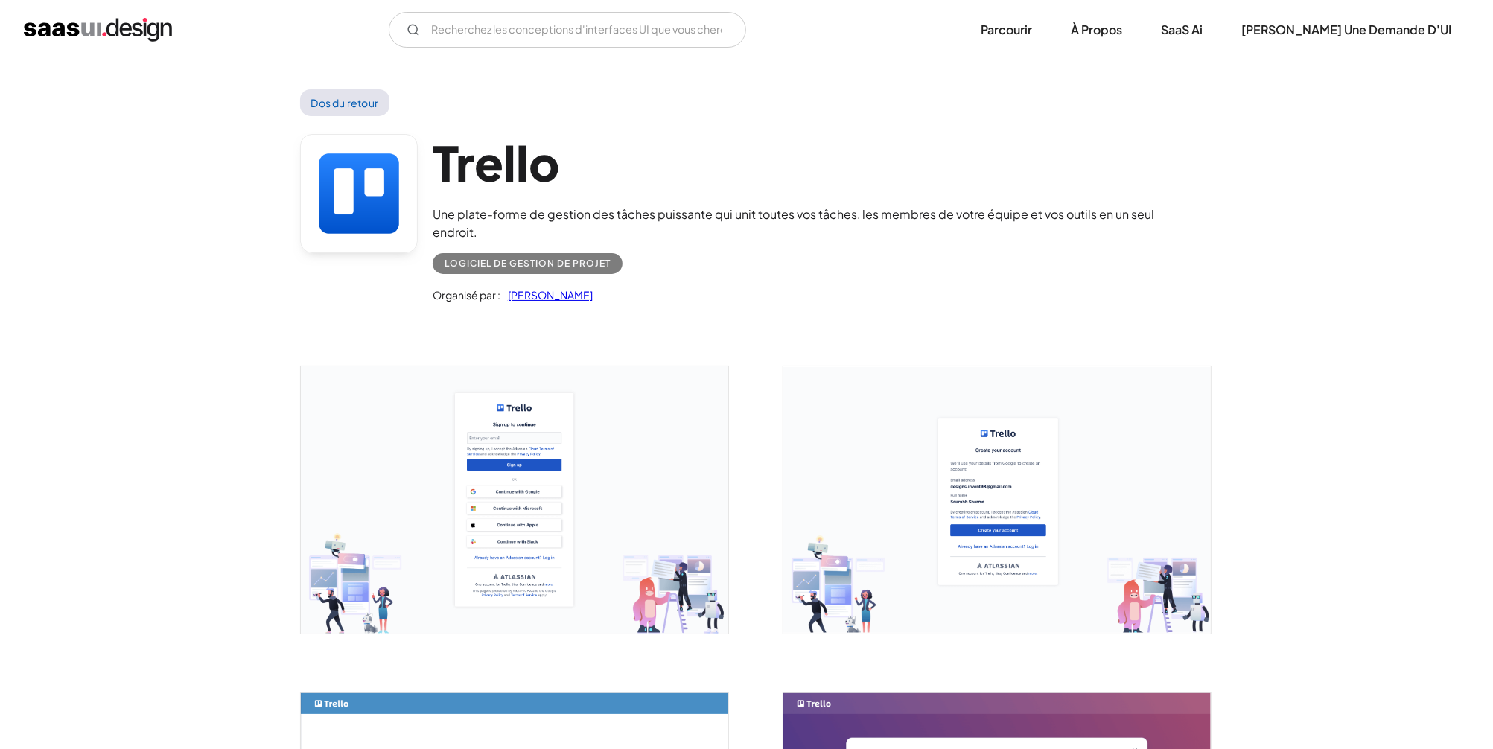
click at [346, 101] on link "Dos du retour" at bounding box center [345, 102] width 90 height 27
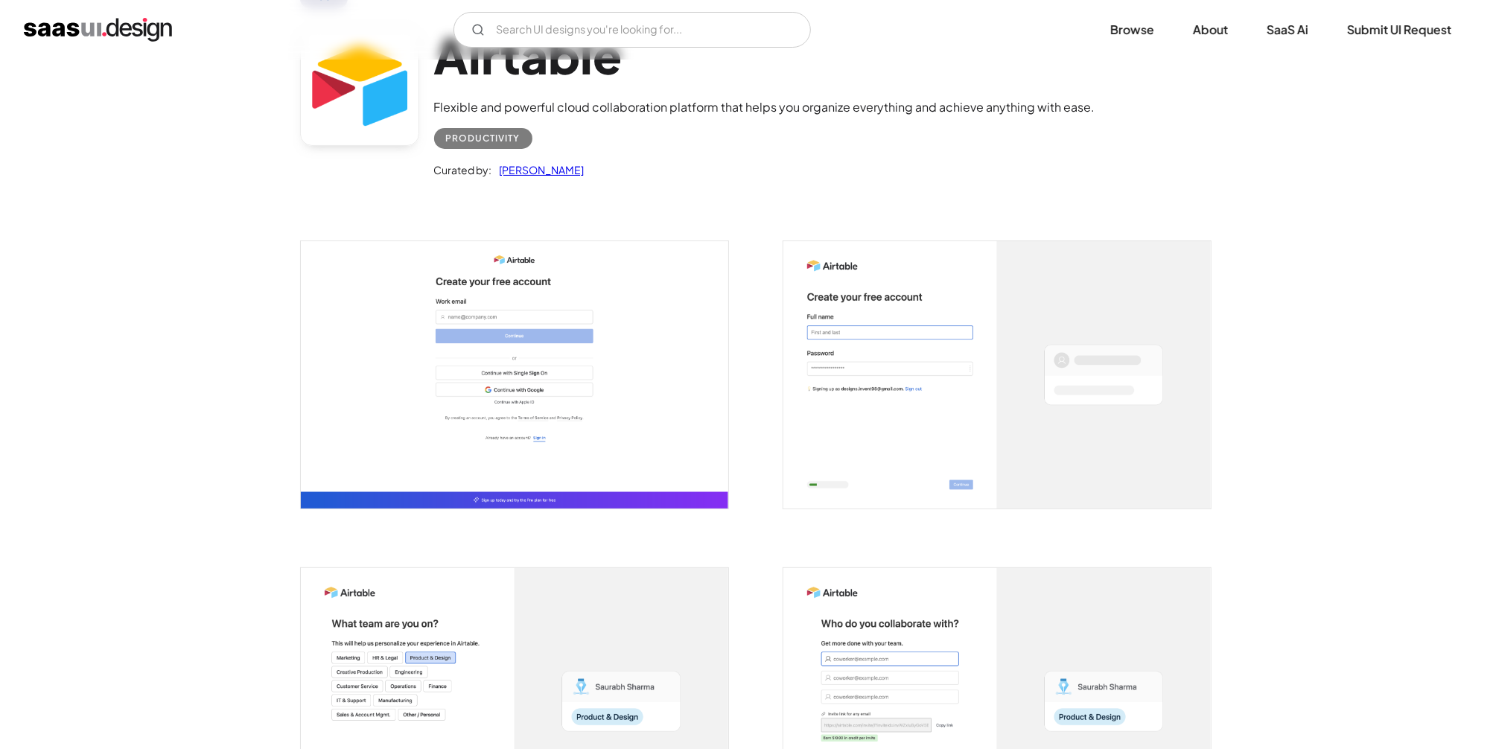
scroll to position [179, 0]
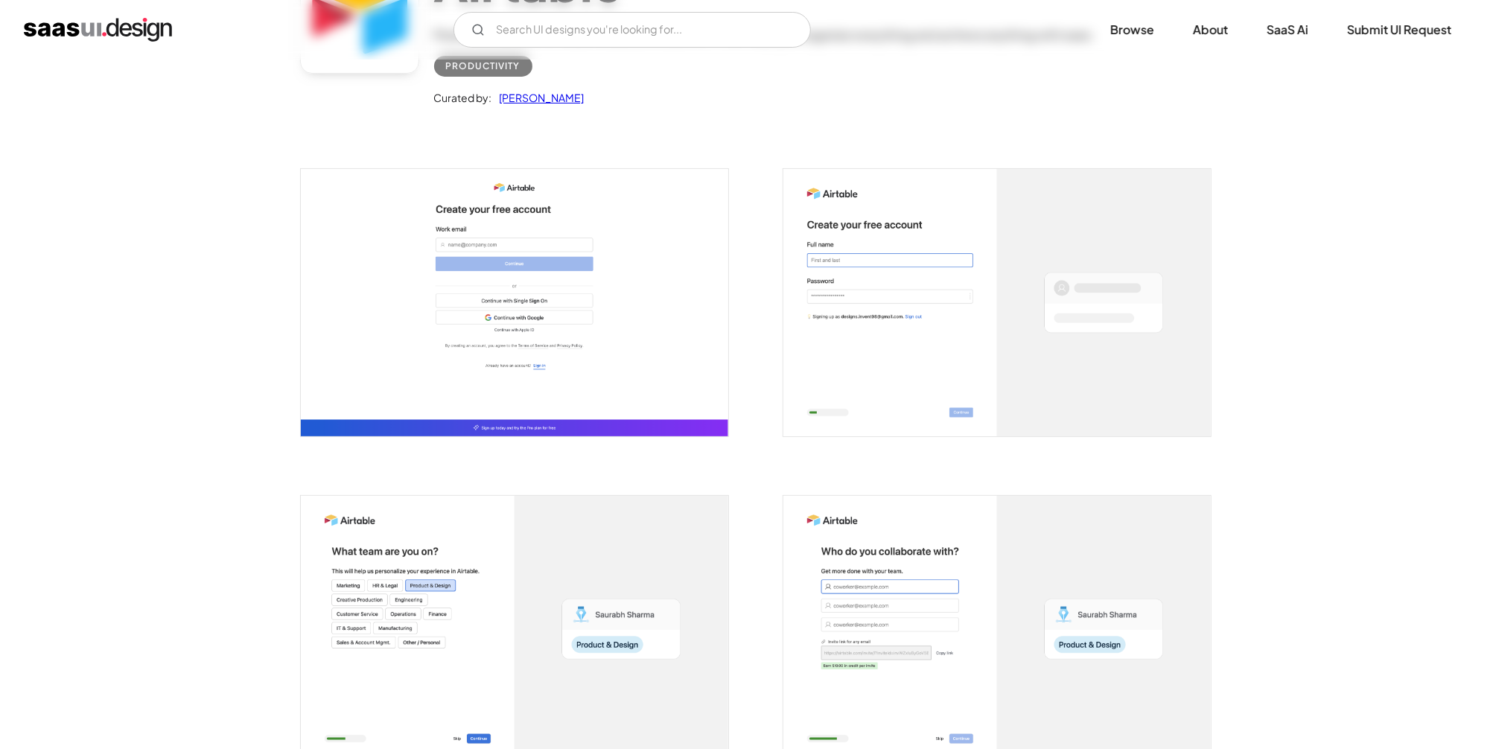
click at [653, 349] on img "open lightbox" at bounding box center [514, 302] width 427 height 267
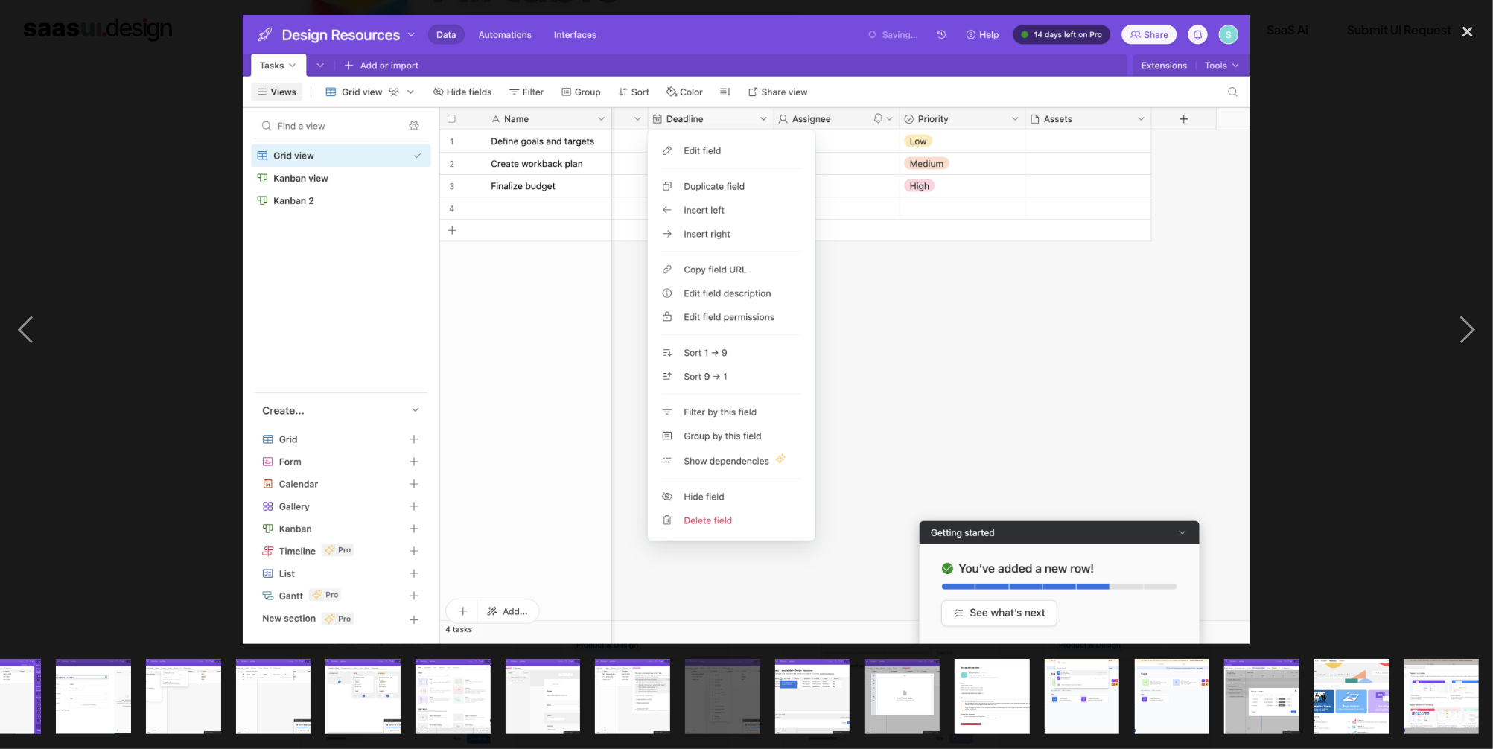
scroll to position [0, 768]
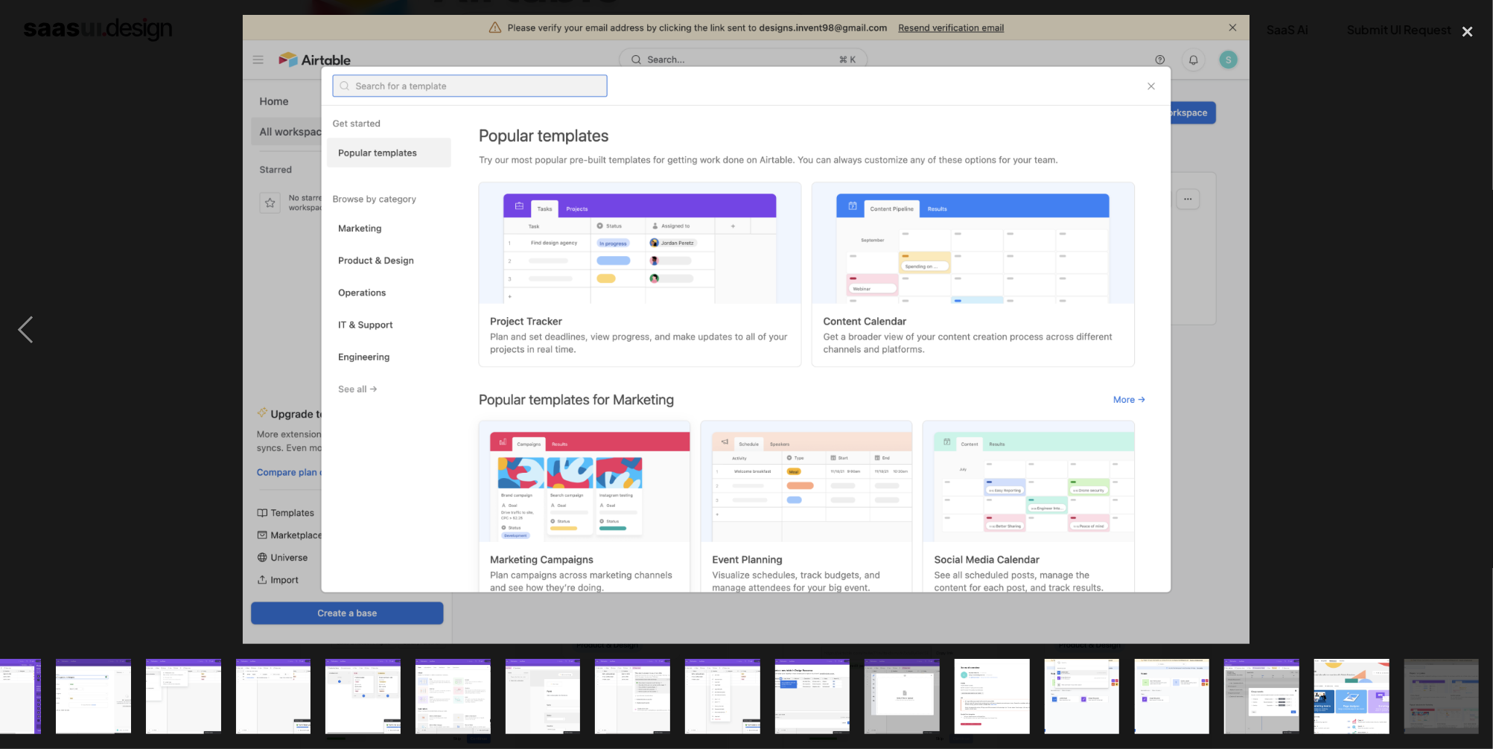
click at [1277, 360] on div at bounding box center [746, 329] width 1493 height 629
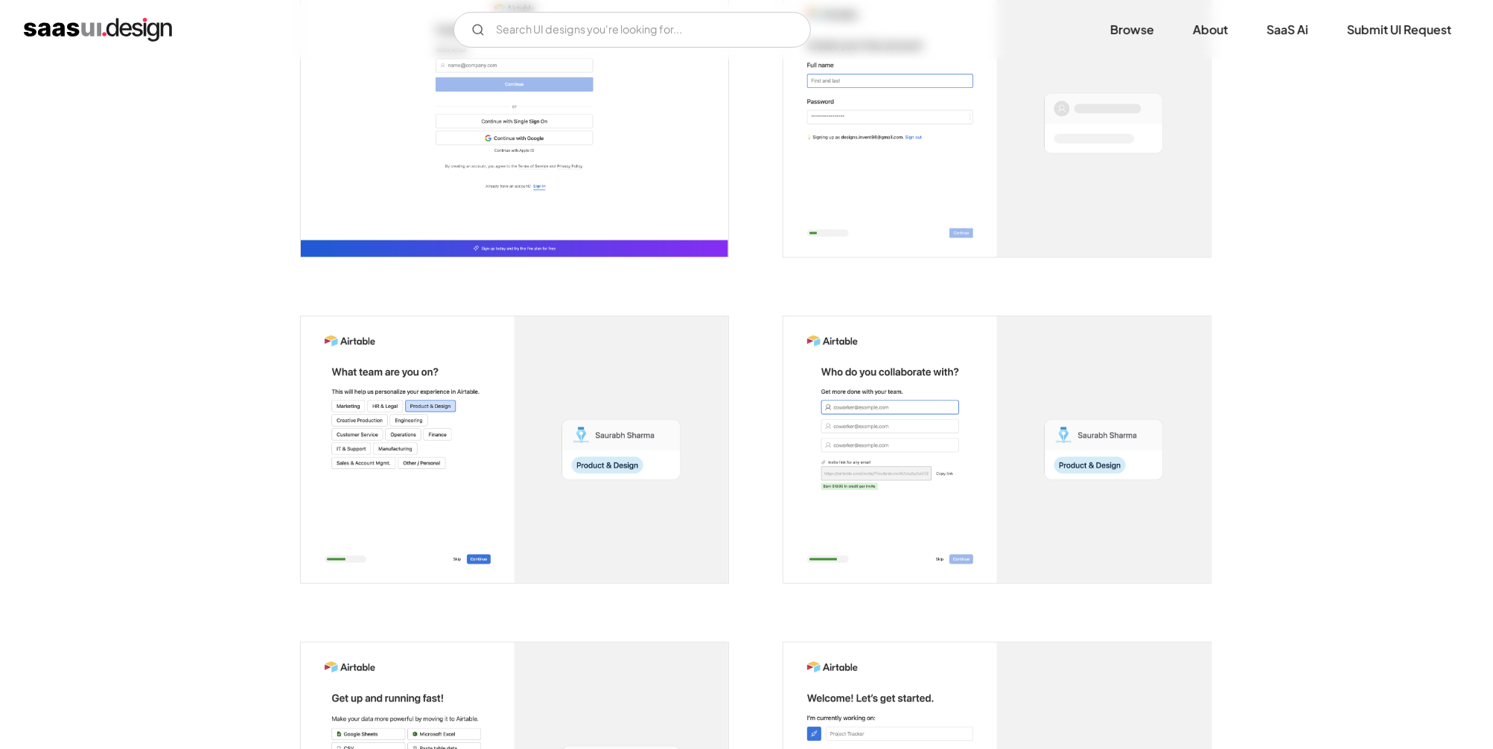
scroll to position [0, 0]
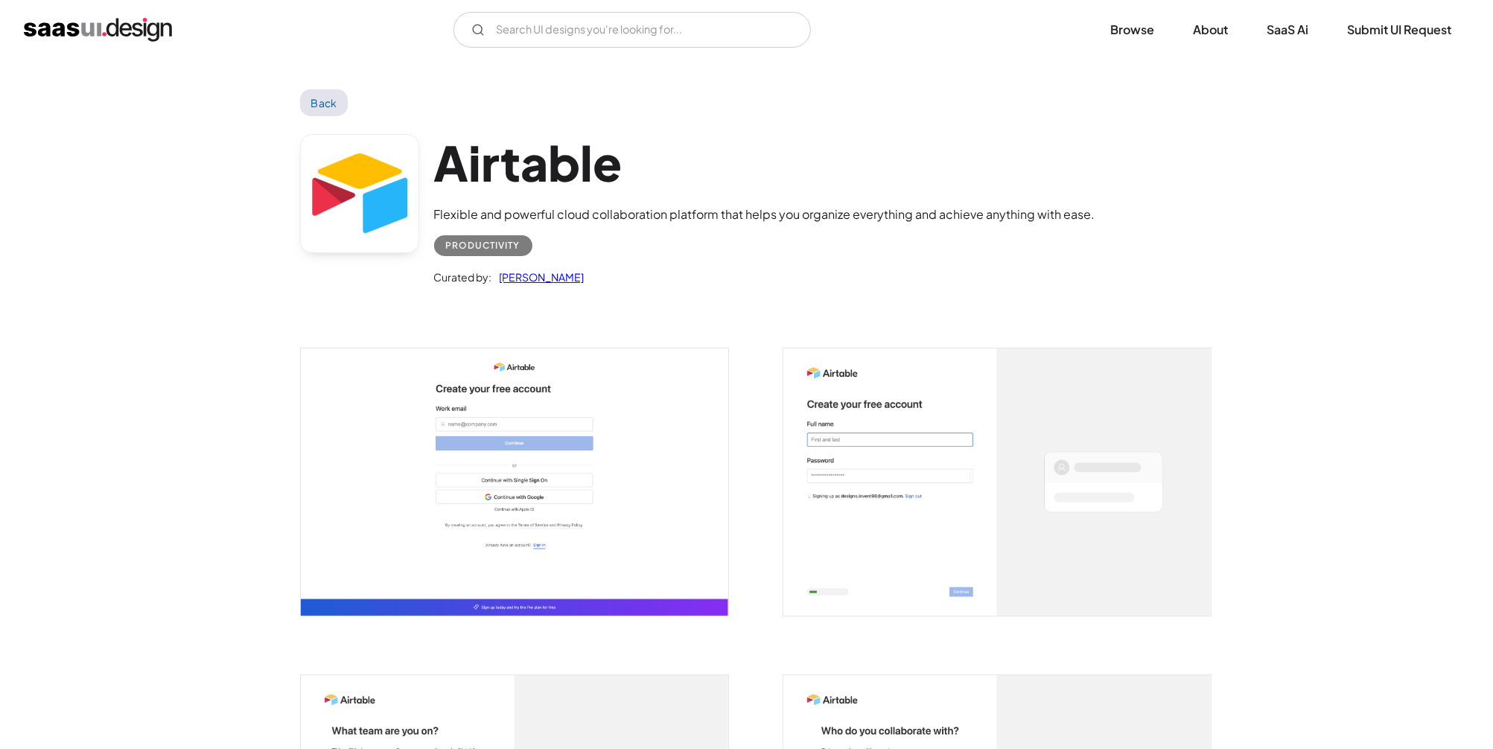
click at [319, 101] on link "Back" at bounding box center [324, 102] width 48 height 27
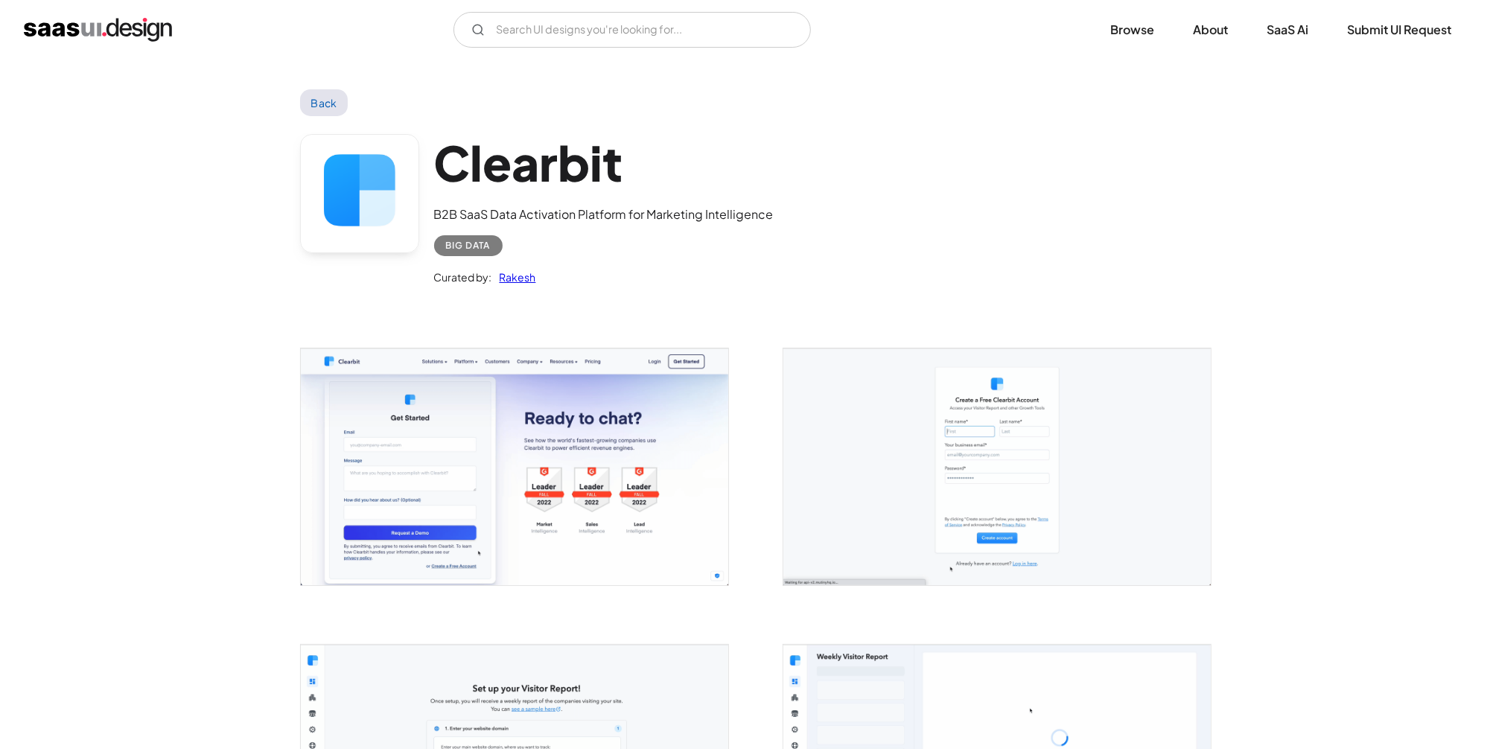
click at [568, 464] on img "open lightbox" at bounding box center [514, 467] width 427 height 236
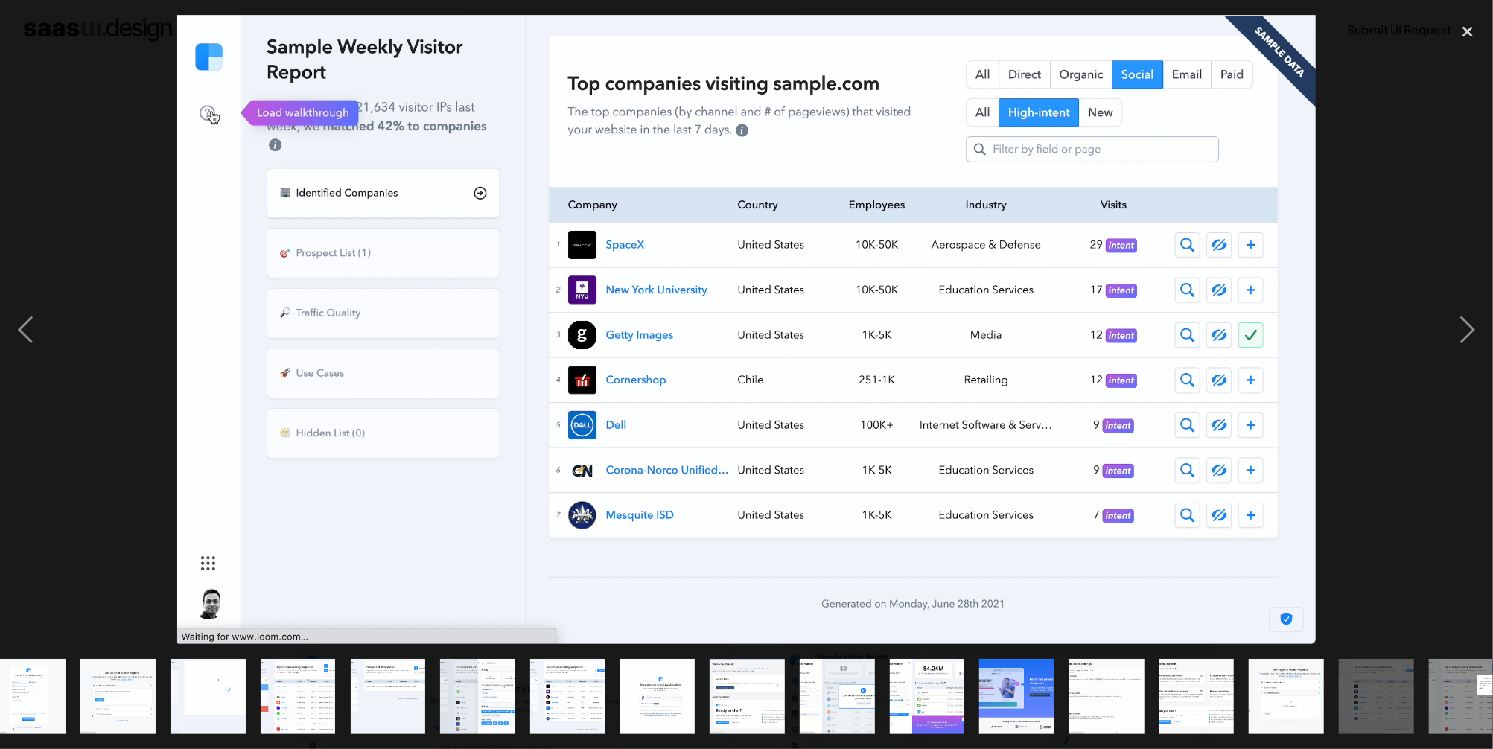
scroll to position [0, 139]
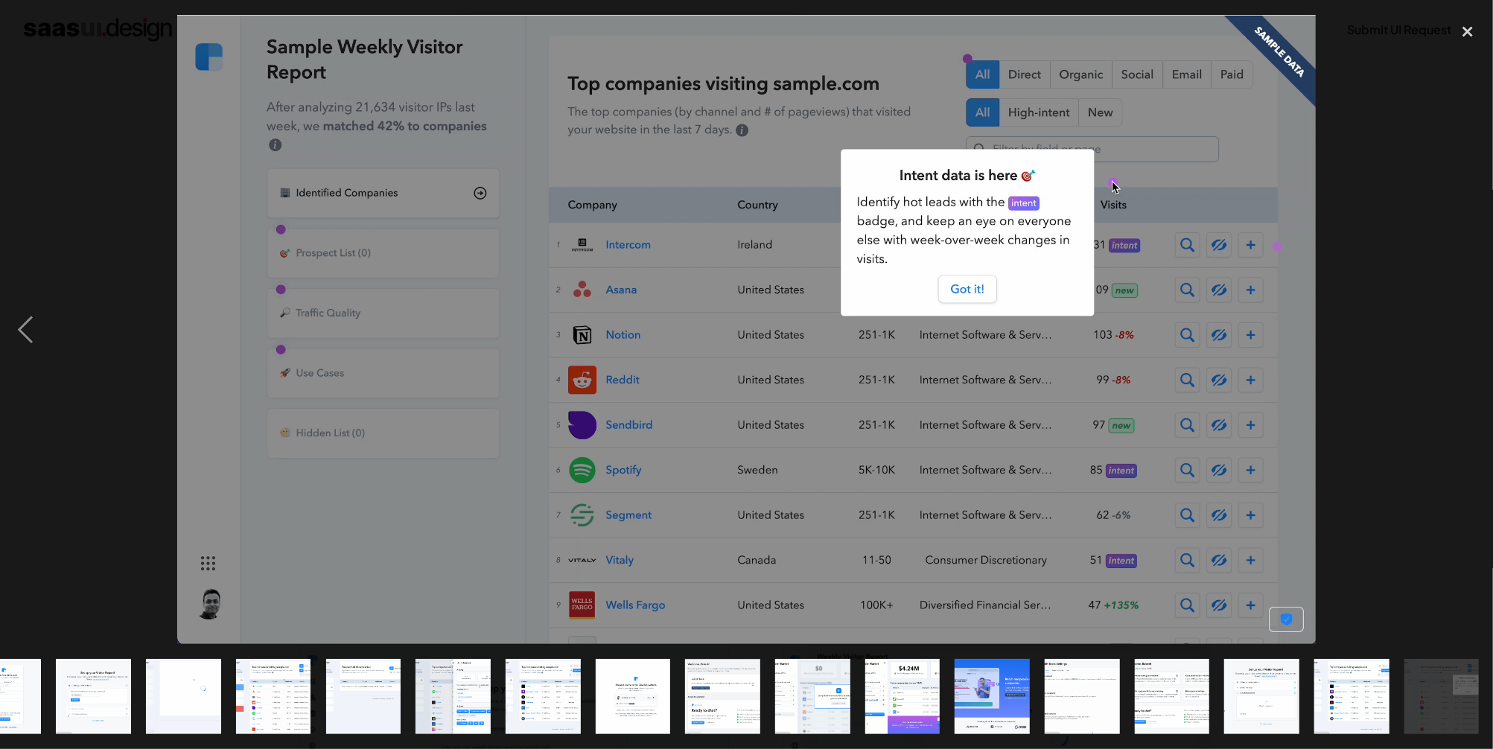
click at [1447, 255] on div "next image" at bounding box center [1468, 329] width 51 height 629
click at [1338, 187] on div at bounding box center [746, 329] width 1493 height 629
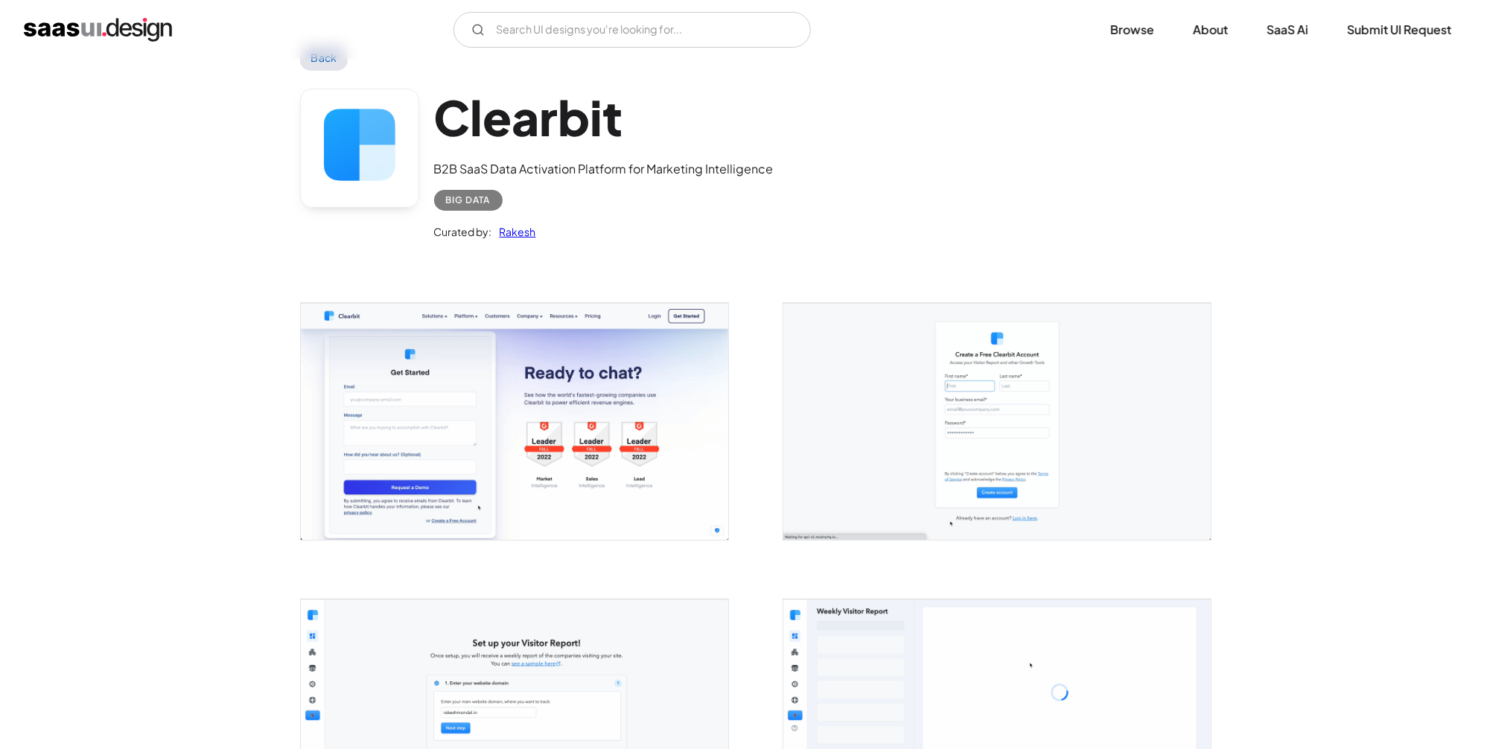
scroll to position [0, 0]
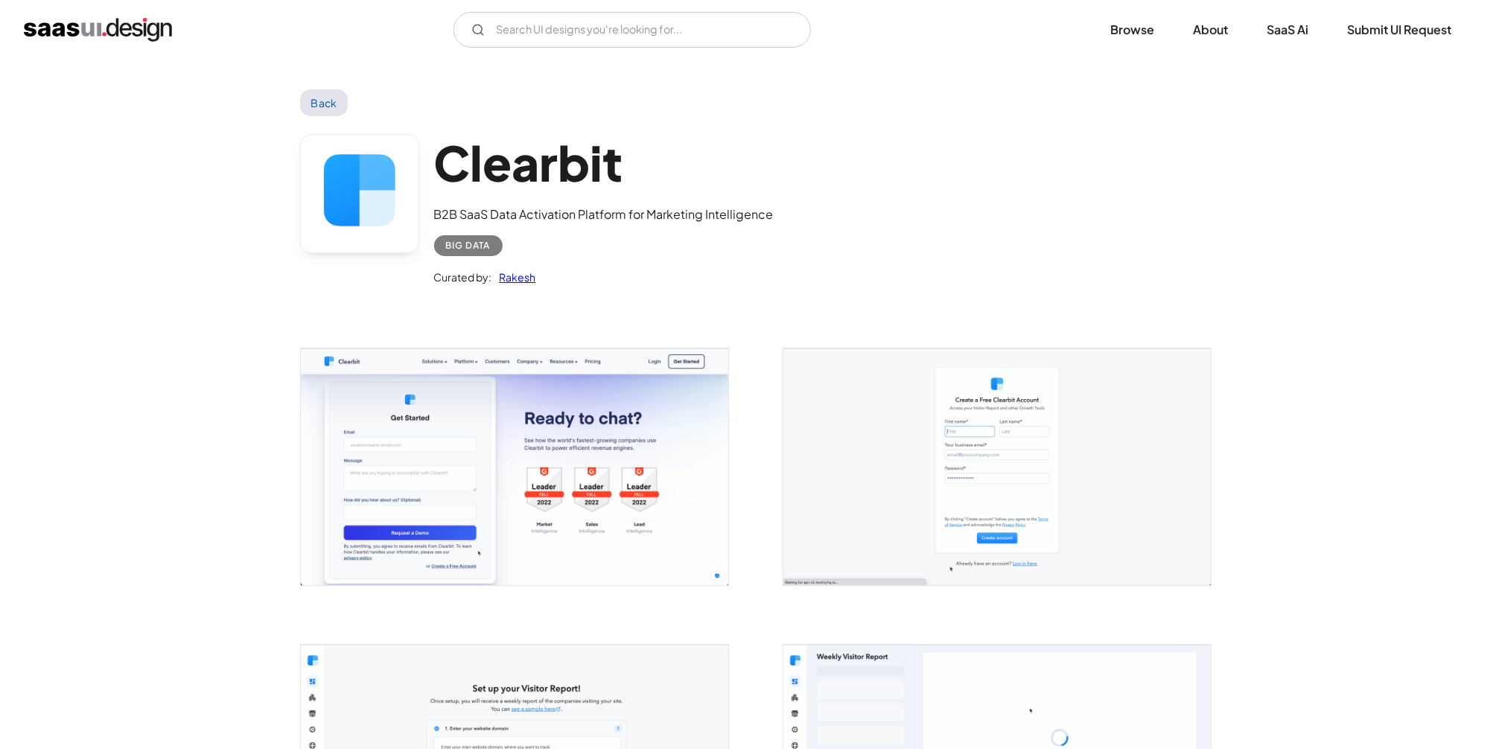
click at [333, 98] on link "Back" at bounding box center [324, 102] width 48 height 27
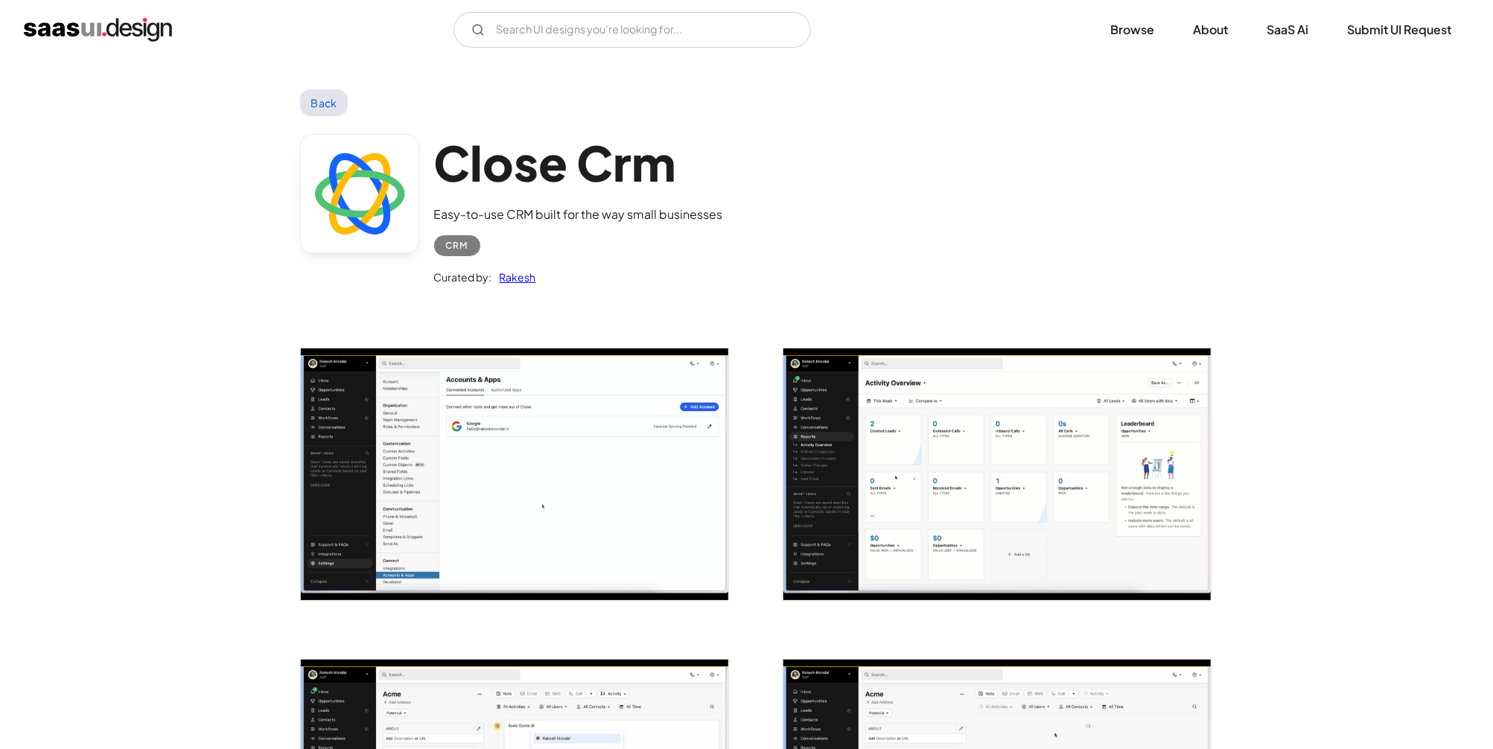
click at [583, 430] on img "open lightbox" at bounding box center [514, 475] width 427 height 252
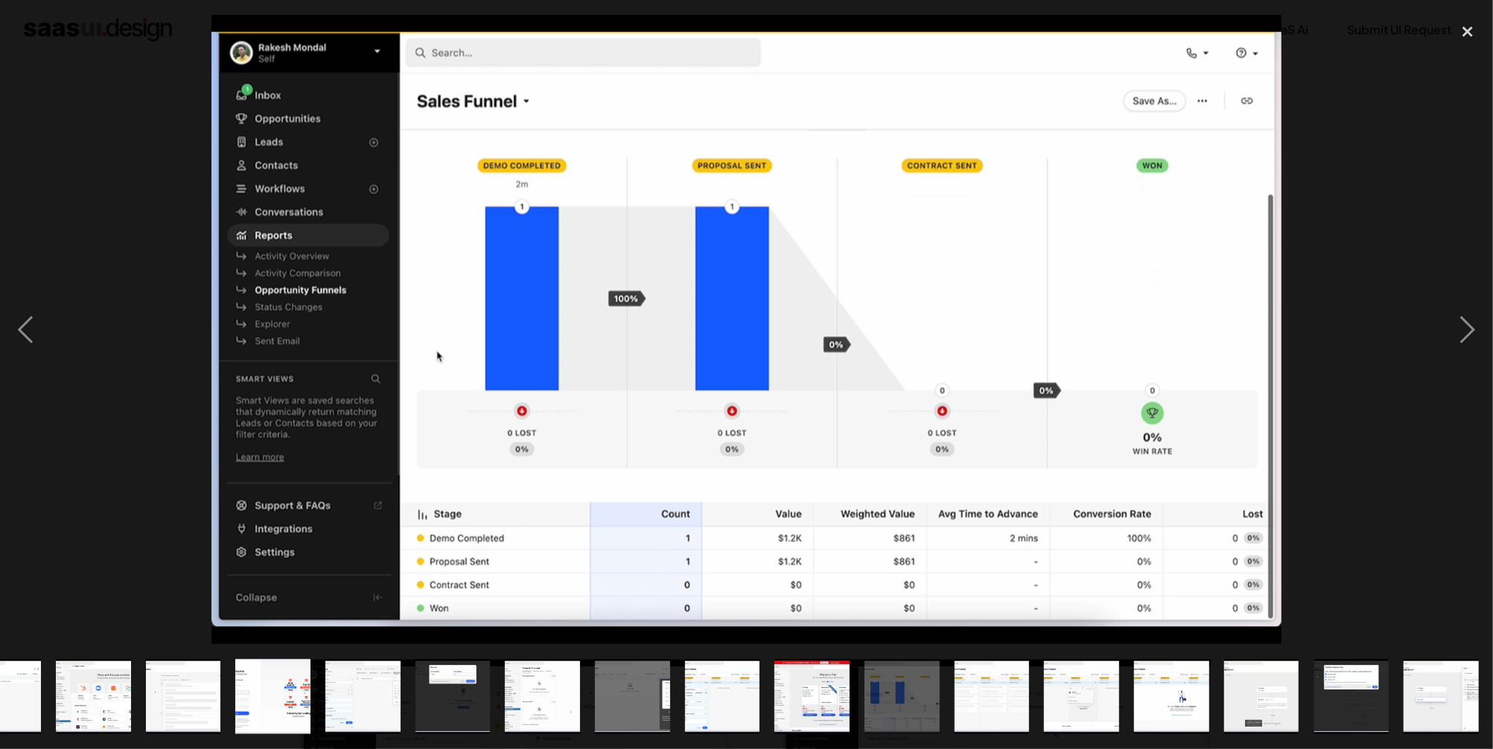
scroll to position [0, 588]
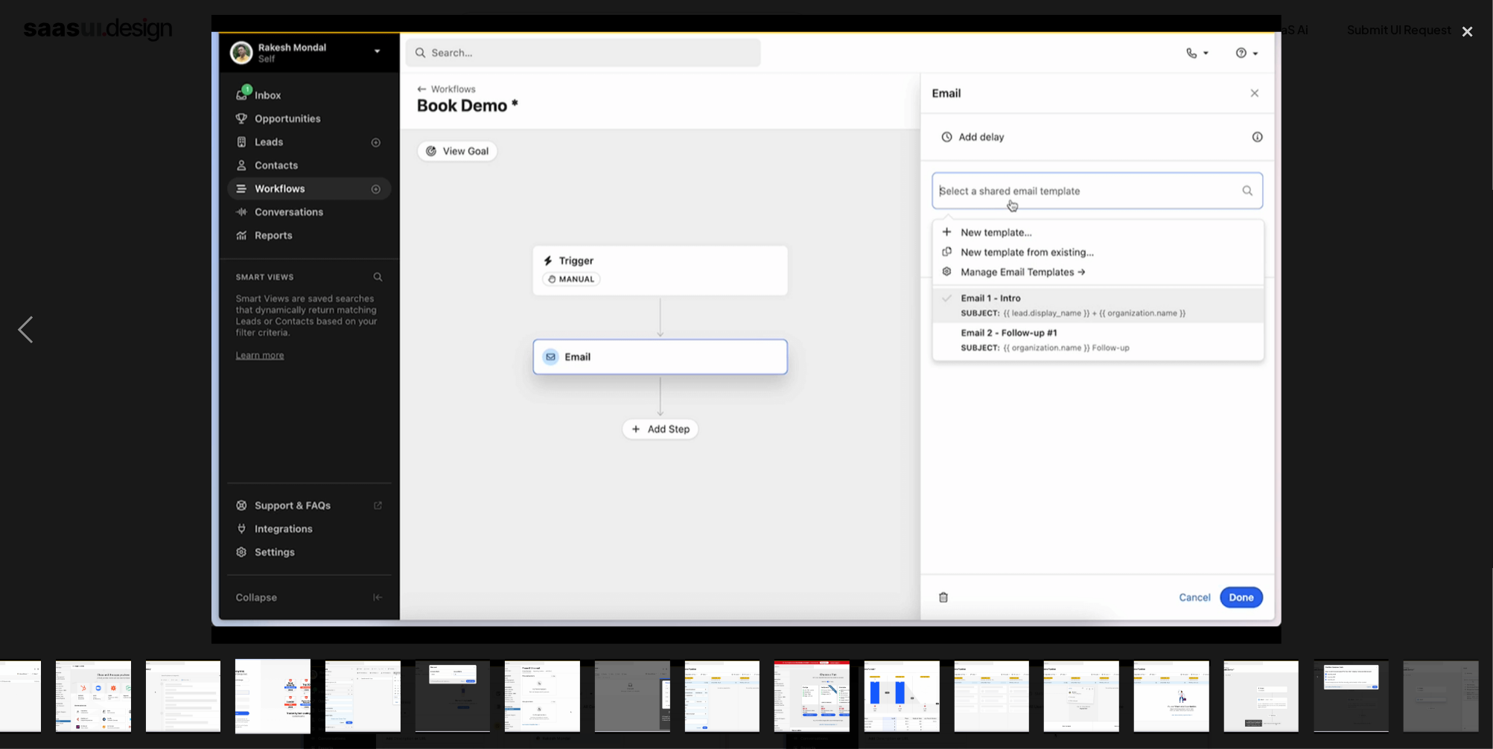
click at [1392, 282] on div at bounding box center [746, 329] width 1493 height 629
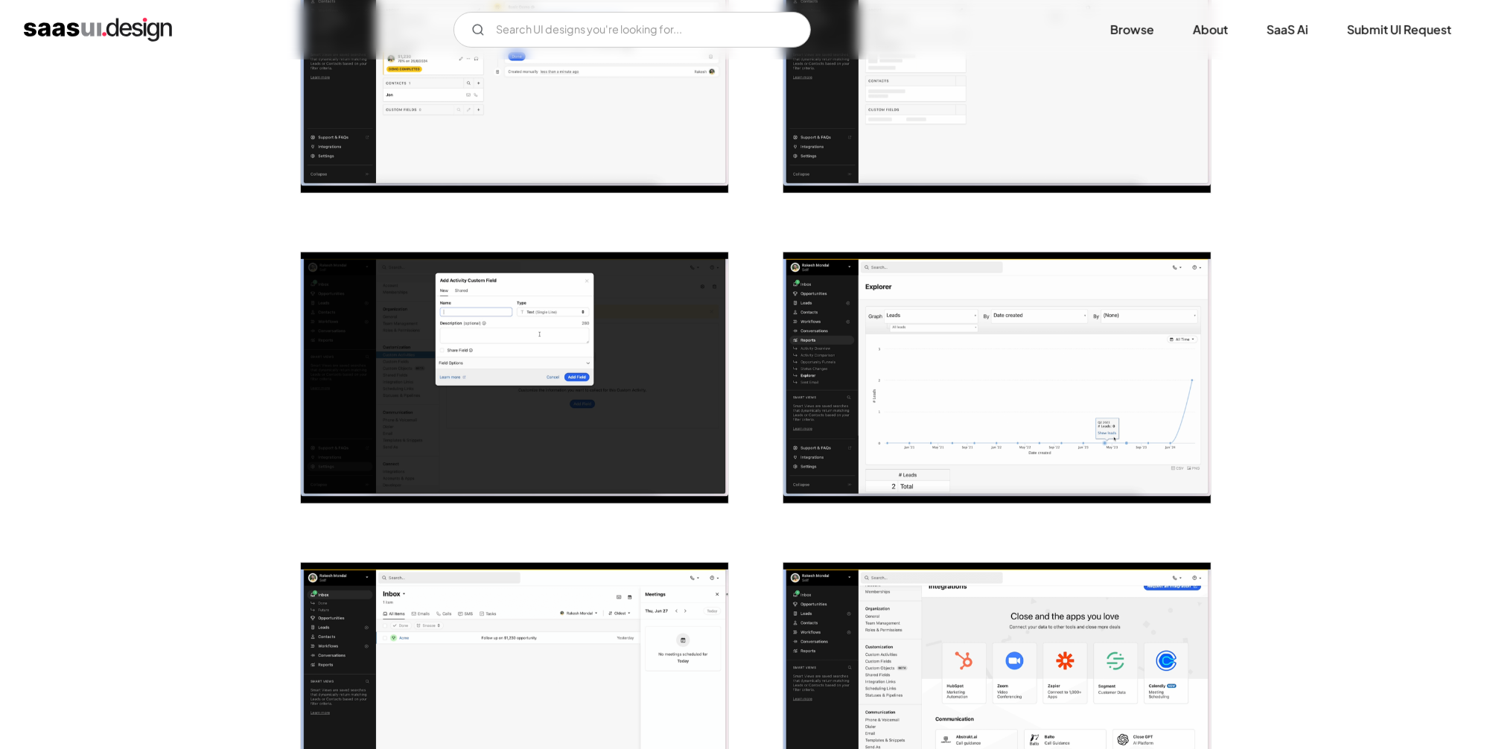
scroll to position [0, 0]
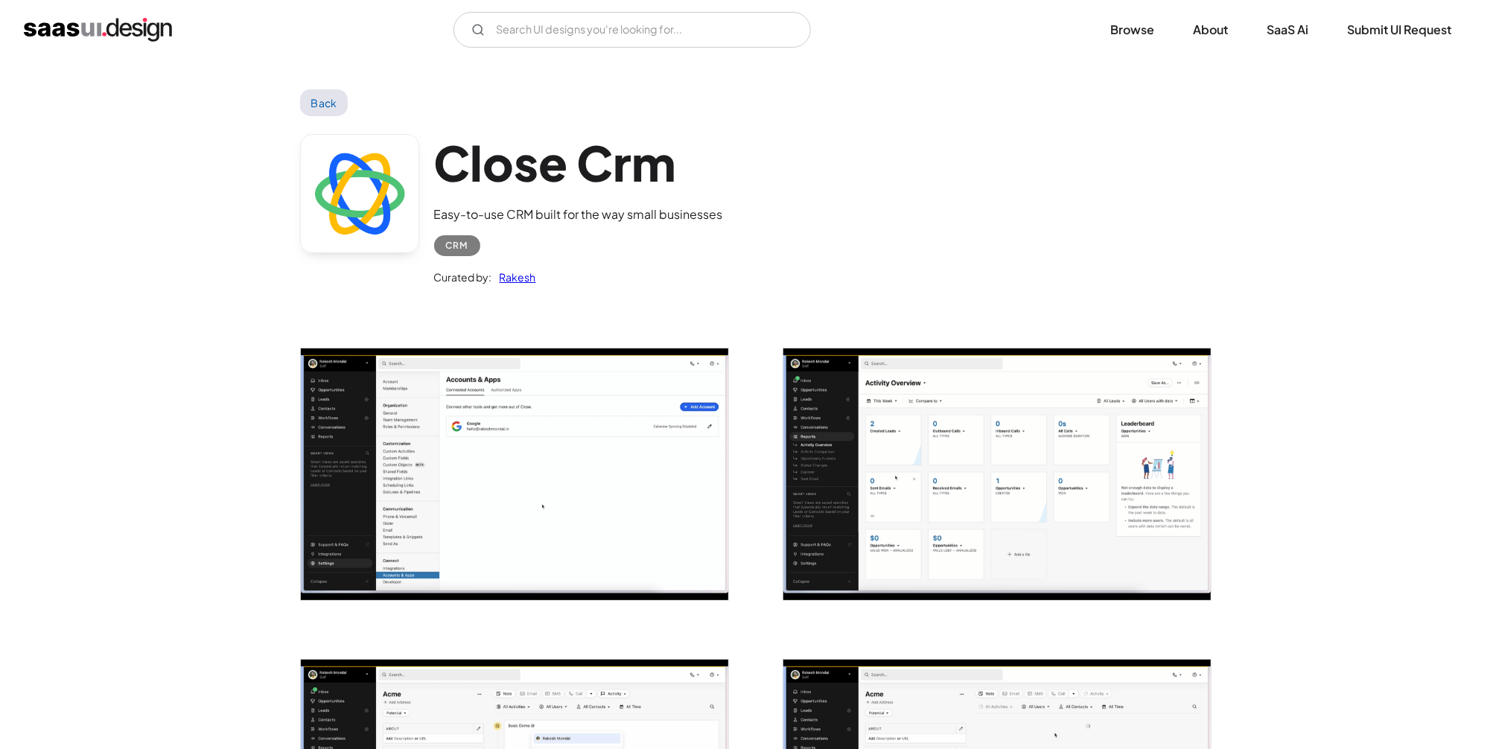
click at [328, 100] on link "Back" at bounding box center [324, 102] width 48 height 27
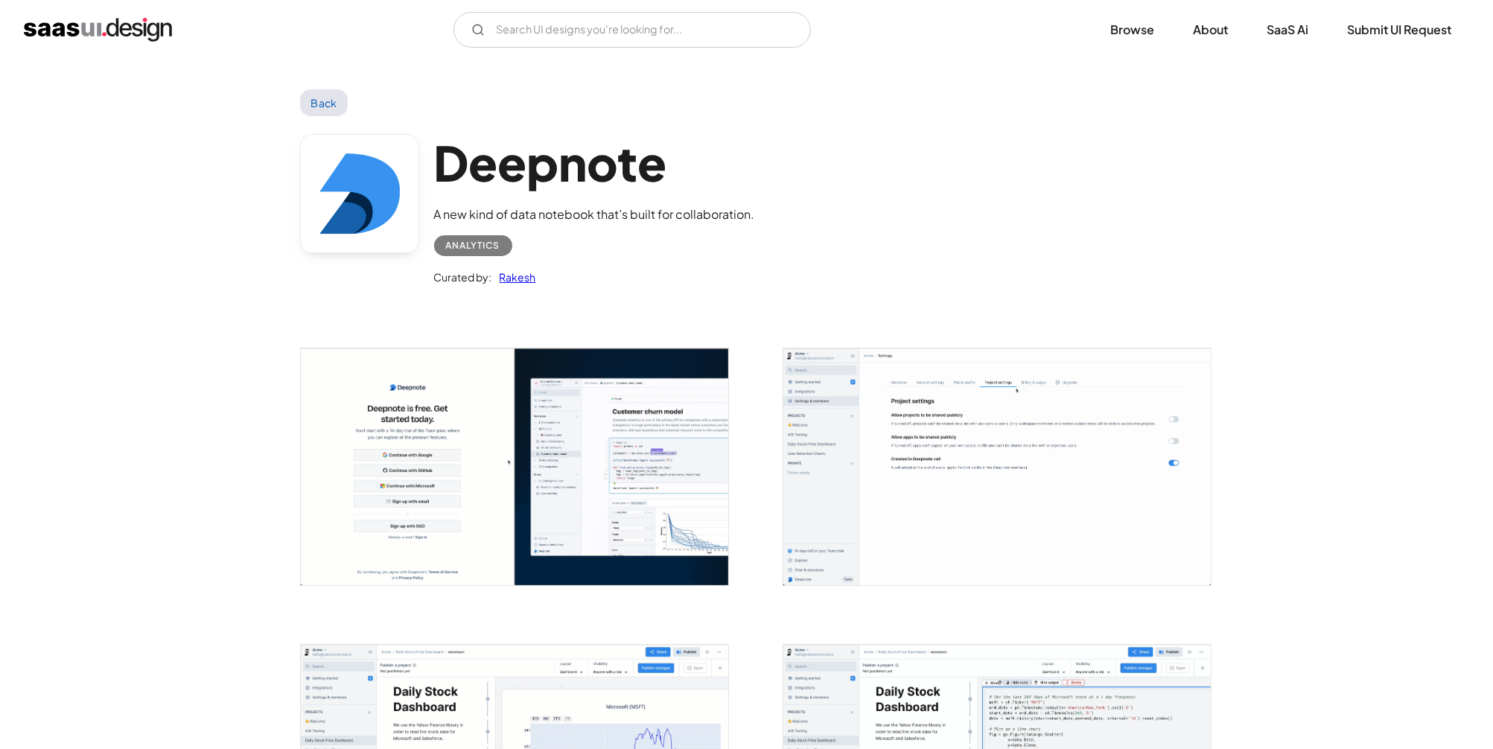
click at [526, 432] on img "open lightbox" at bounding box center [514, 467] width 427 height 237
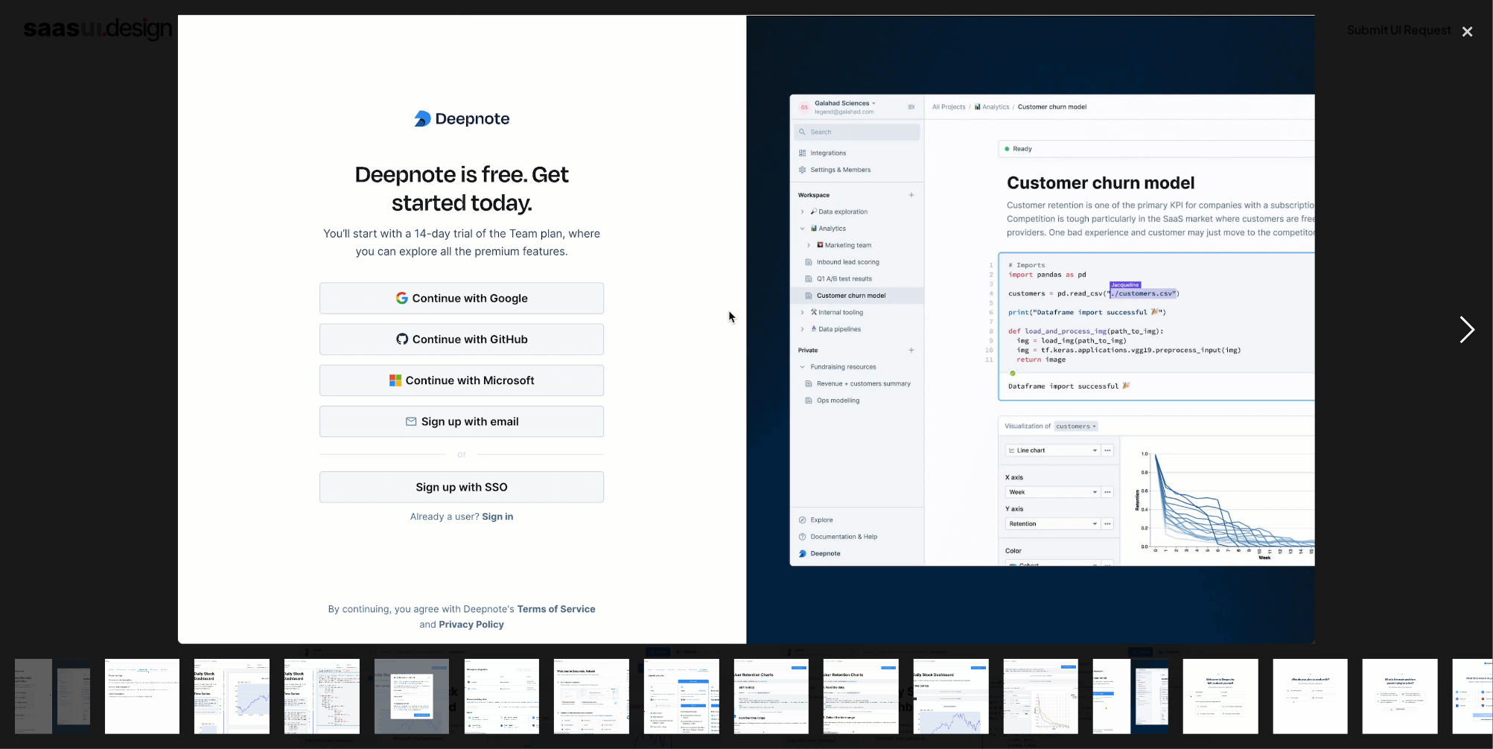
click at [1468, 334] on div "next image" at bounding box center [1468, 329] width 51 height 629
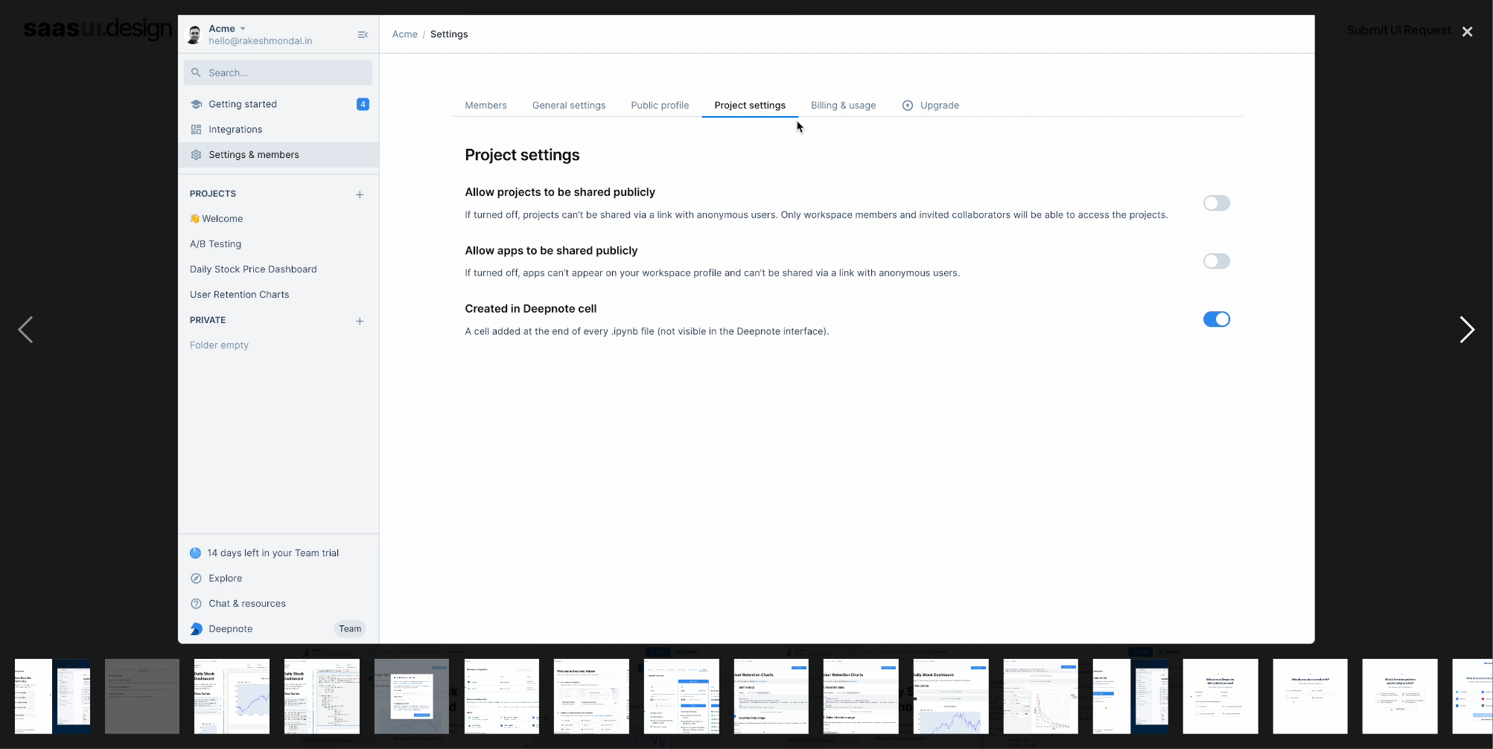
click at [1468, 334] on div "next image" at bounding box center [1468, 329] width 51 height 629
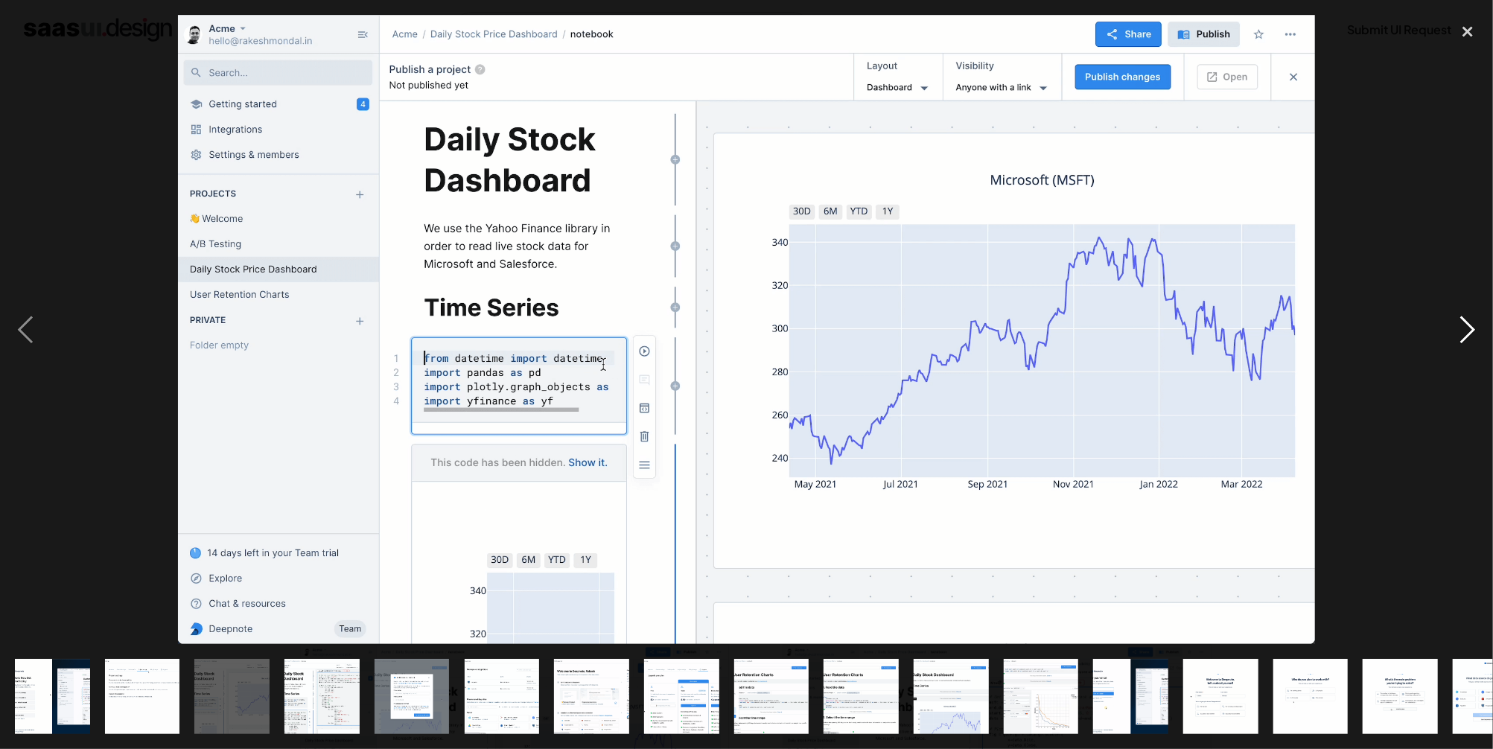
click at [1468, 334] on div "next image" at bounding box center [1468, 329] width 51 height 629
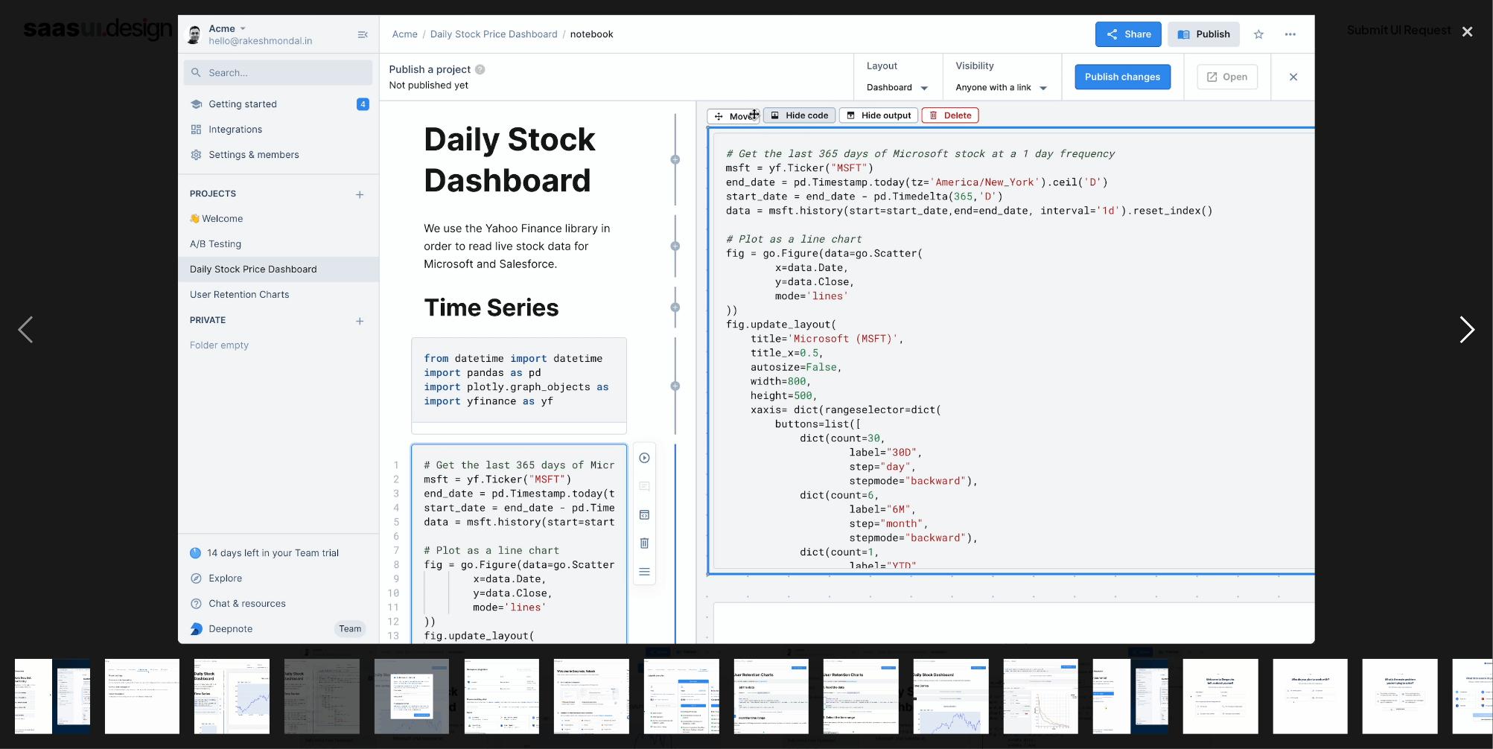
click at [1468, 334] on div "next image" at bounding box center [1468, 329] width 51 height 629
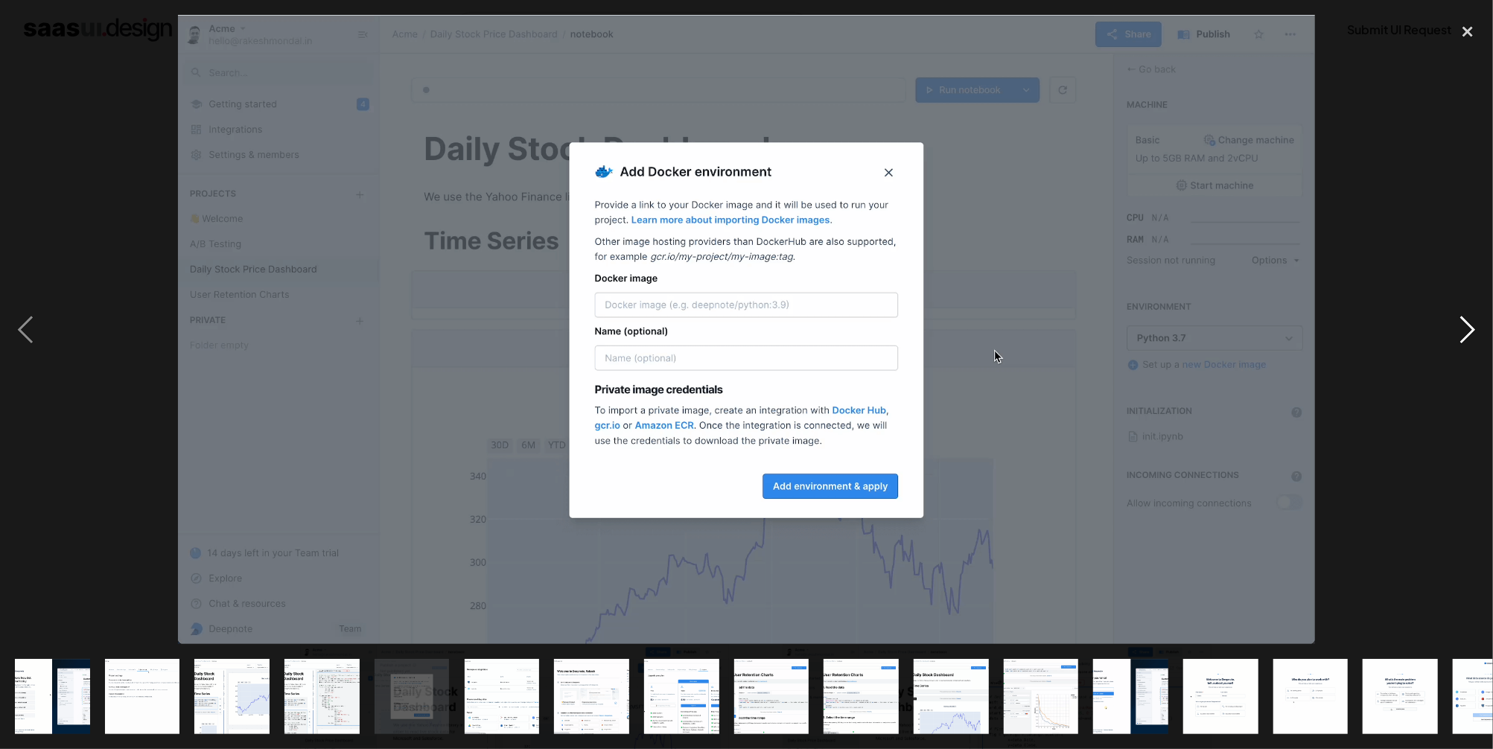
click at [1468, 334] on div "next image" at bounding box center [1468, 329] width 51 height 629
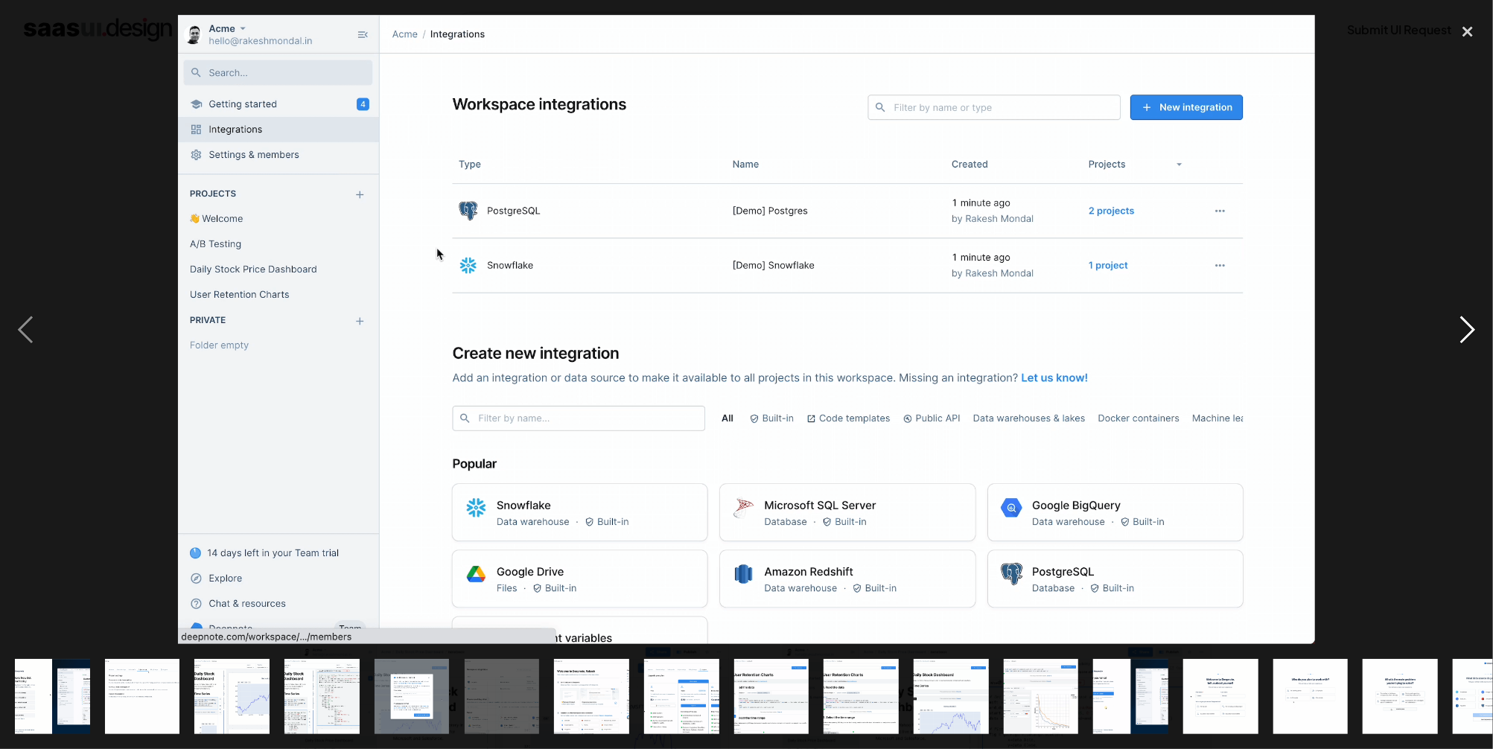
click at [1468, 334] on div "next image" at bounding box center [1468, 329] width 51 height 629
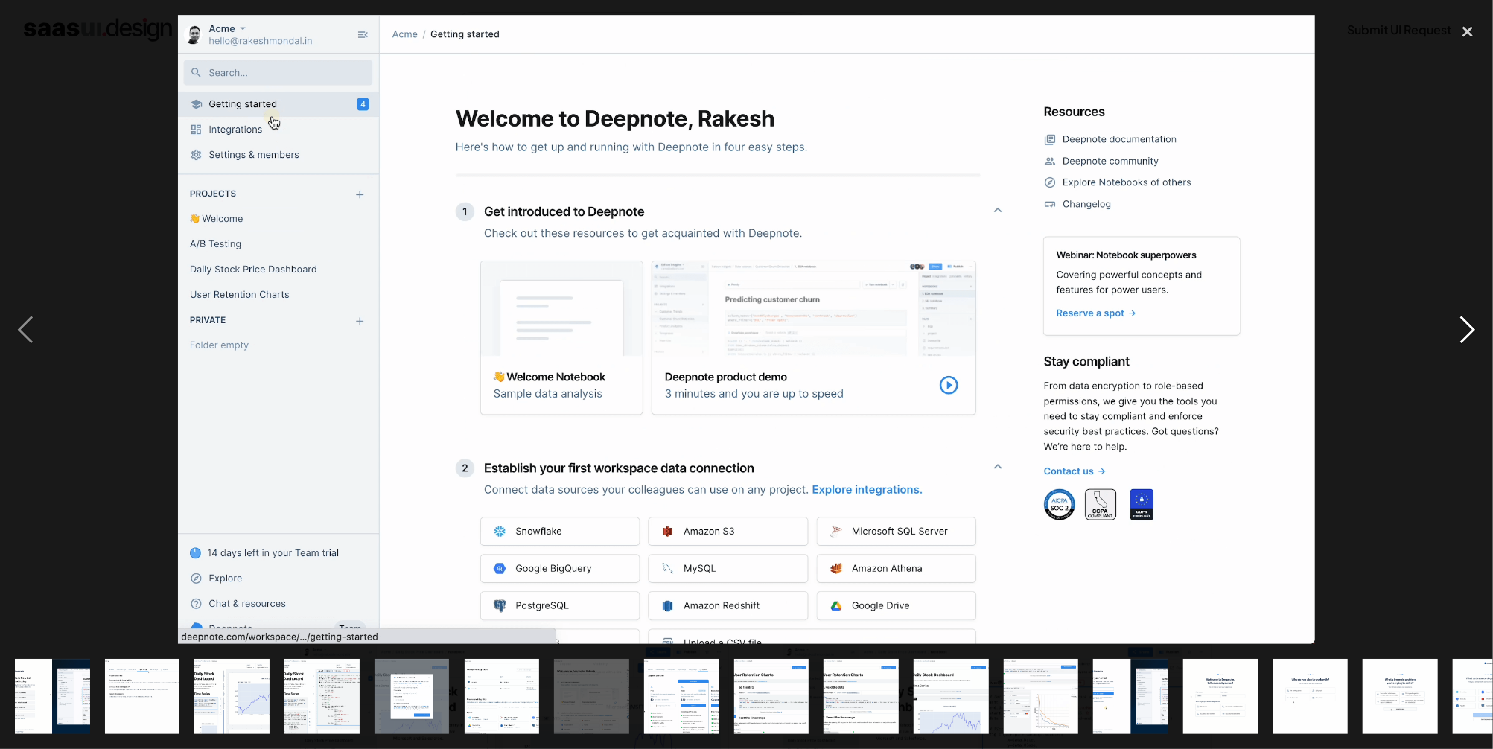
click at [1468, 334] on div "next image" at bounding box center [1468, 329] width 51 height 629
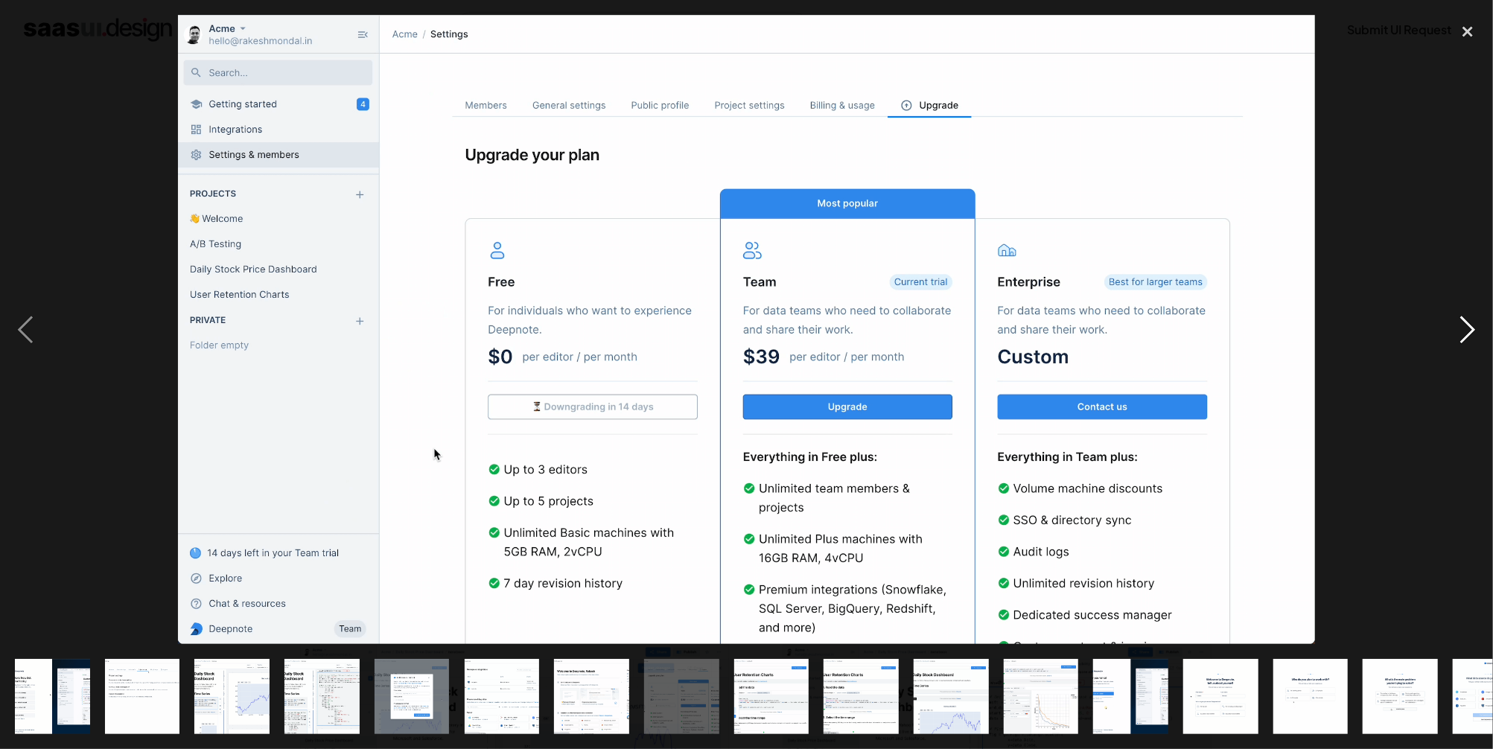
click at [1468, 334] on div "next image" at bounding box center [1468, 329] width 51 height 629
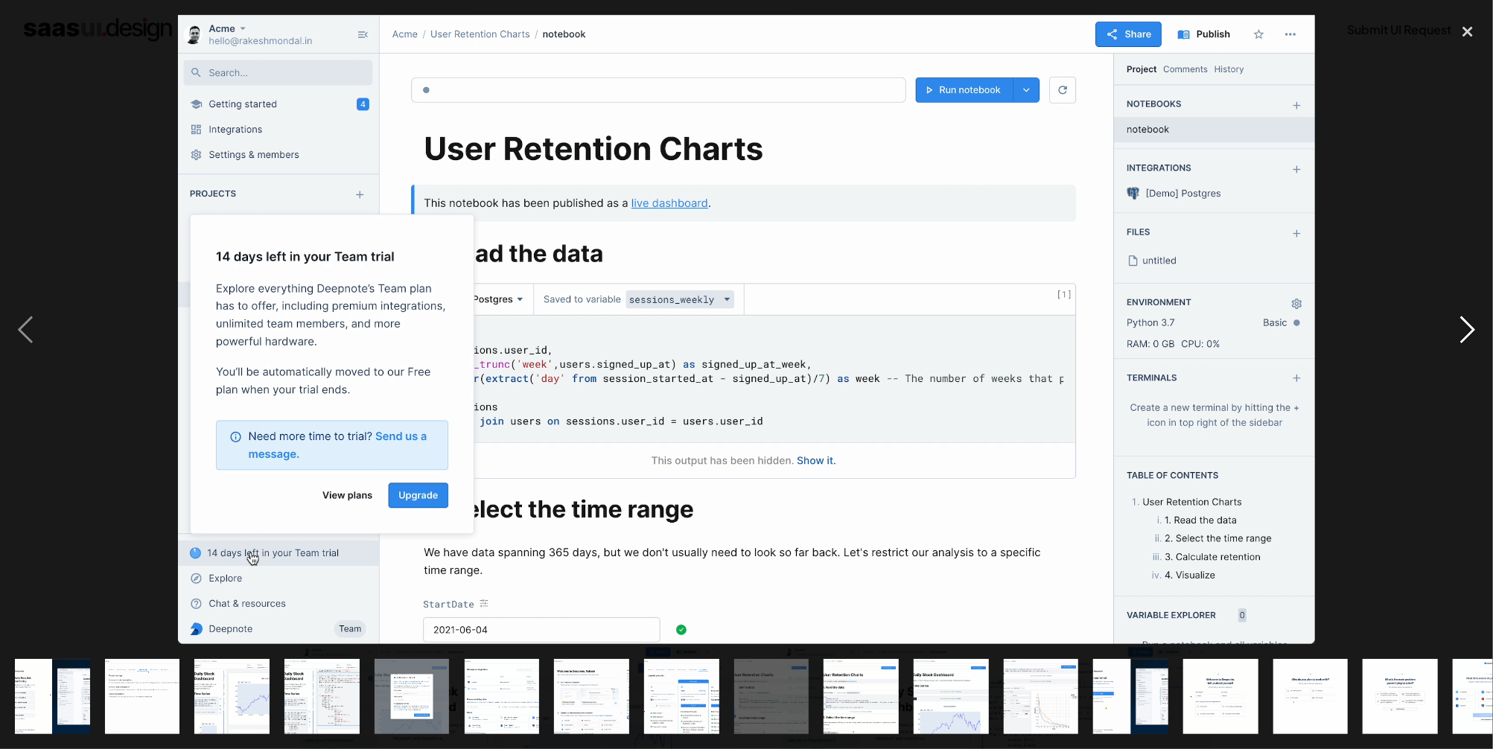
click at [1463, 328] on div "next image" at bounding box center [1468, 329] width 51 height 629
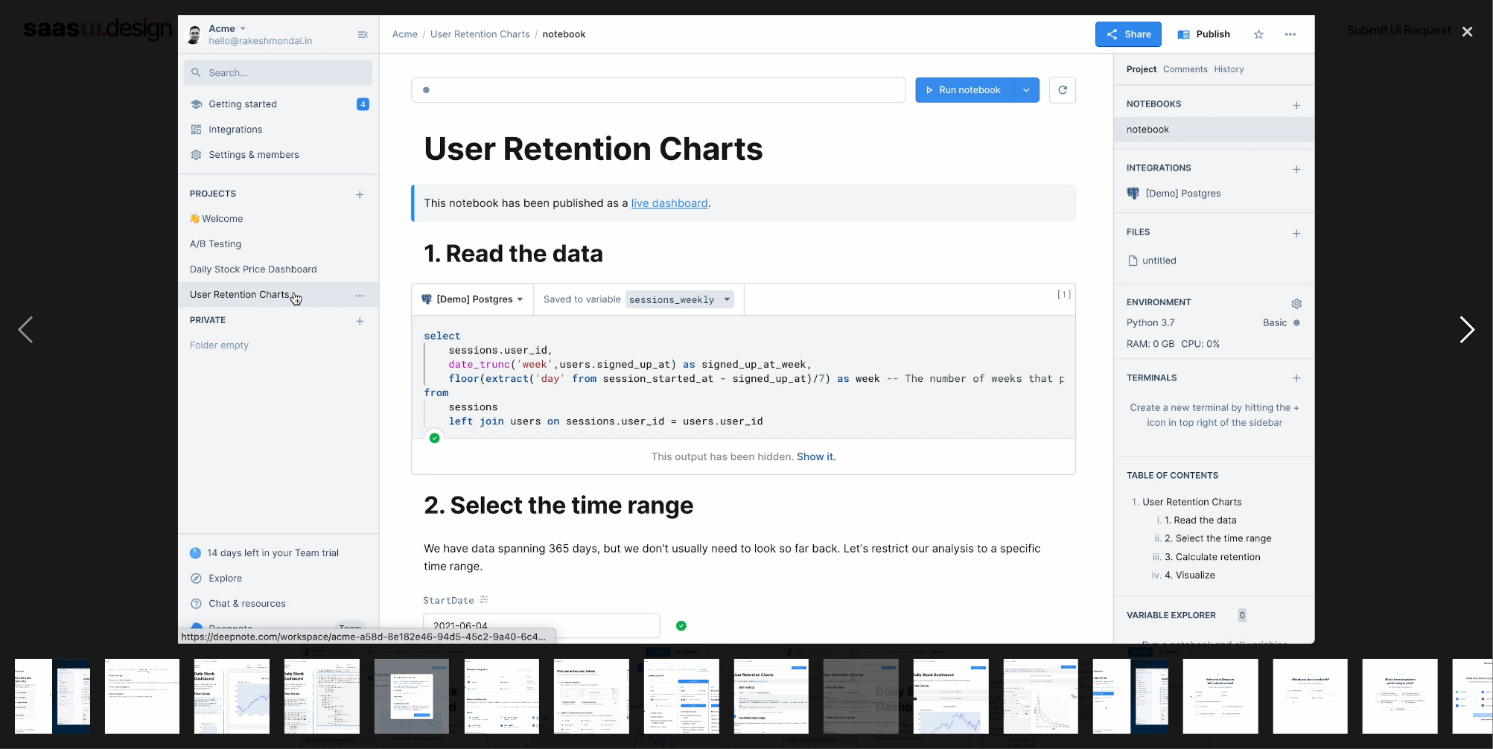
click at [1463, 328] on div "next image" at bounding box center [1468, 329] width 51 height 629
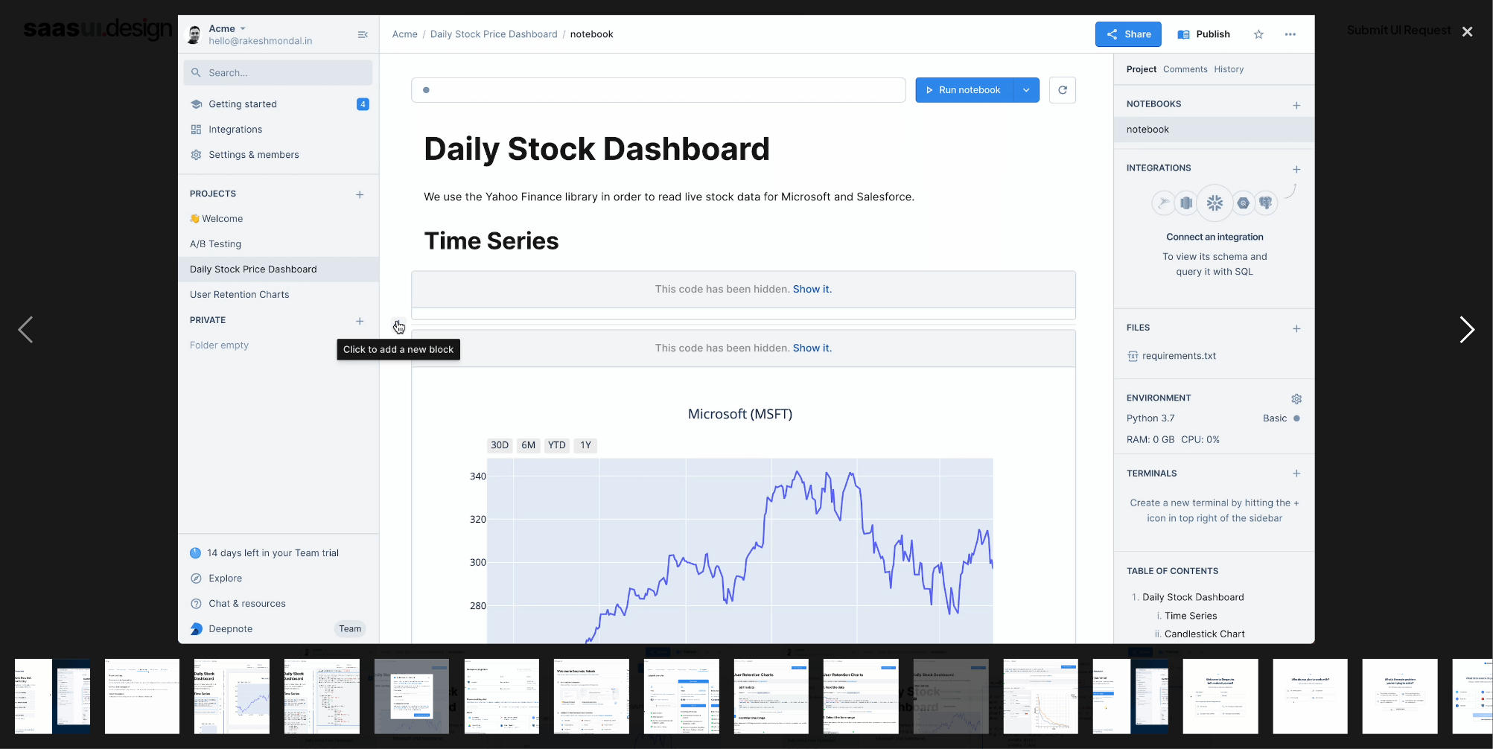
click at [1463, 328] on div "next image" at bounding box center [1468, 329] width 51 height 629
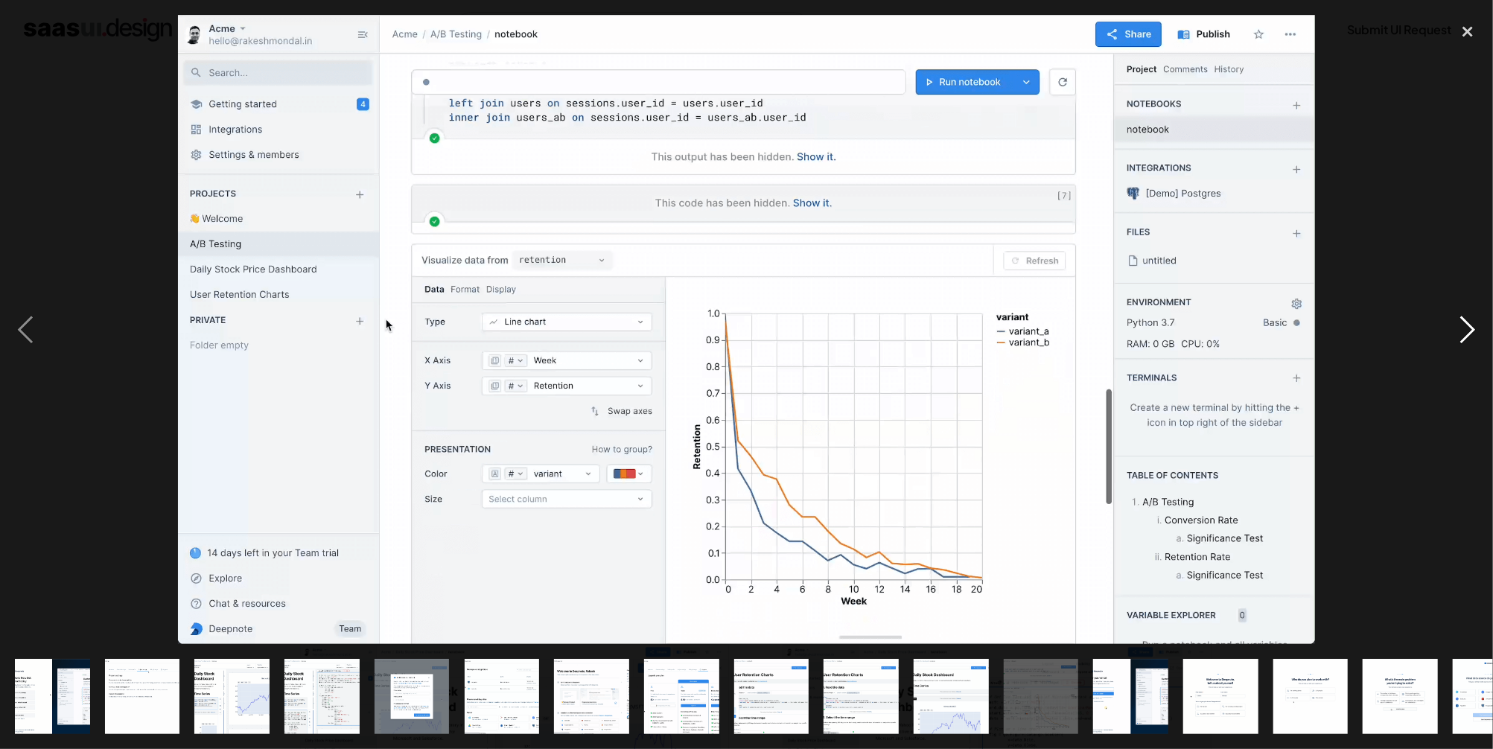
click at [1463, 328] on div "next image" at bounding box center [1468, 329] width 51 height 629
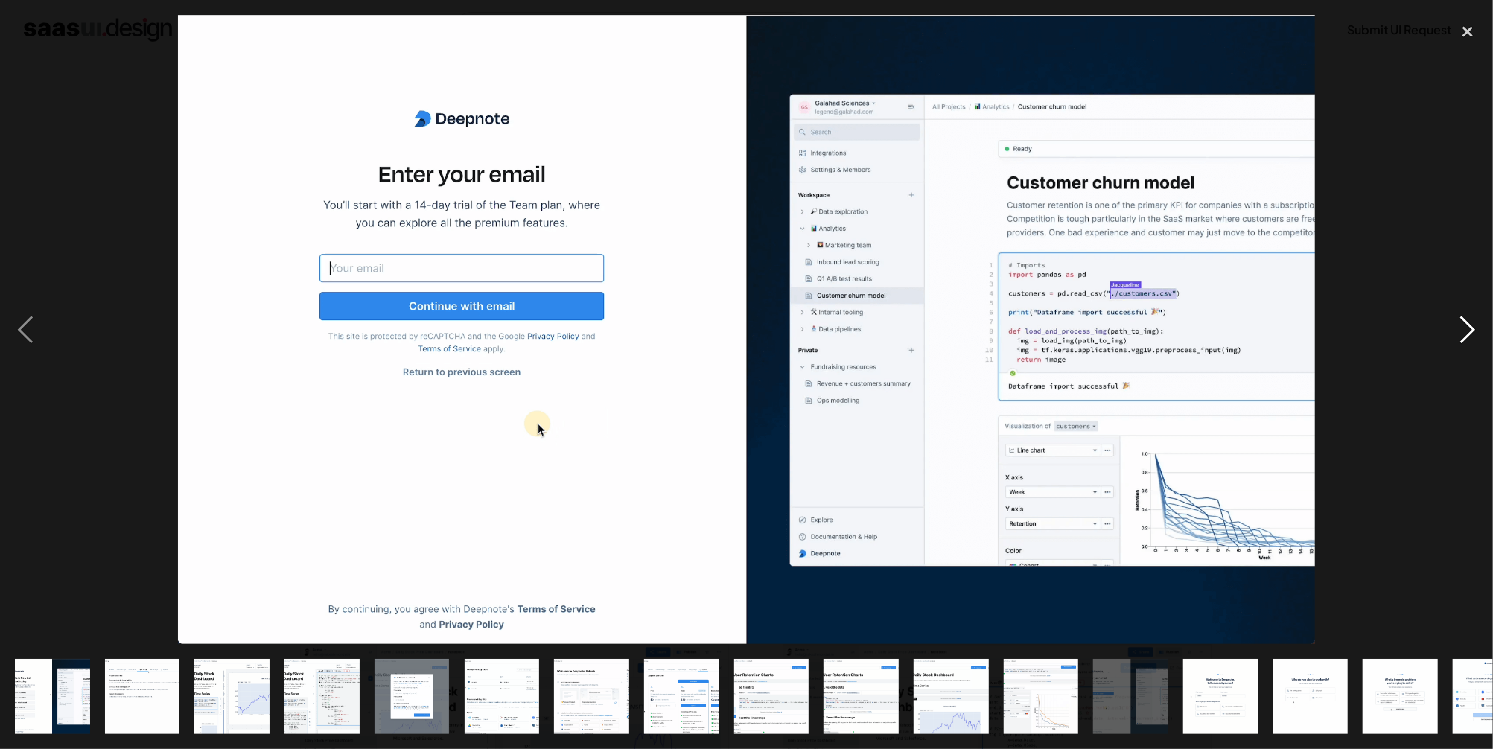
click at [1463, 328] on div "next image" at bounding box center [1468, 329] width 51 height 629
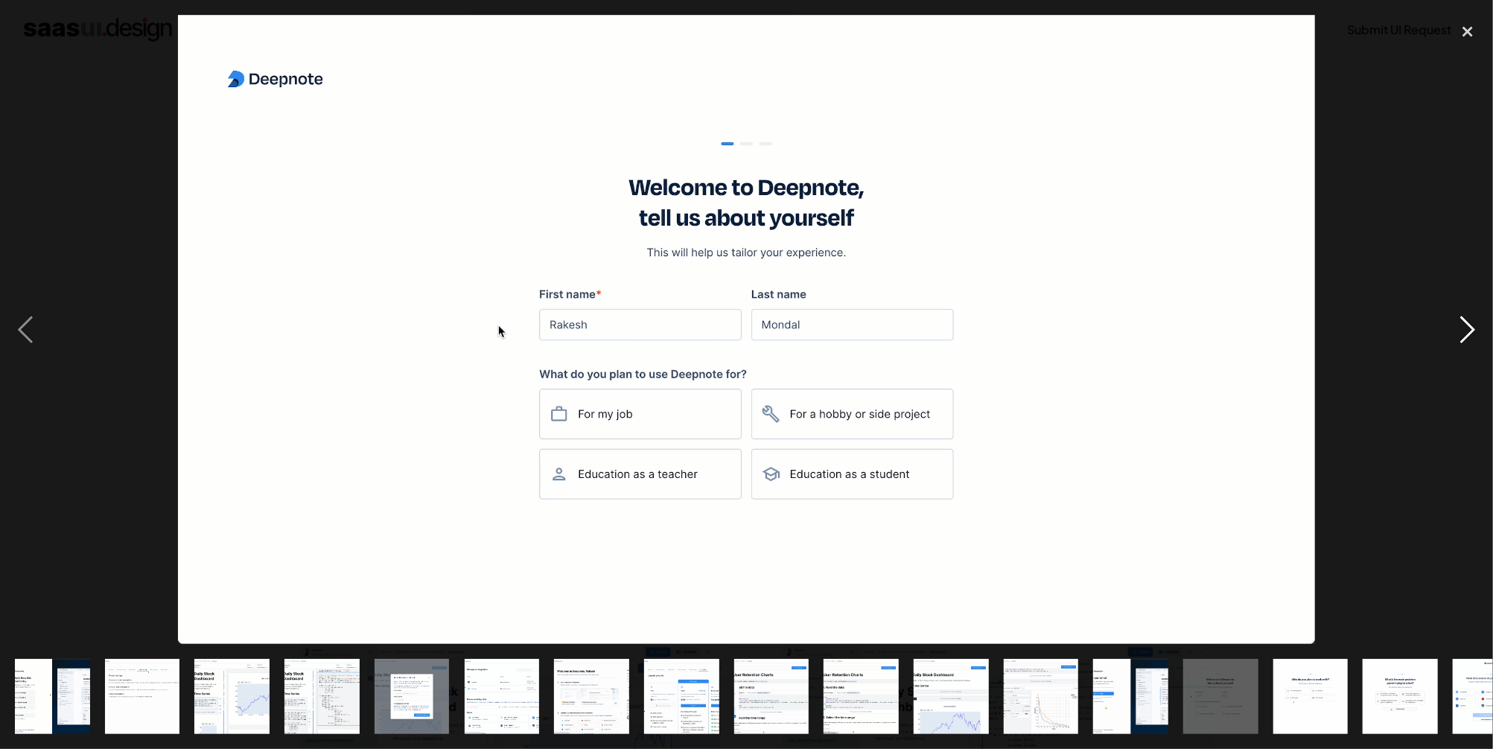
click at [1463, 328] on div "next image" at bounding box center [1468, 329] width 51 height 629
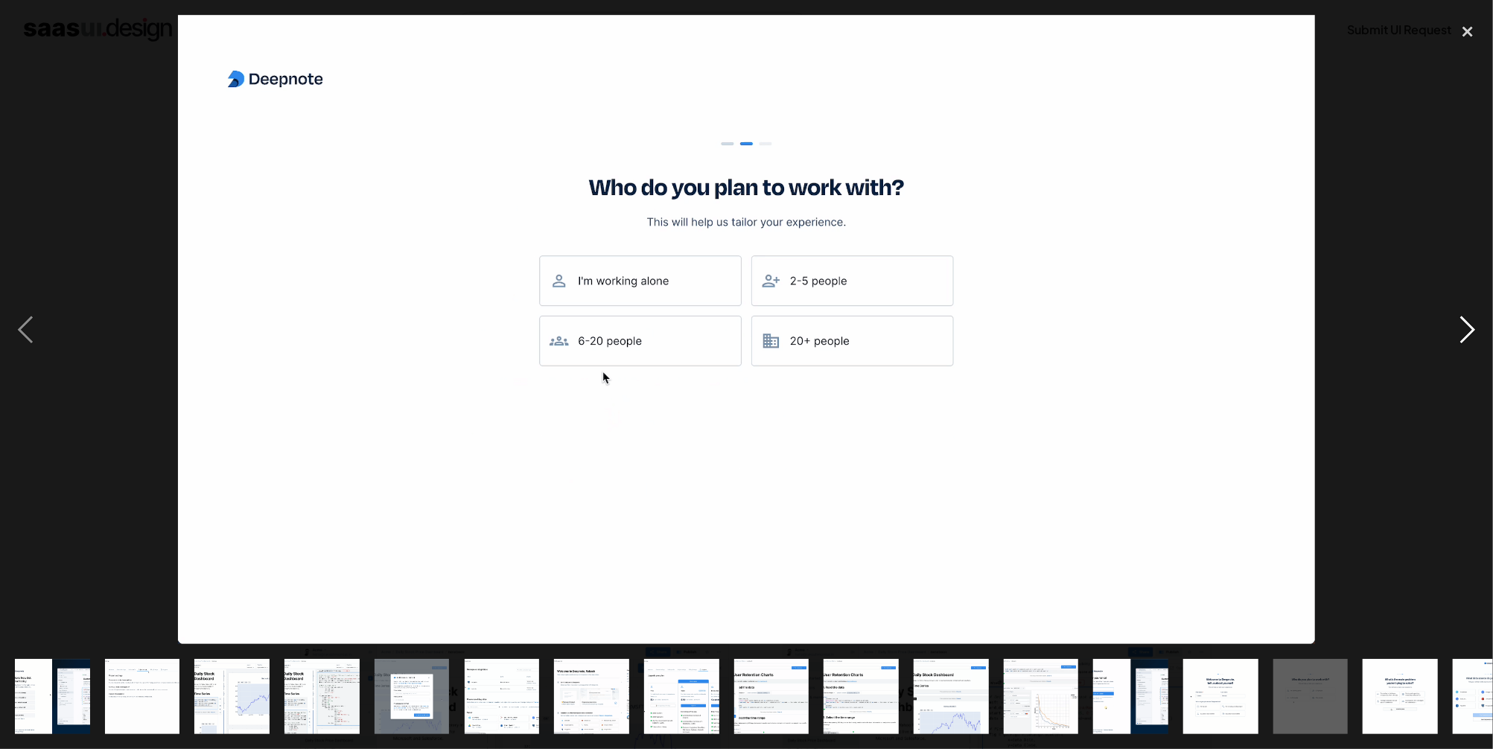
click at [1463, 328] on div "next image" at bounding box center [1468, 329] width 51 height 629
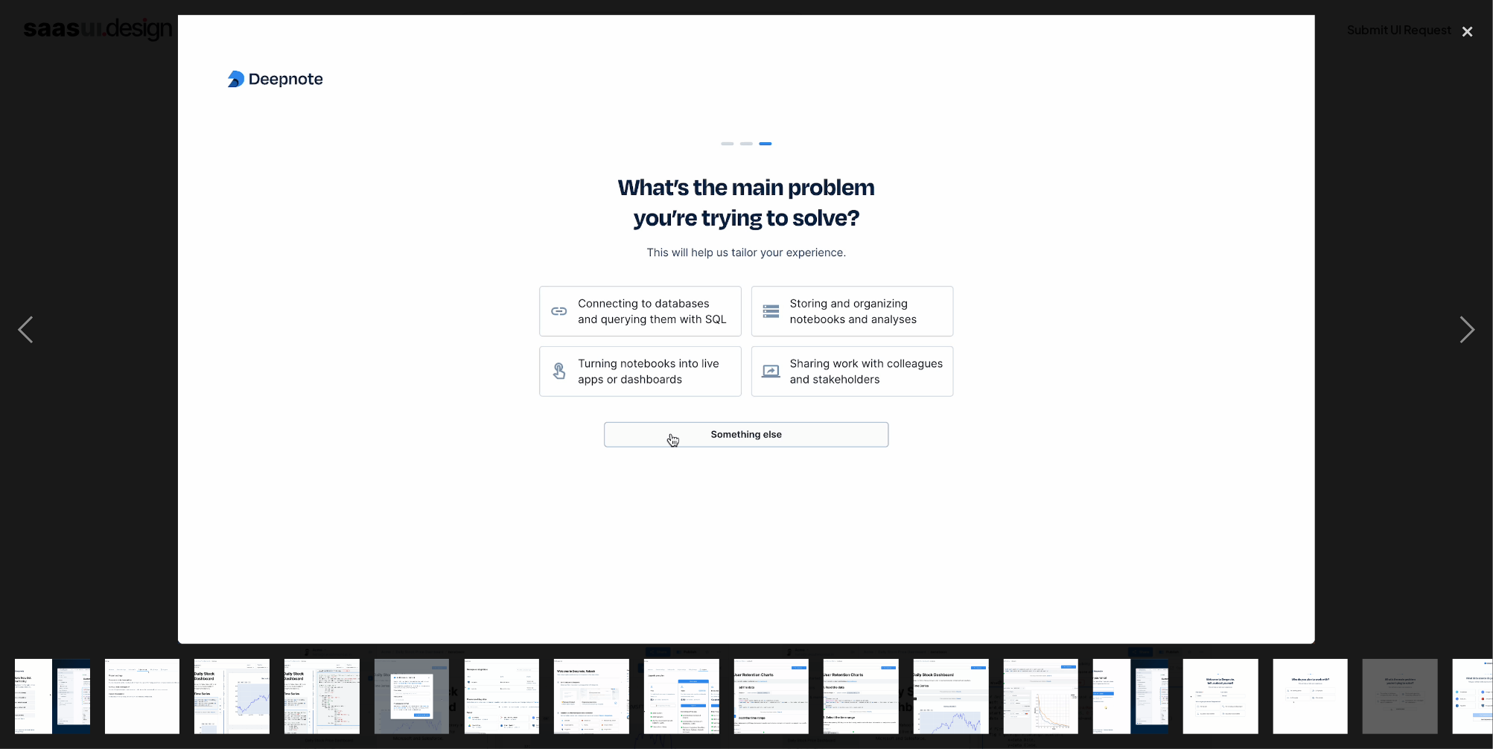
click at [1398, 275] on div at bounding box center [746, 329] width 1493 height 629
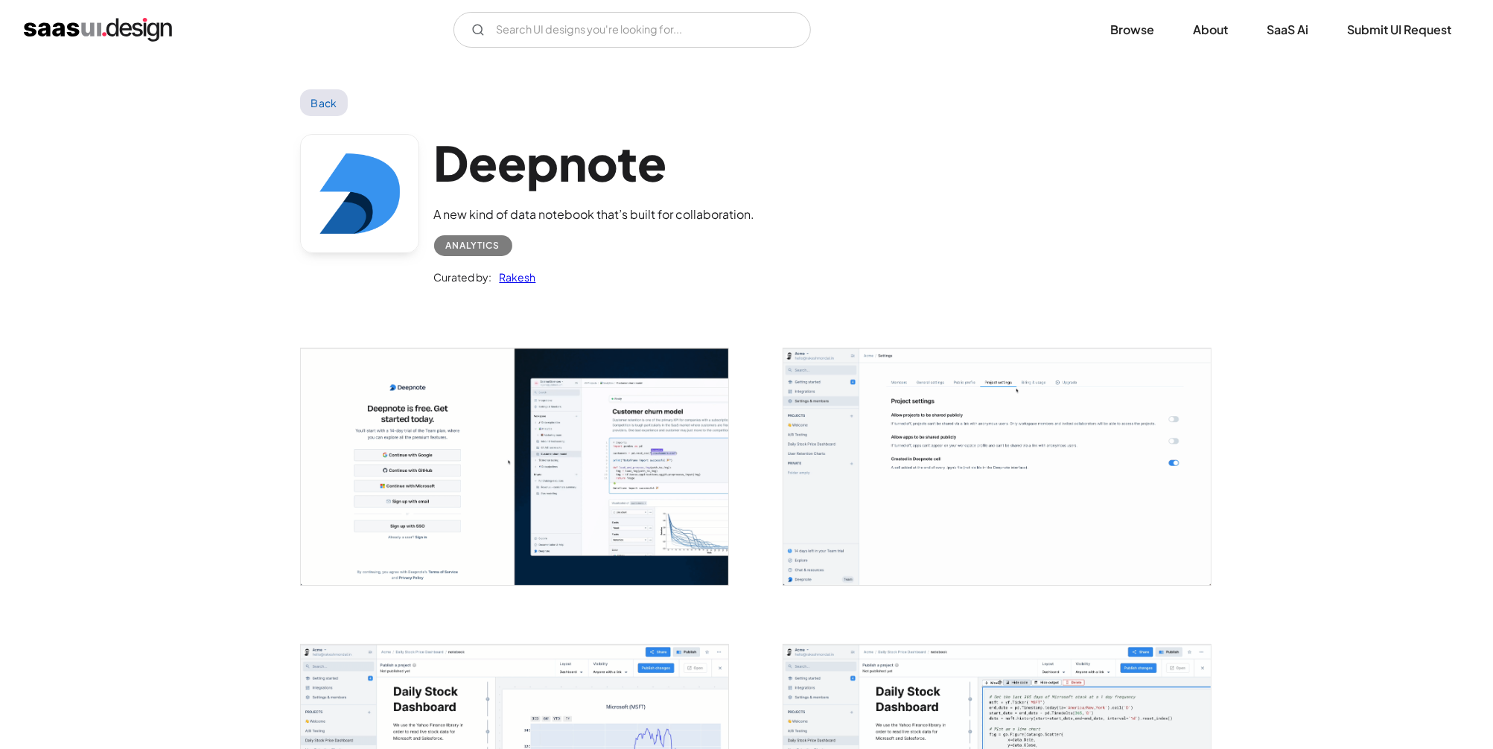
click at [312, 97] on link "Back" at bounding box center [324, 102] width 48 height 27
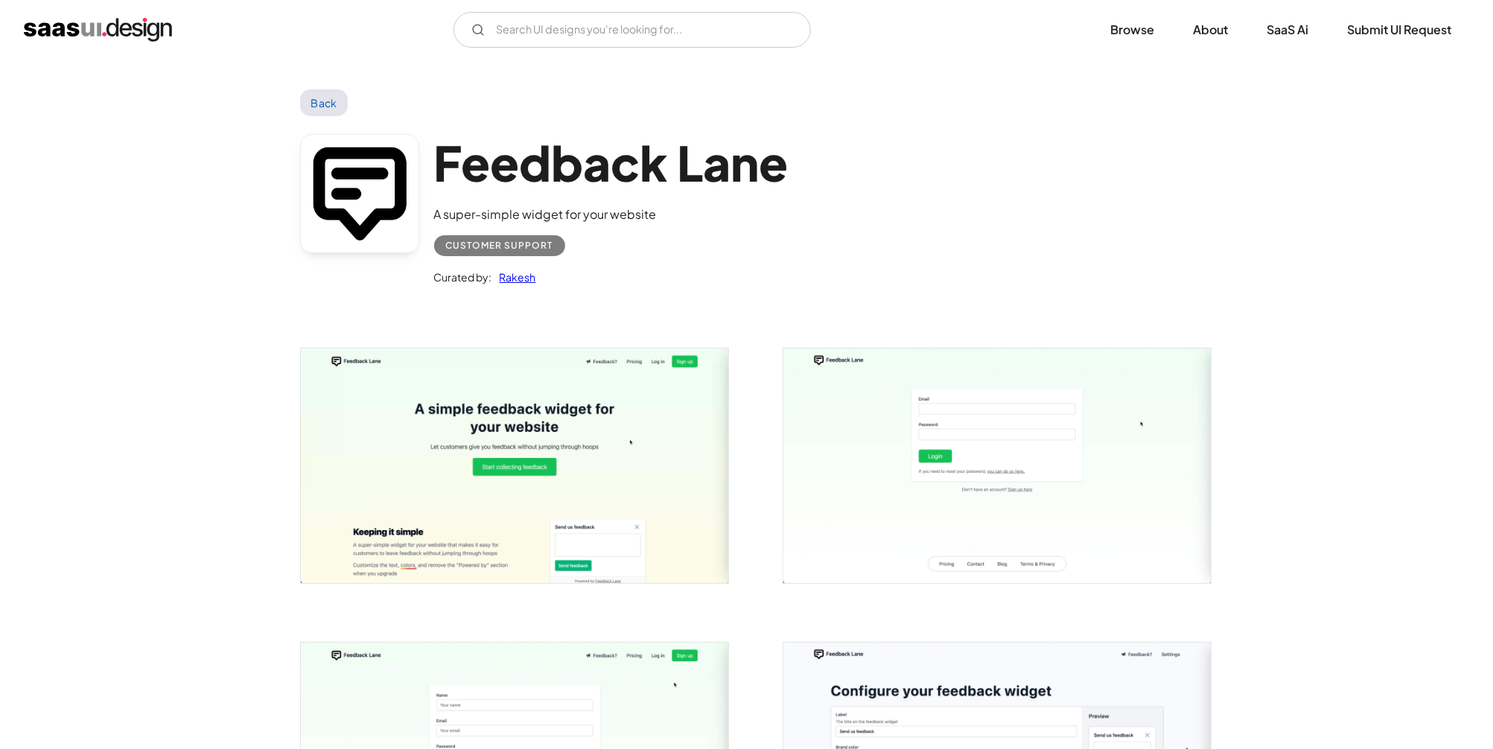
click at [471, 449] on img "open lightbox" at bounding box center [514, 466] width 427 height 235
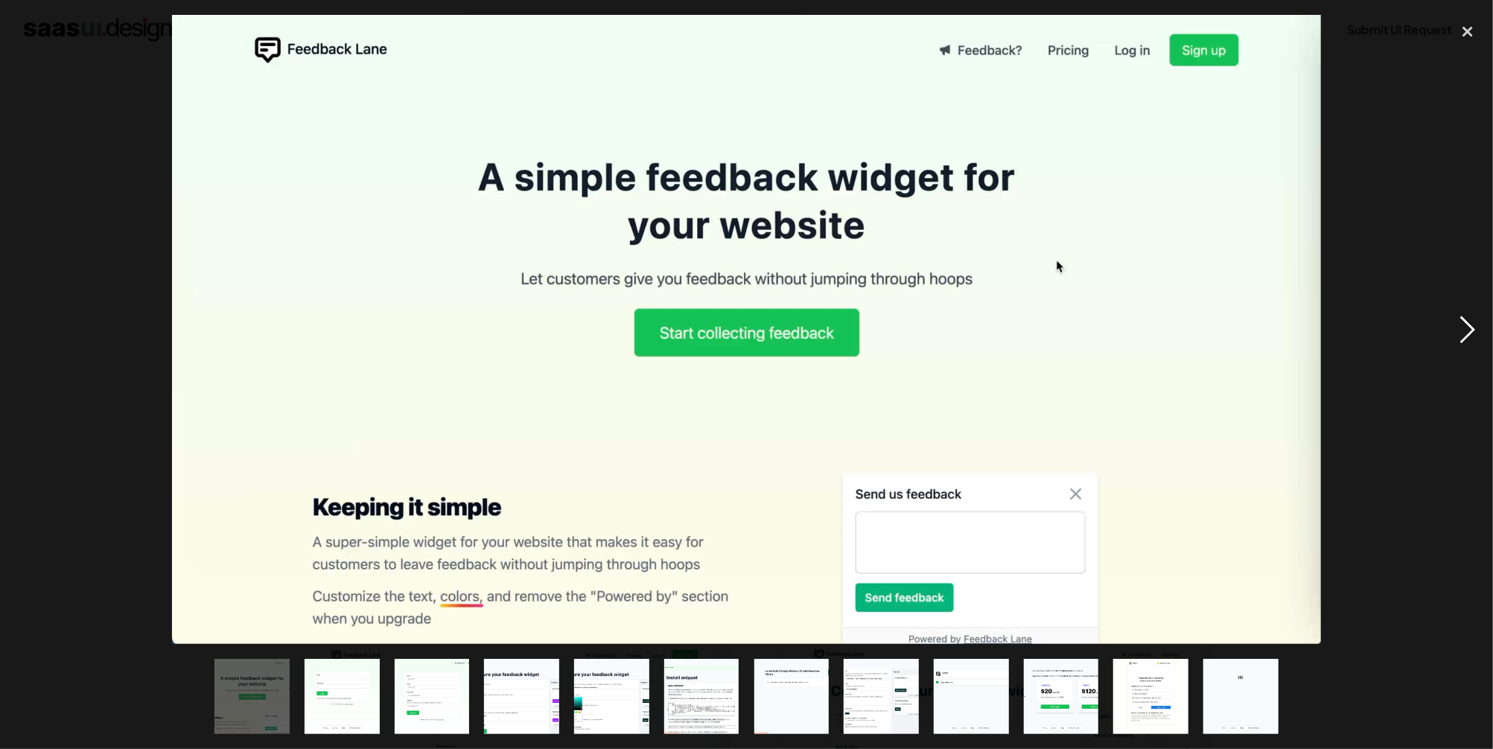
click at [1459, 331] on div "next image" at bounding box center [1468, 329] width 51 height 629
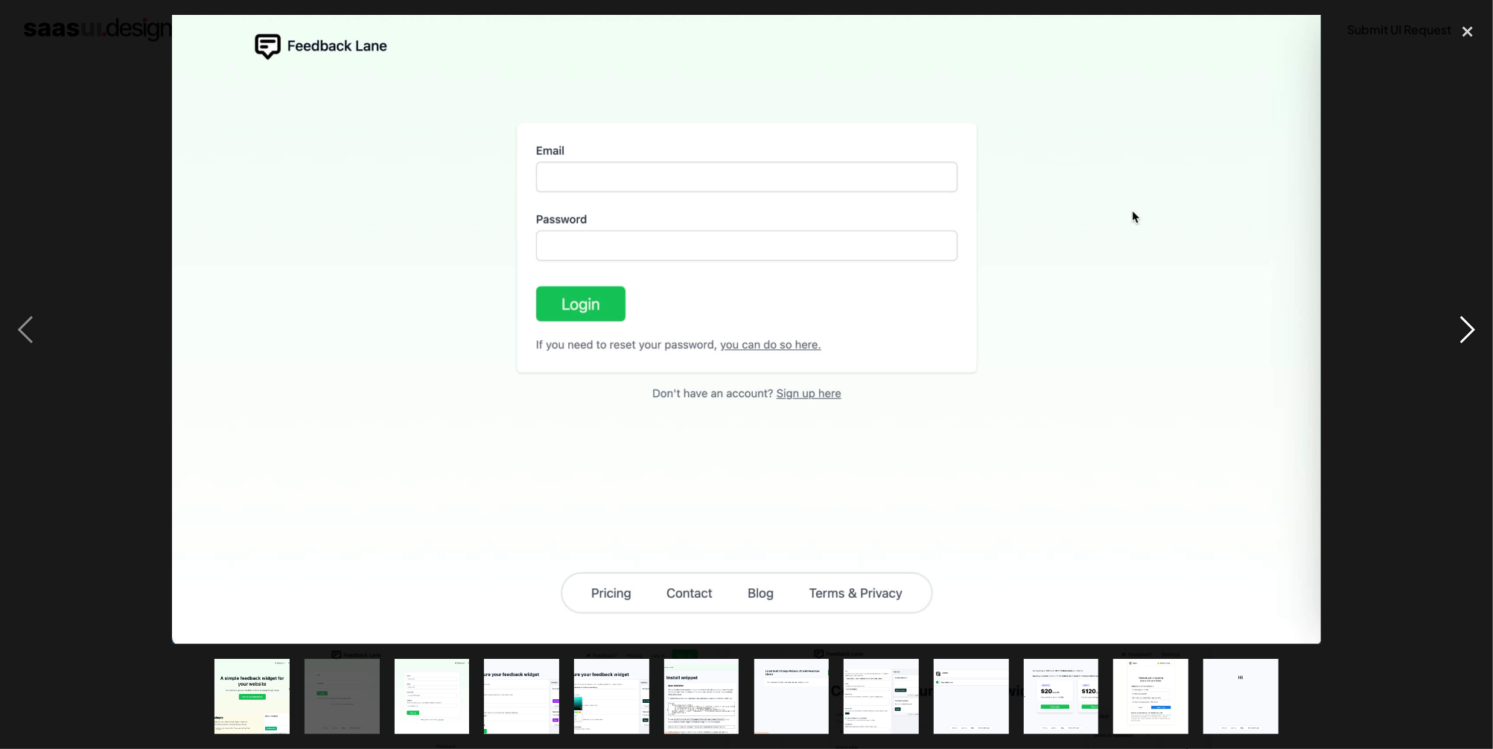
click at [1459, 331] on div "next image" at bounding box center [1468, 329] width 51 height 629
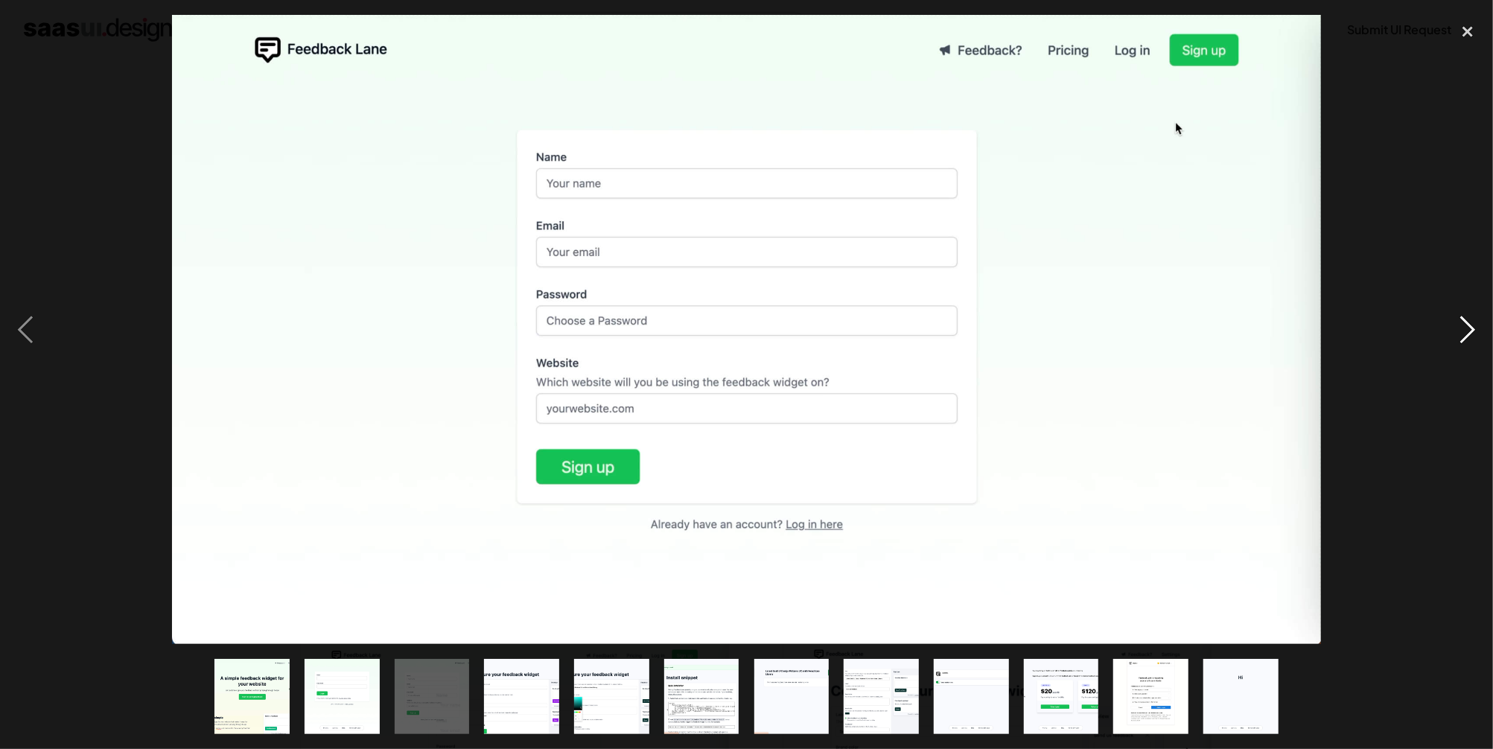
click at [1459, 331] on div "next image" at bounding box center [1468, 329] width 51 height 629
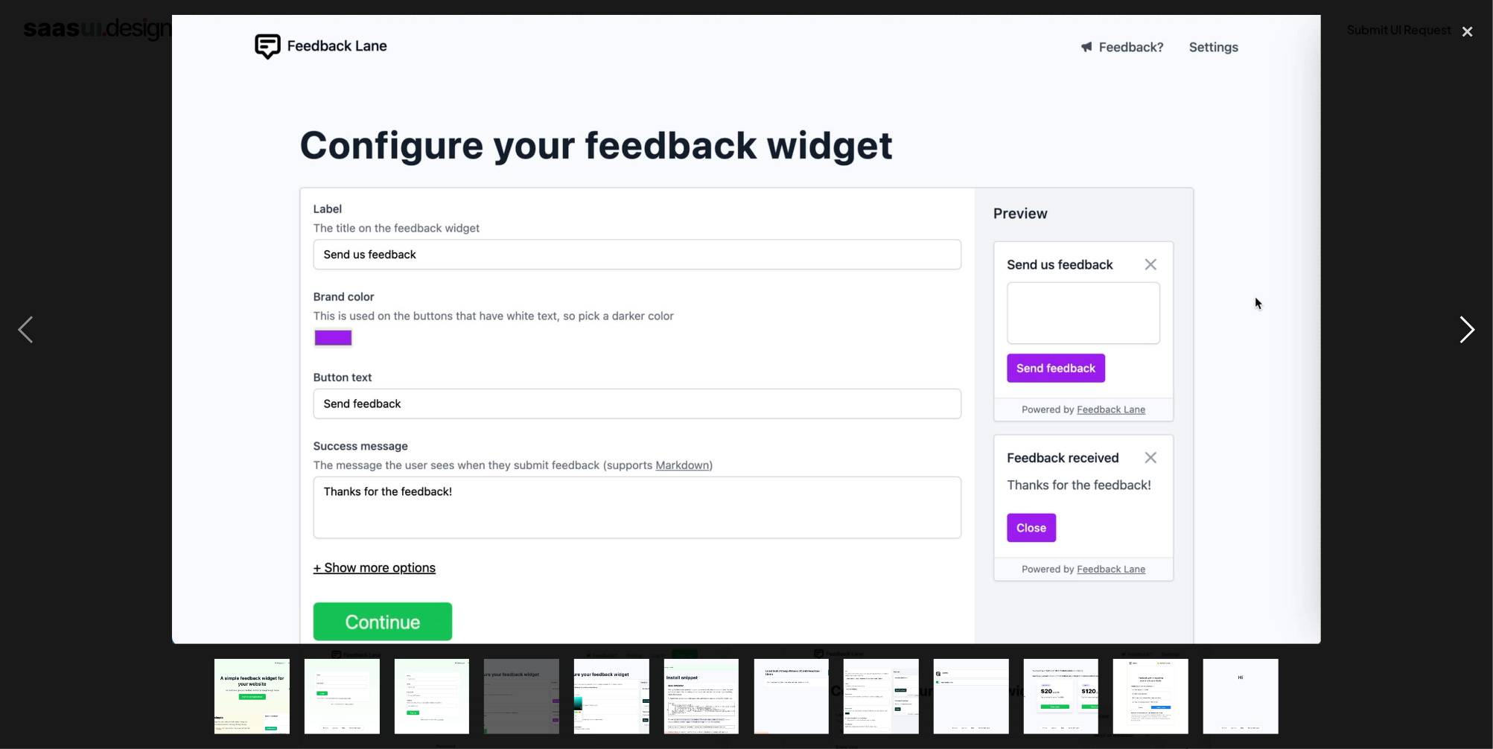
click at [1453, 334] on div "next image" at bounding box center [1468, 329] width 51 height 629
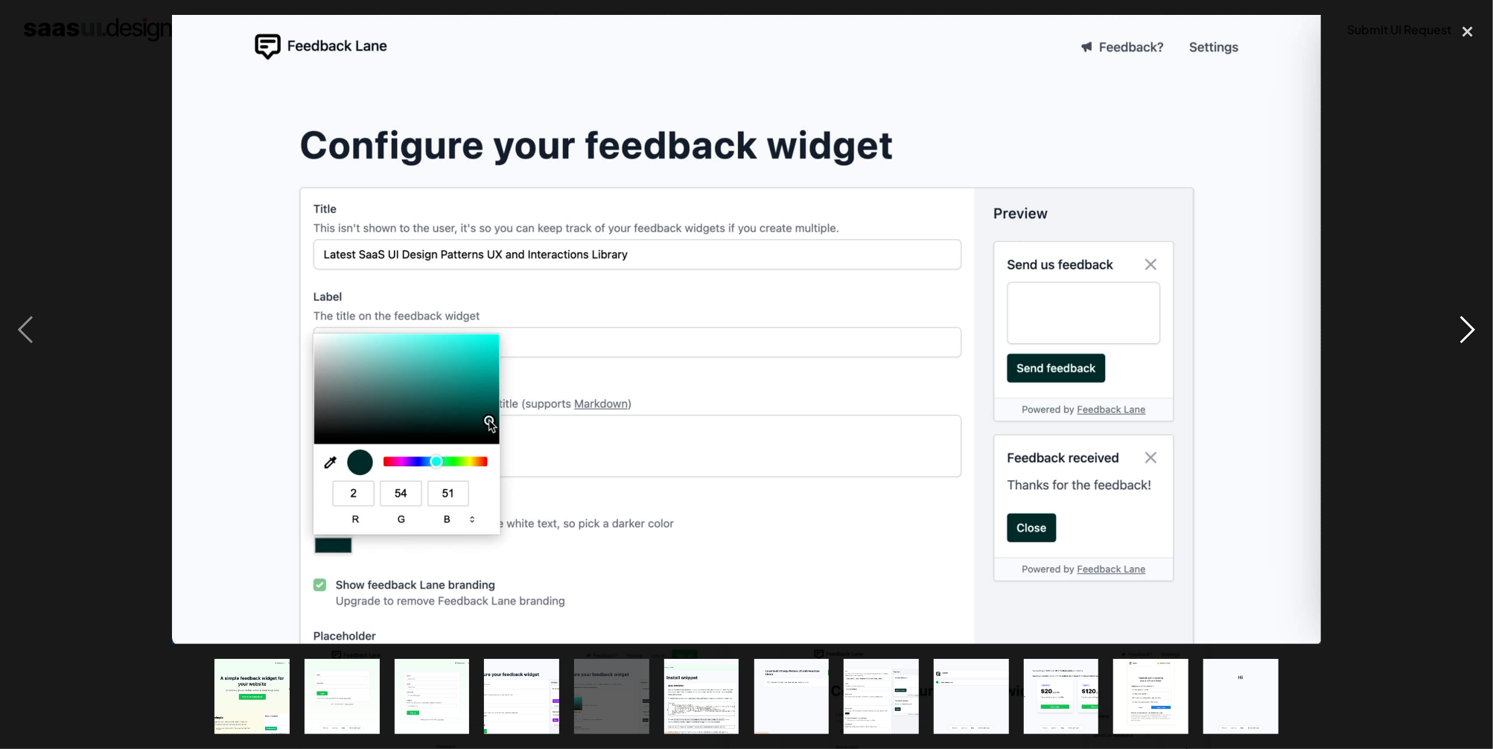
click at [1453, 334] on div "next image" at bounding box center [1468, 329] width 51 height 629
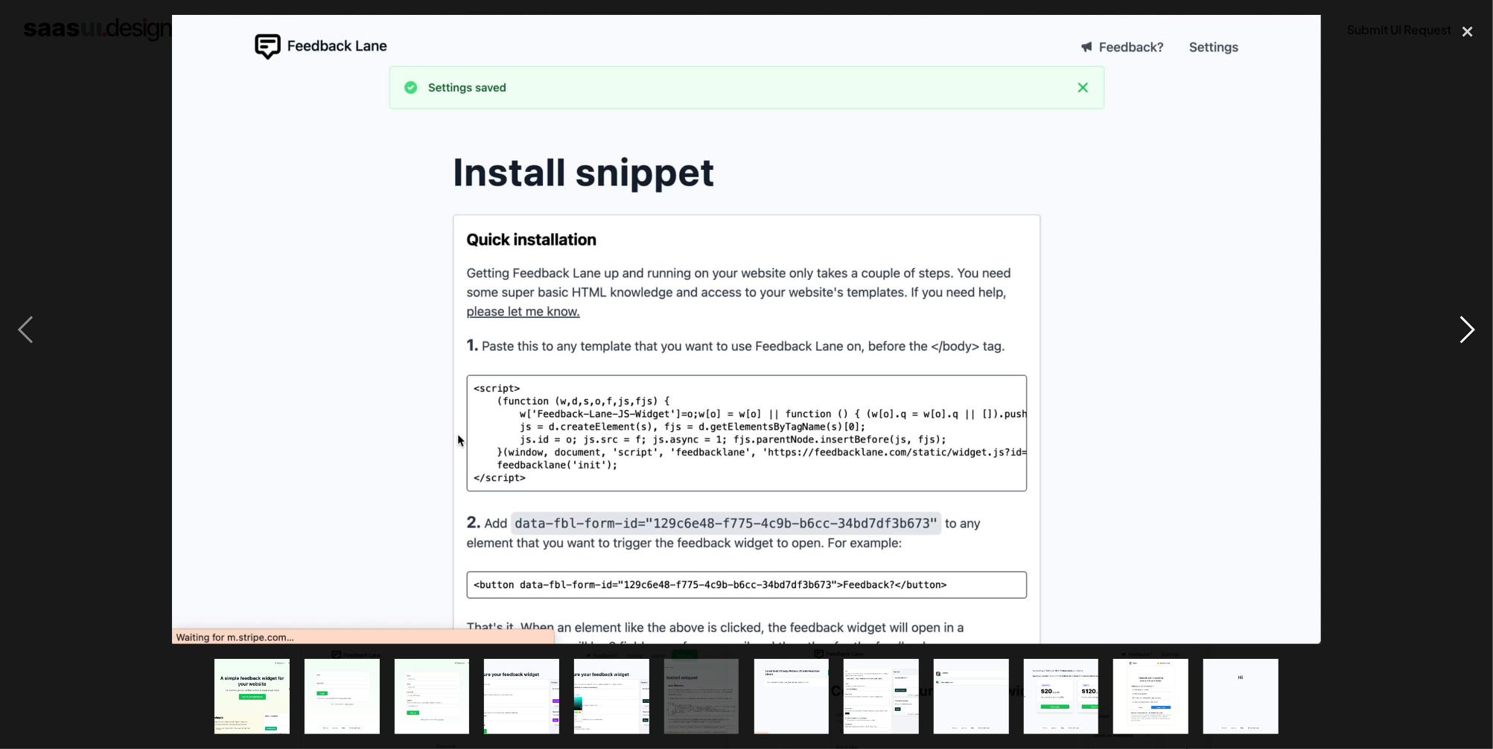
click at [1453, 334] on div "next image" at bounding box center [1468, 329] width 51 height 629
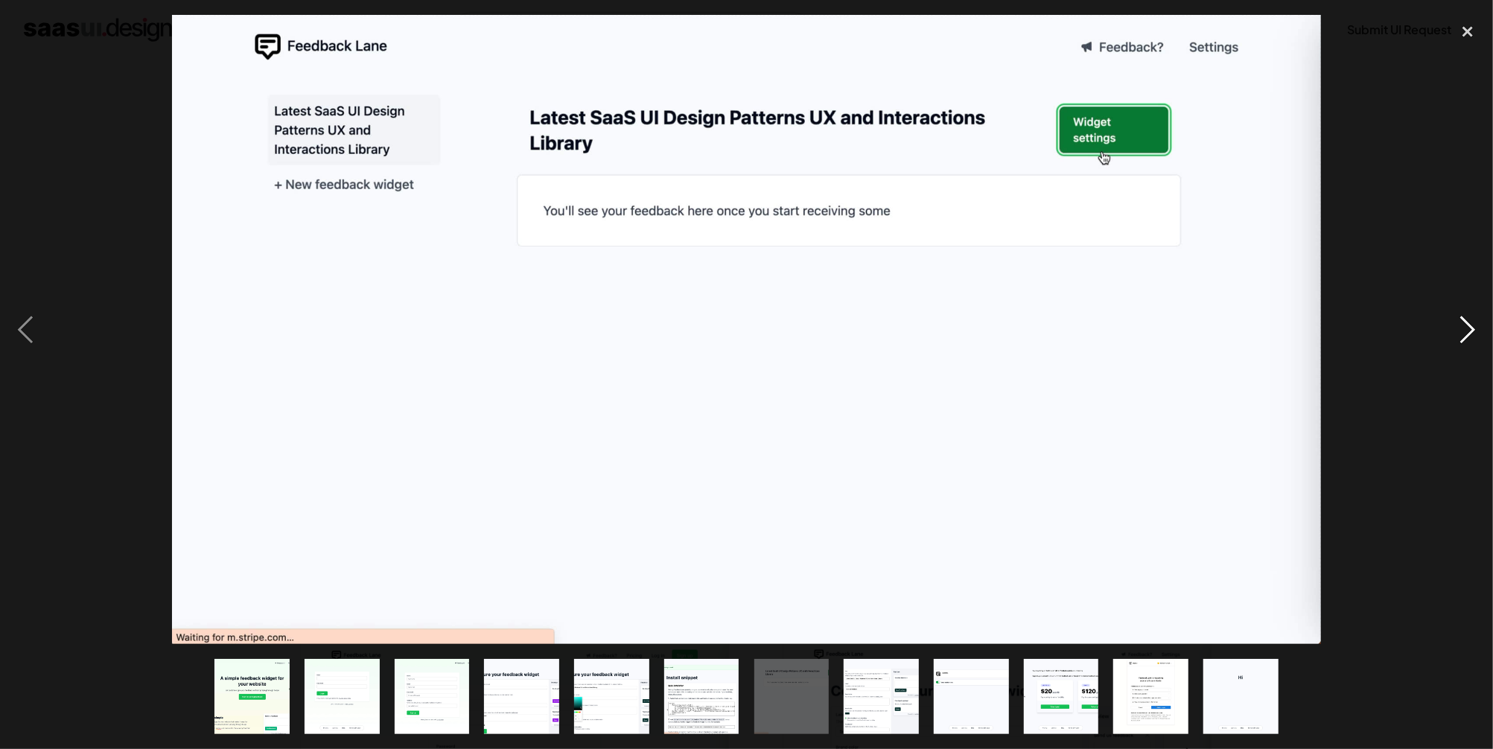
click at [1453, 334] on div "next image" at bounding box center [1468, 329] width 51 height 629
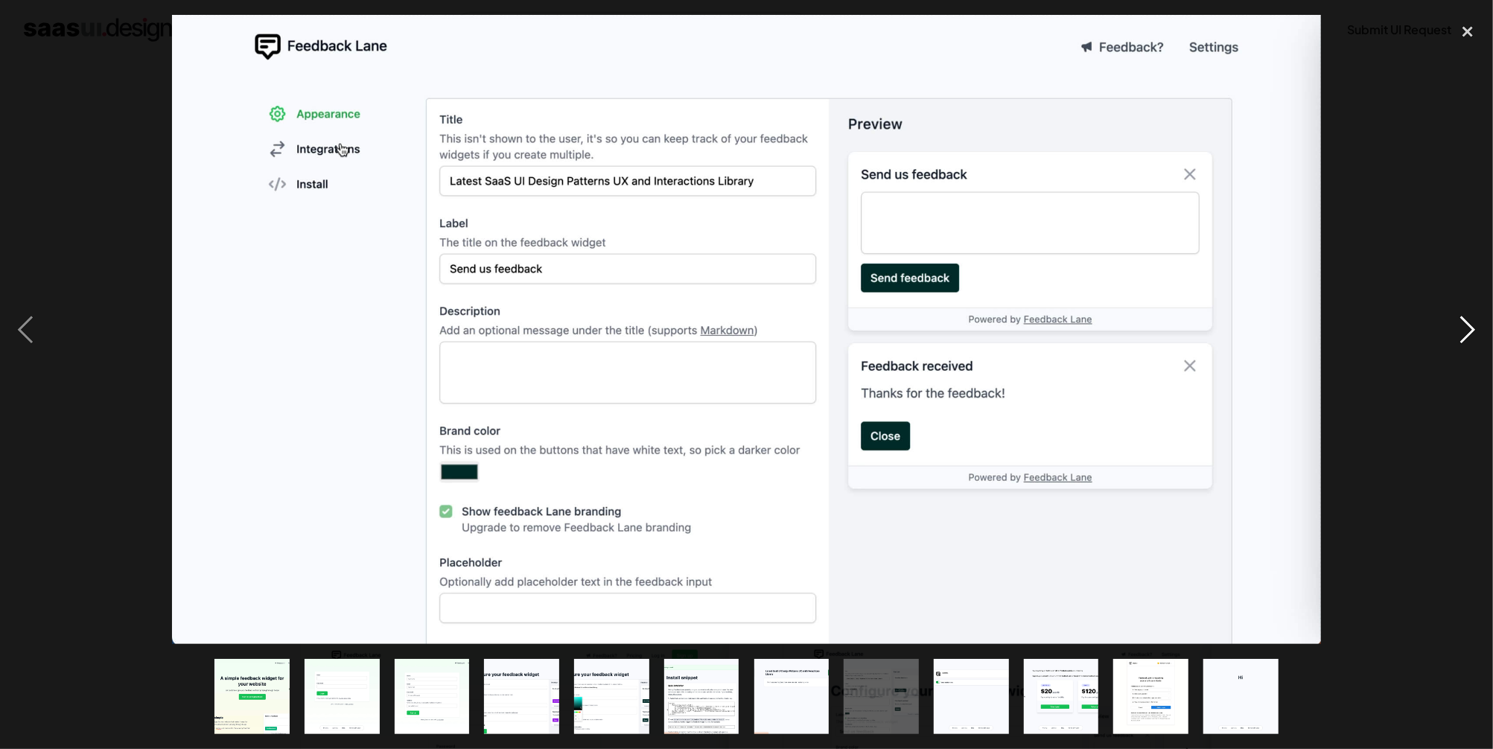
click at [1453, 334] on div "next image" at bounding box center [1468, 329] width 51 height 629
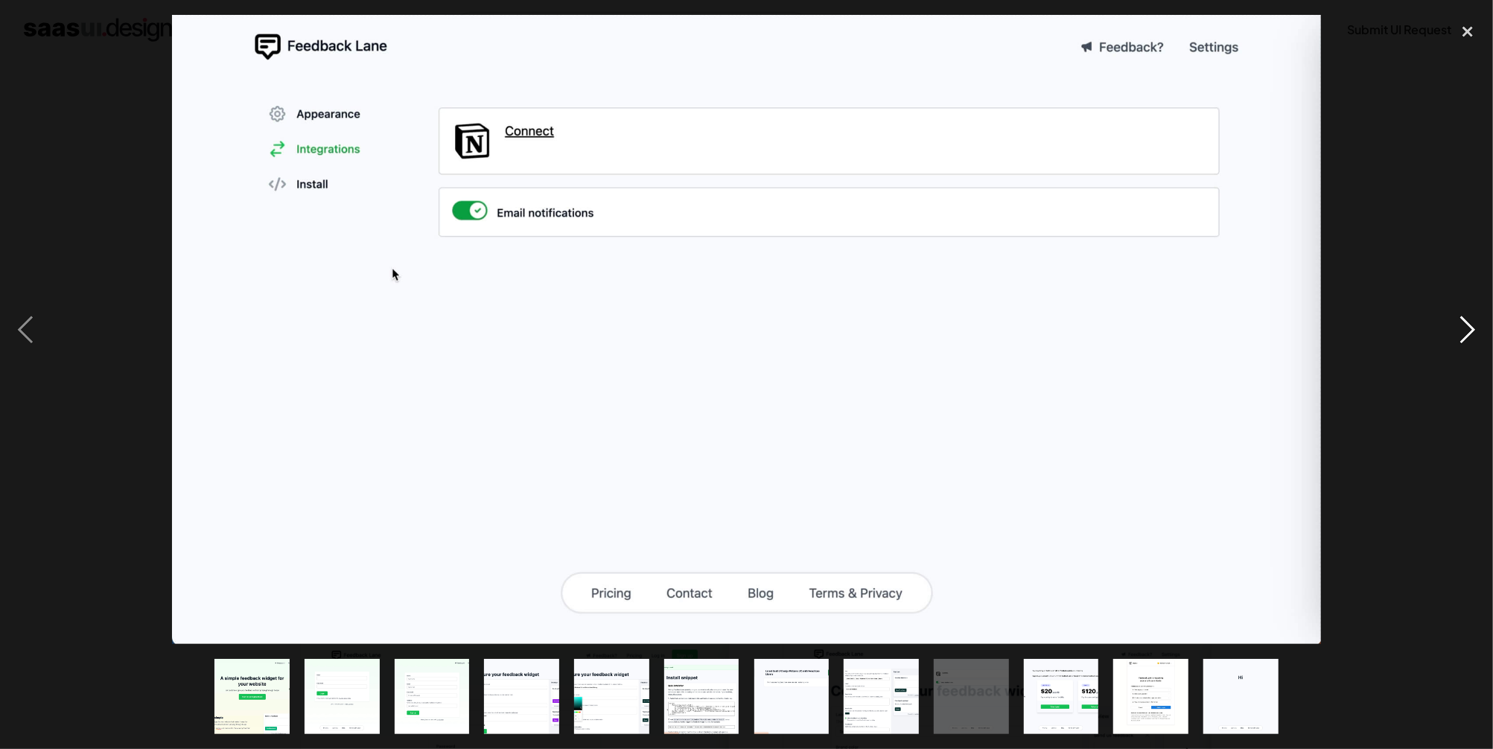
click at [1453, 334] on div "next image" at bounding box center [1468, 329] width 51 height 629
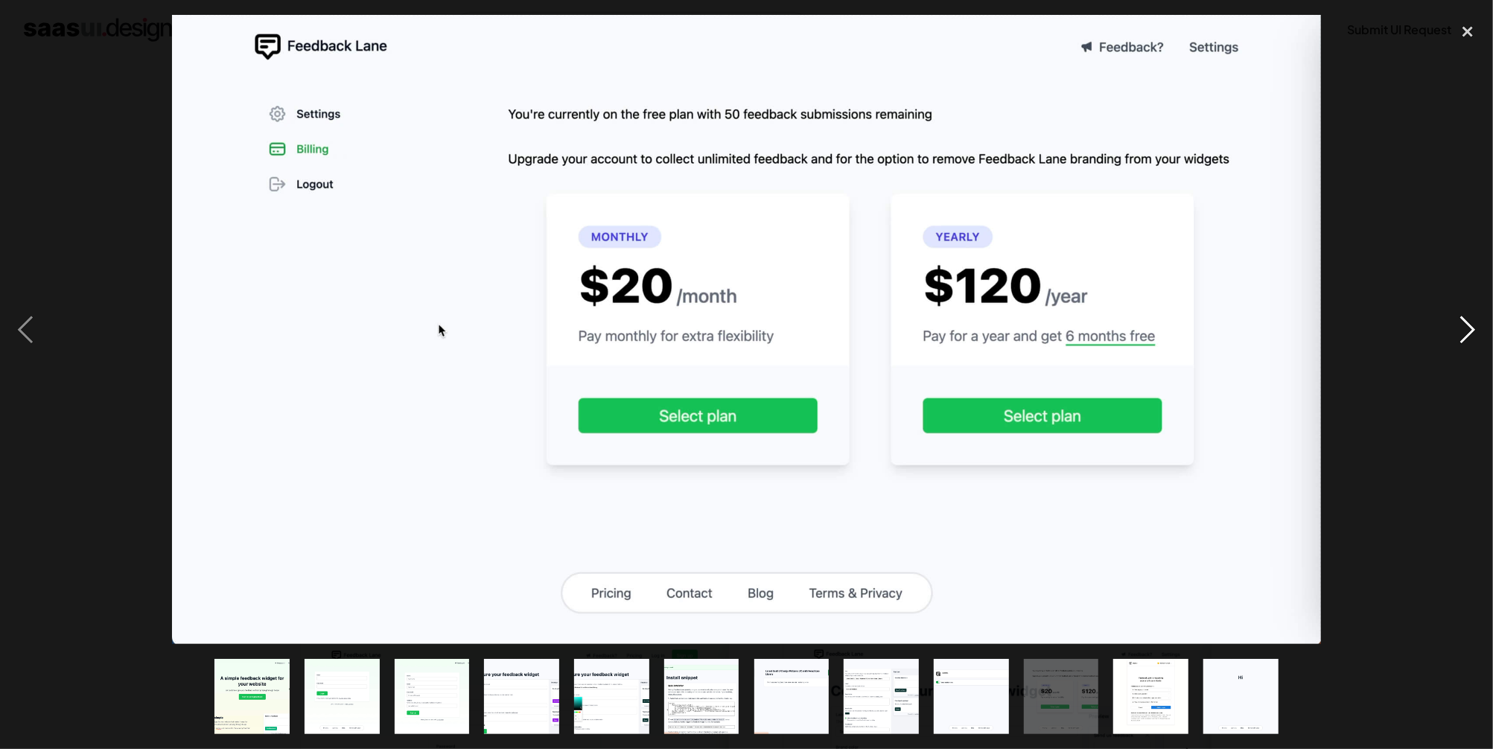
click at [1453, 334] on div "next image" at bounding box center [1468, 329] width 51 height 629
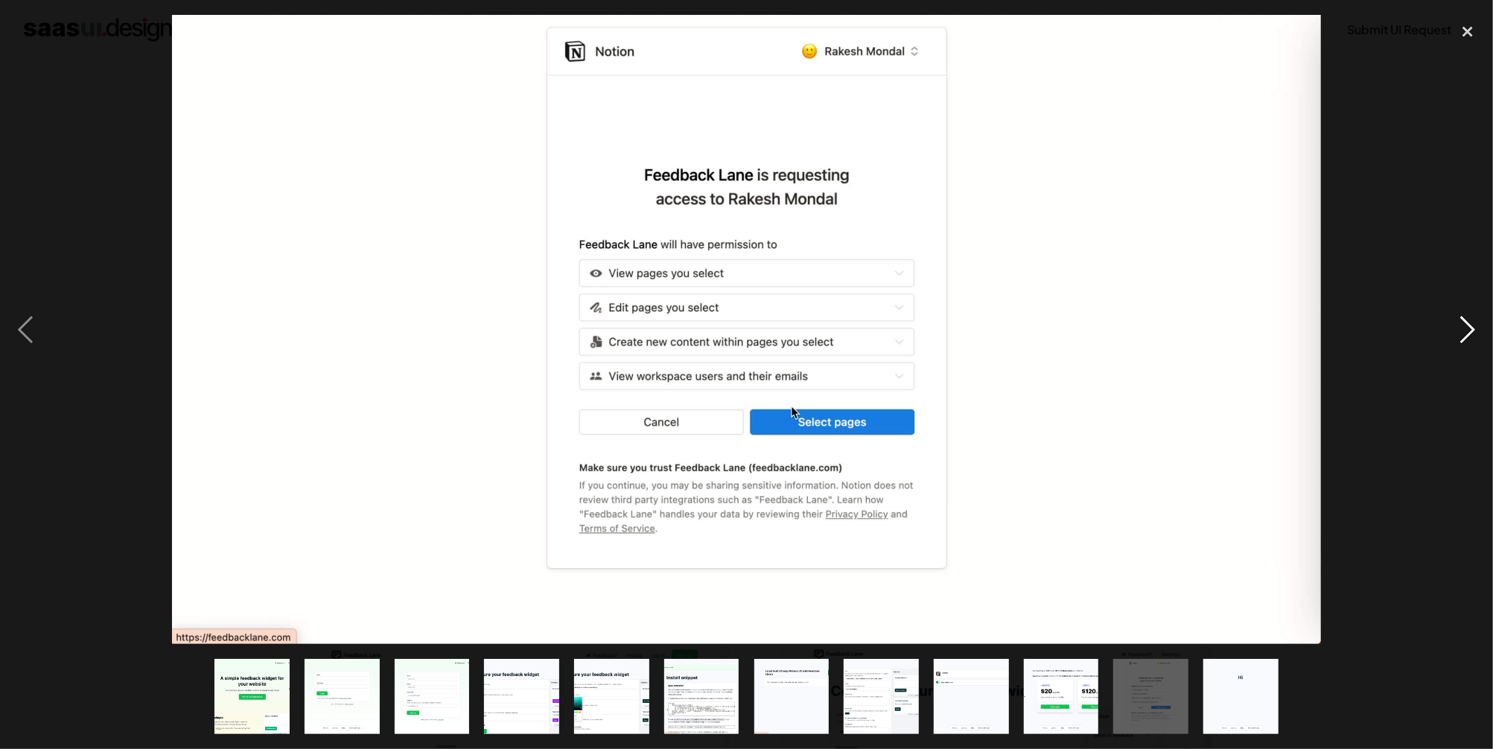
click at [1453, 333] on div "next image" at bounding box center [1468, 329] width 51 height 629
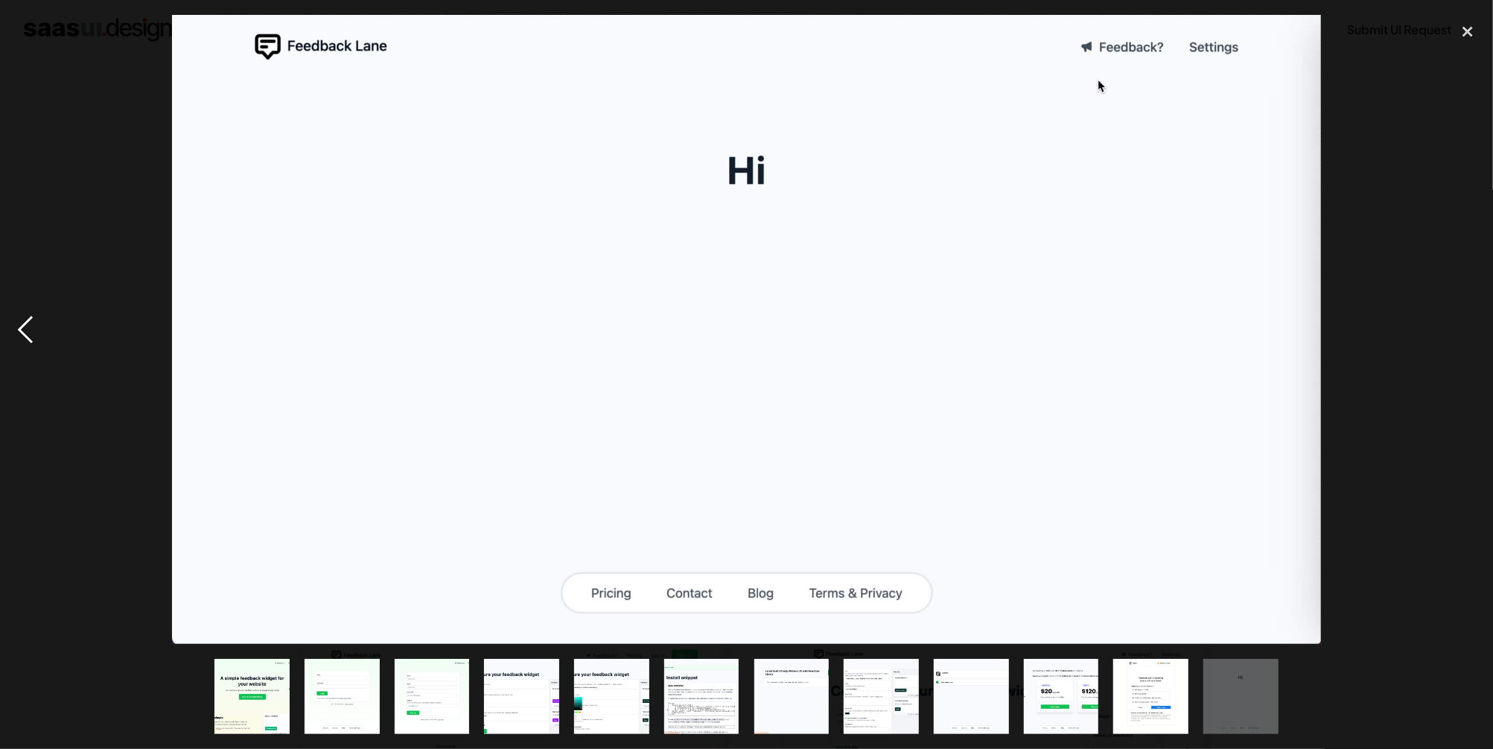
click at [32, 337] on div "previous image" at bounding box center [25, 329] width 51 height 629
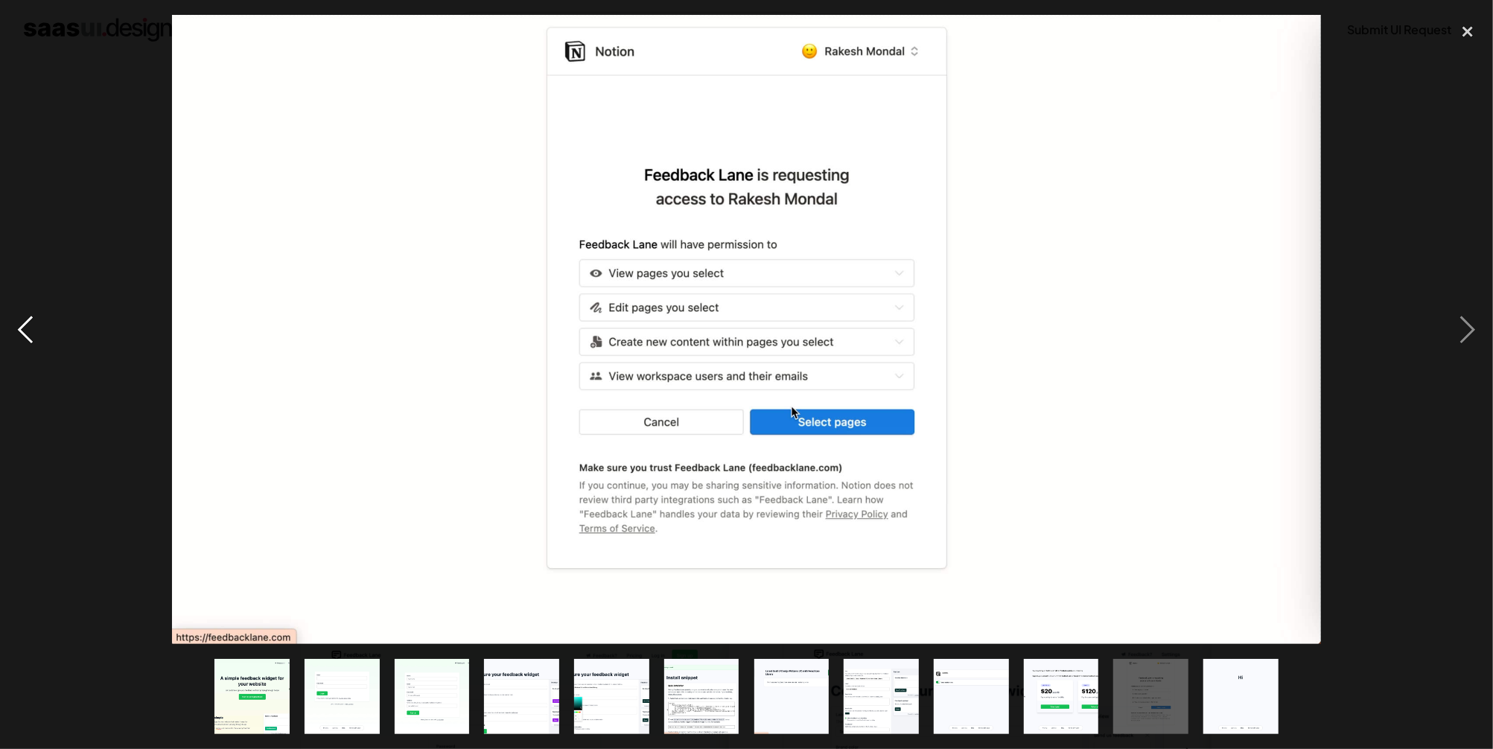
click at [32, 337] on div "previous image" at bounding box center [25, 329] width 51 height 629
